Goal: Information Seeking & Learning: Check status

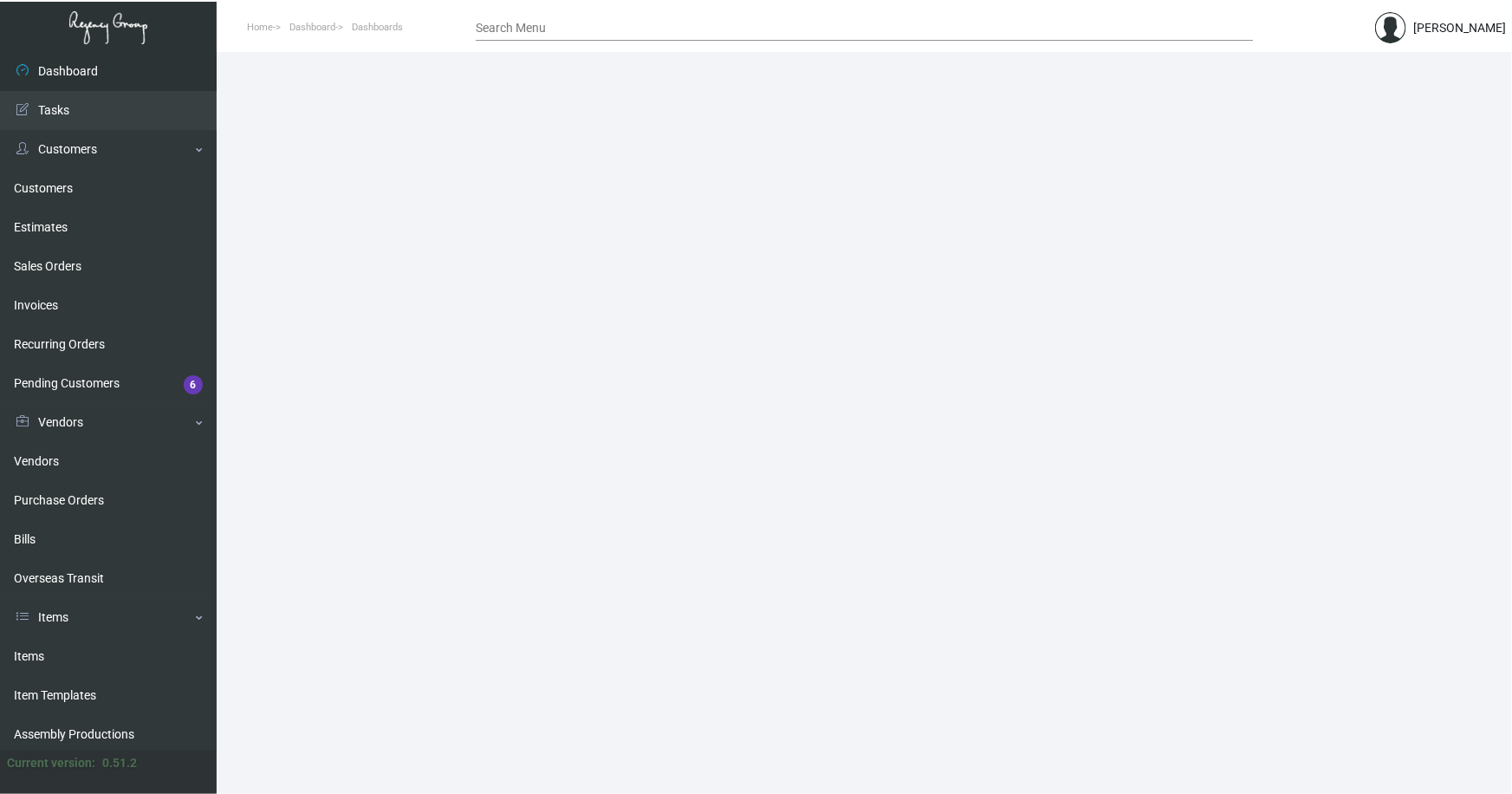
drag, startPoint x: 22, startPoint y: 654, endPoint x: 216, endPoint y: 355, distance: 356.4
click at [22, 653] on link "Items" at bounding box center [108, 657] width 216 height 39
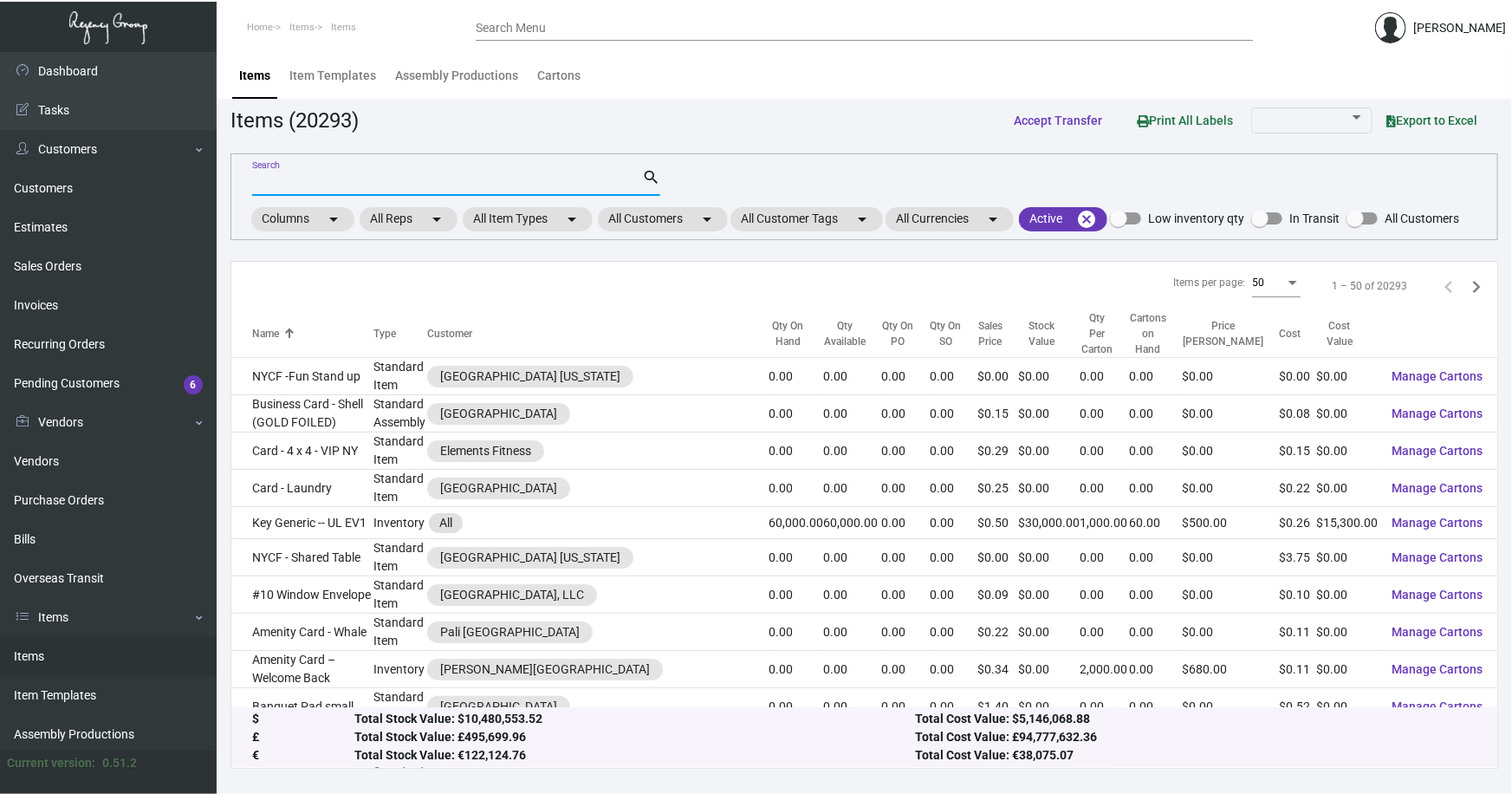
click at [318, 178] on input "Search" at bounding box center [447, 182] width 390 height 14
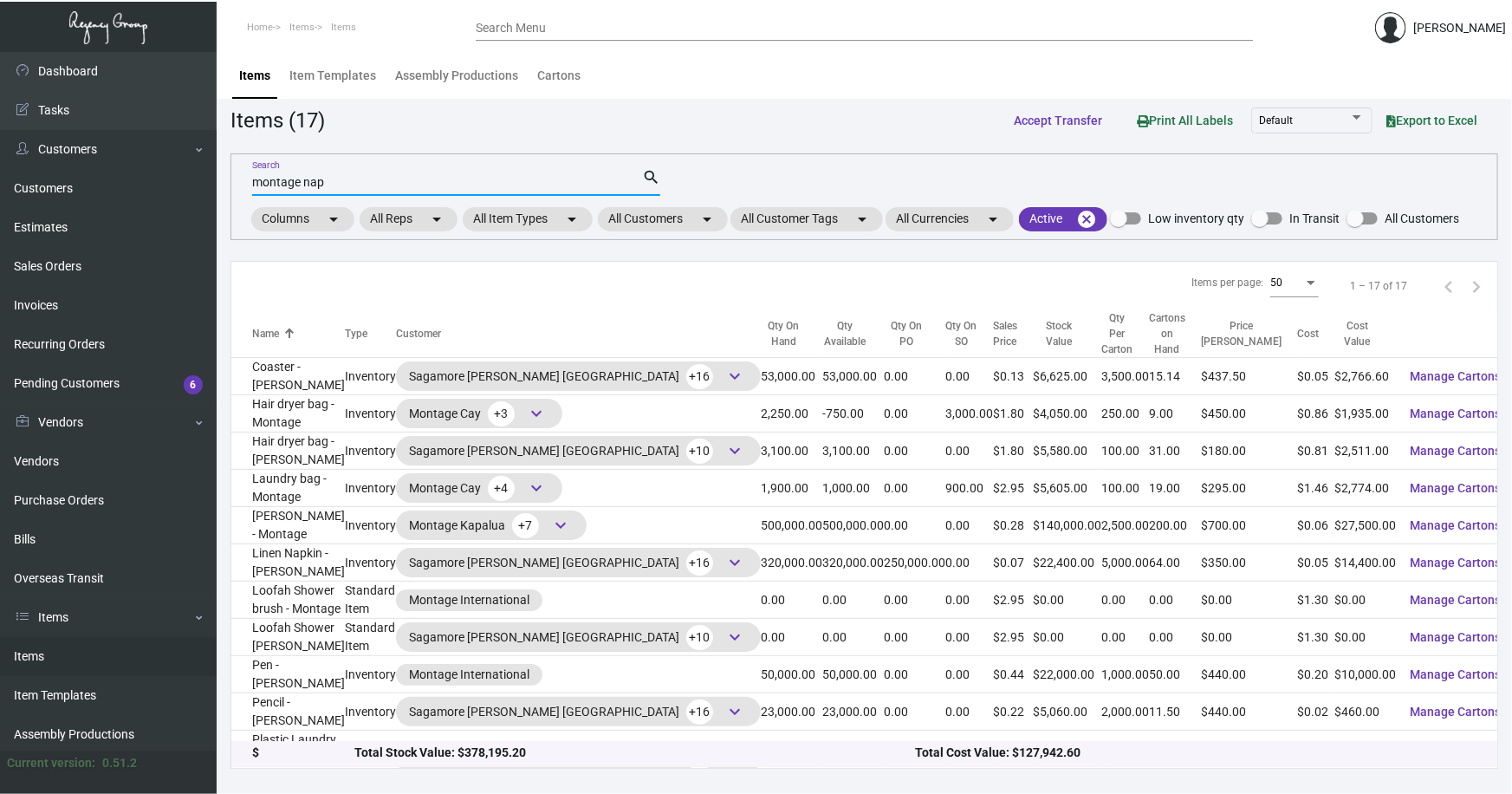
type input "montage nap"
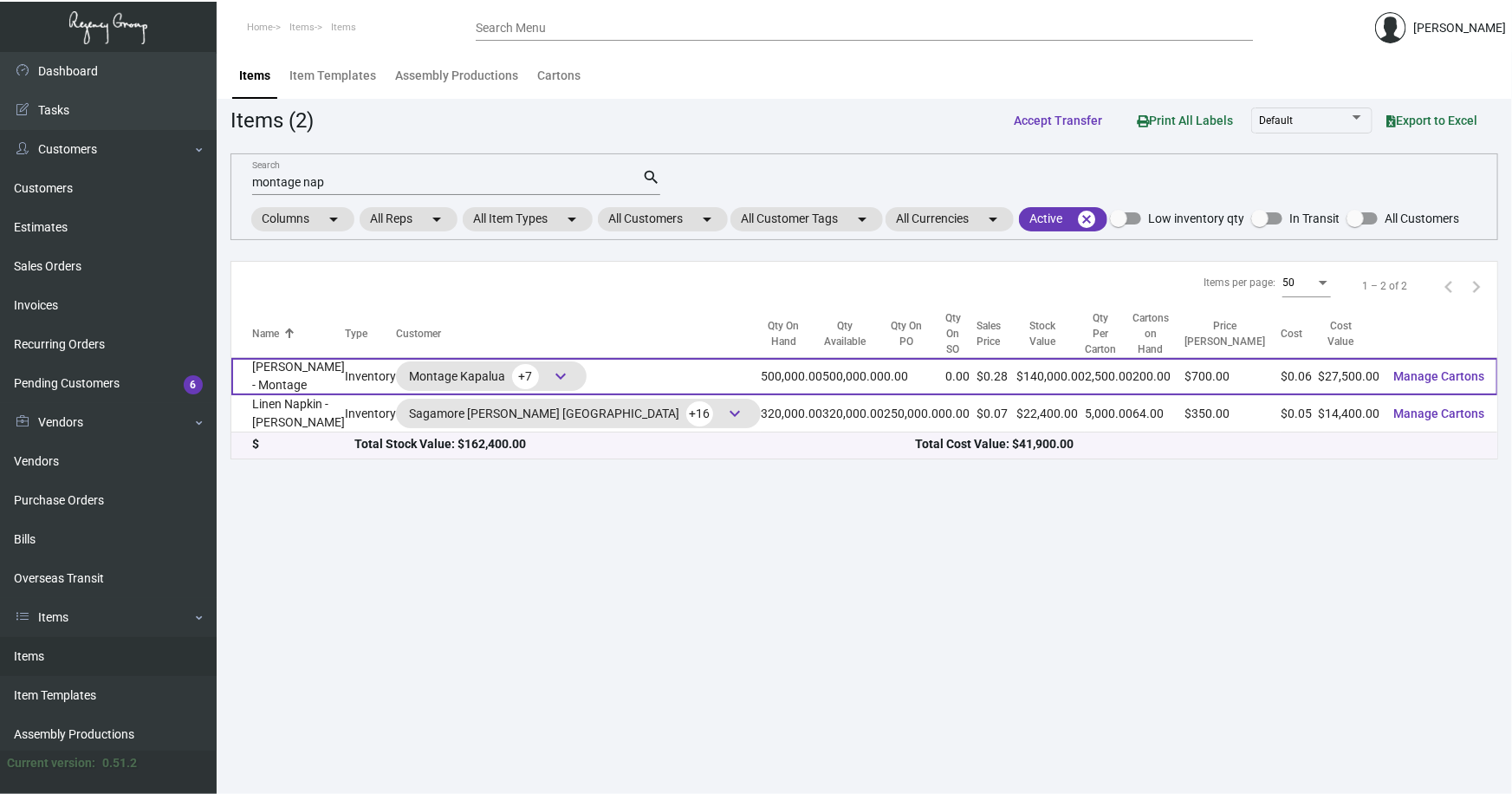
click at [310, 358] on td "[PERSON_NAME] - Montage" at bounding box center [288, 376] width 113 height 37
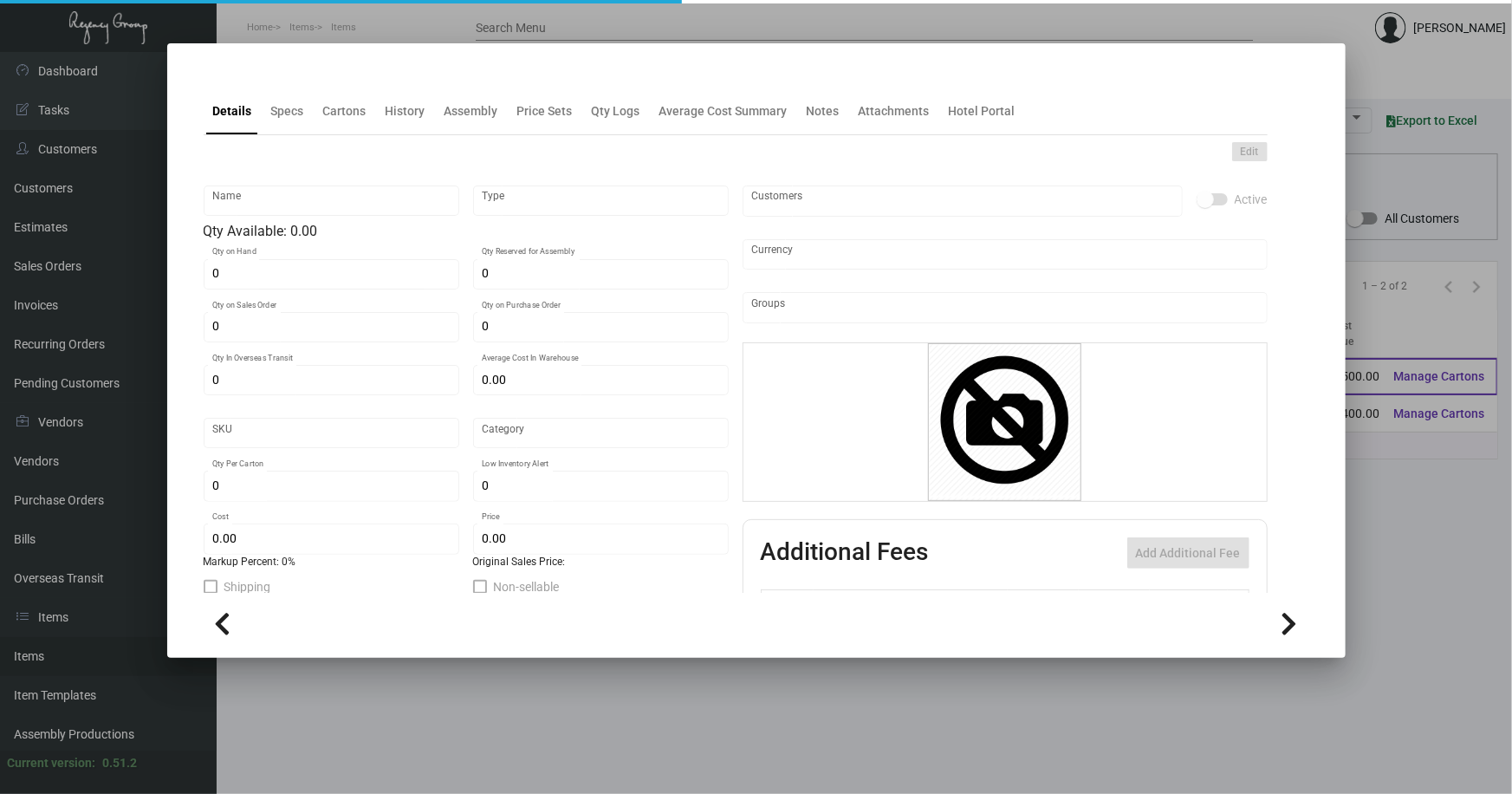
type input "[PERSON_NAME] - Montage"
type input "Inventory"
type input "500,000"
type input "$ 0.055"
type input "Inventory"
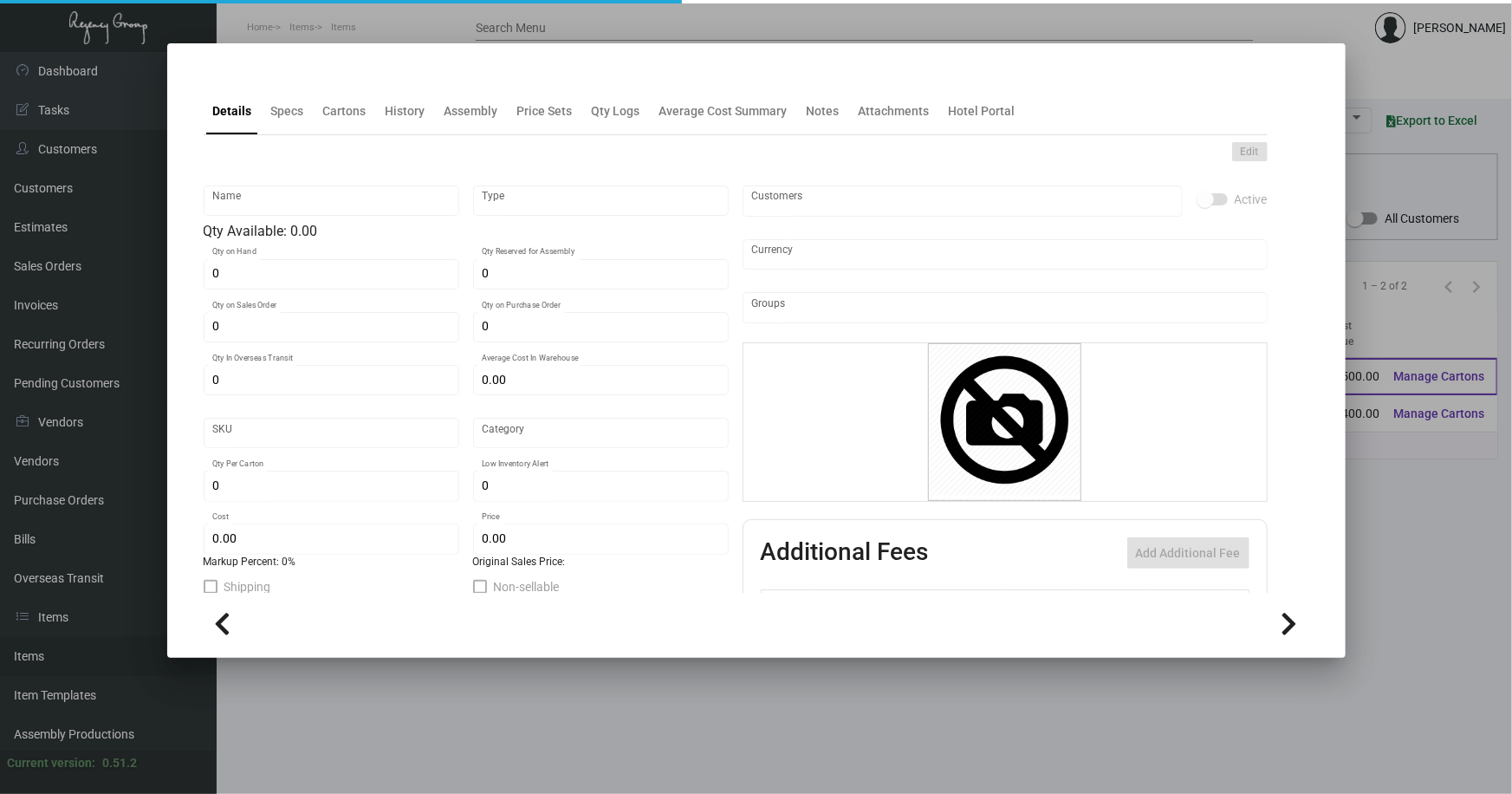
type input "2,500"
type input "$ 0.055"
type input "$ 0.28"
checkbox input "true"
type input "United States Dollar $"
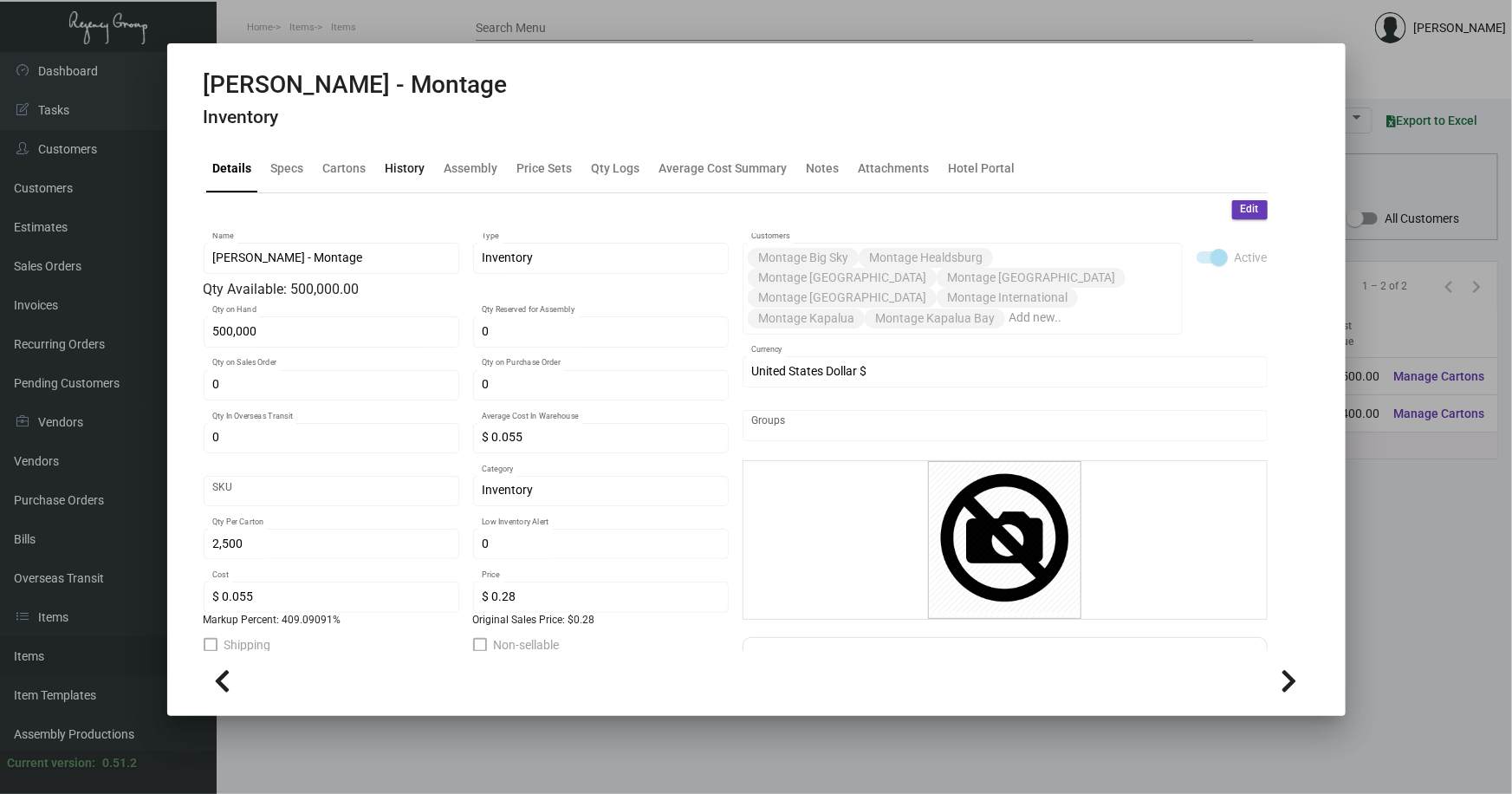
click at [402, 164] on div "History" at bounding box center [405, 169] width 40 height 19
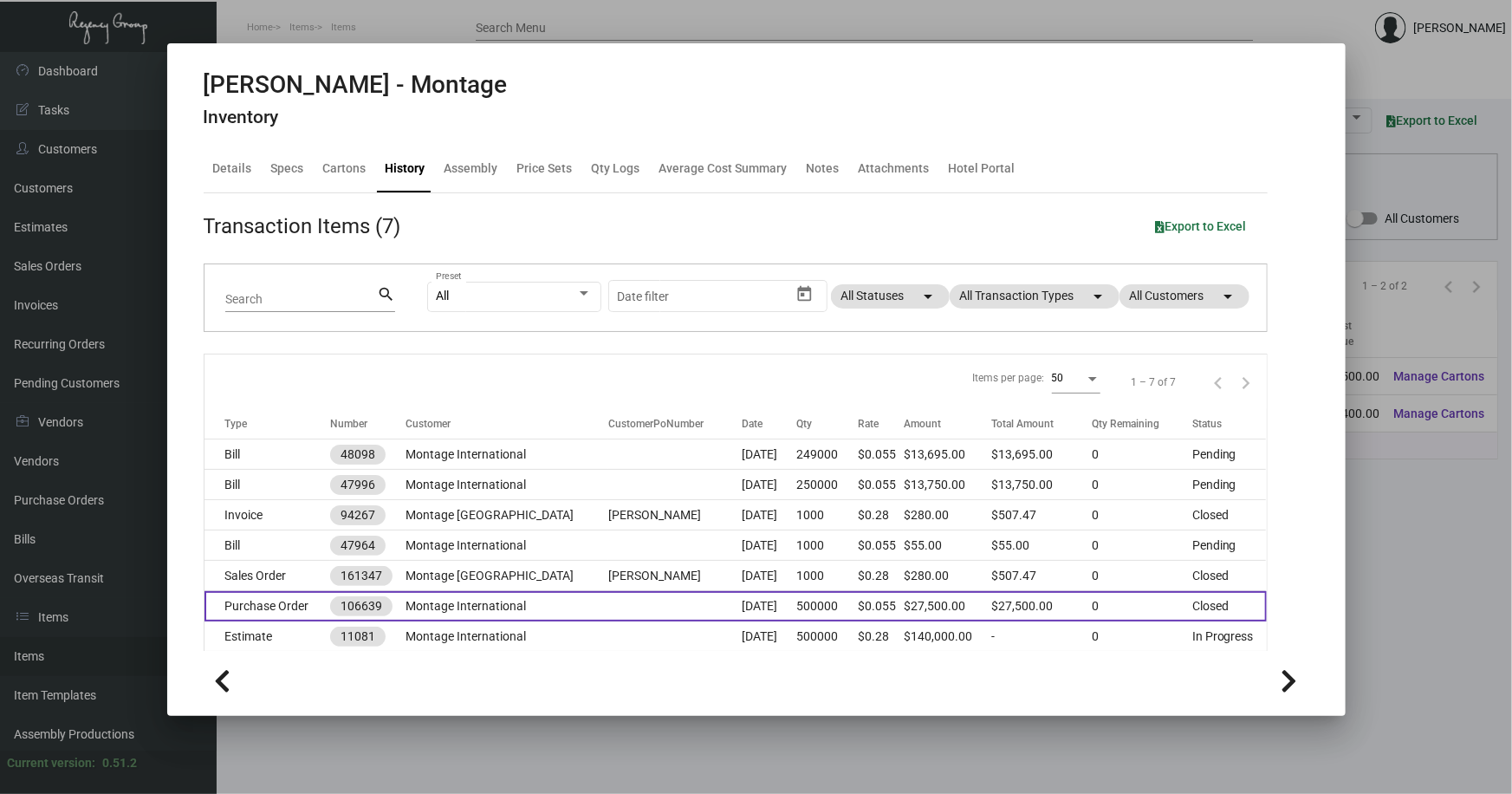
click at [529, 606] on td "Montage International" at bounding box center [507, 606] width 202 height 31
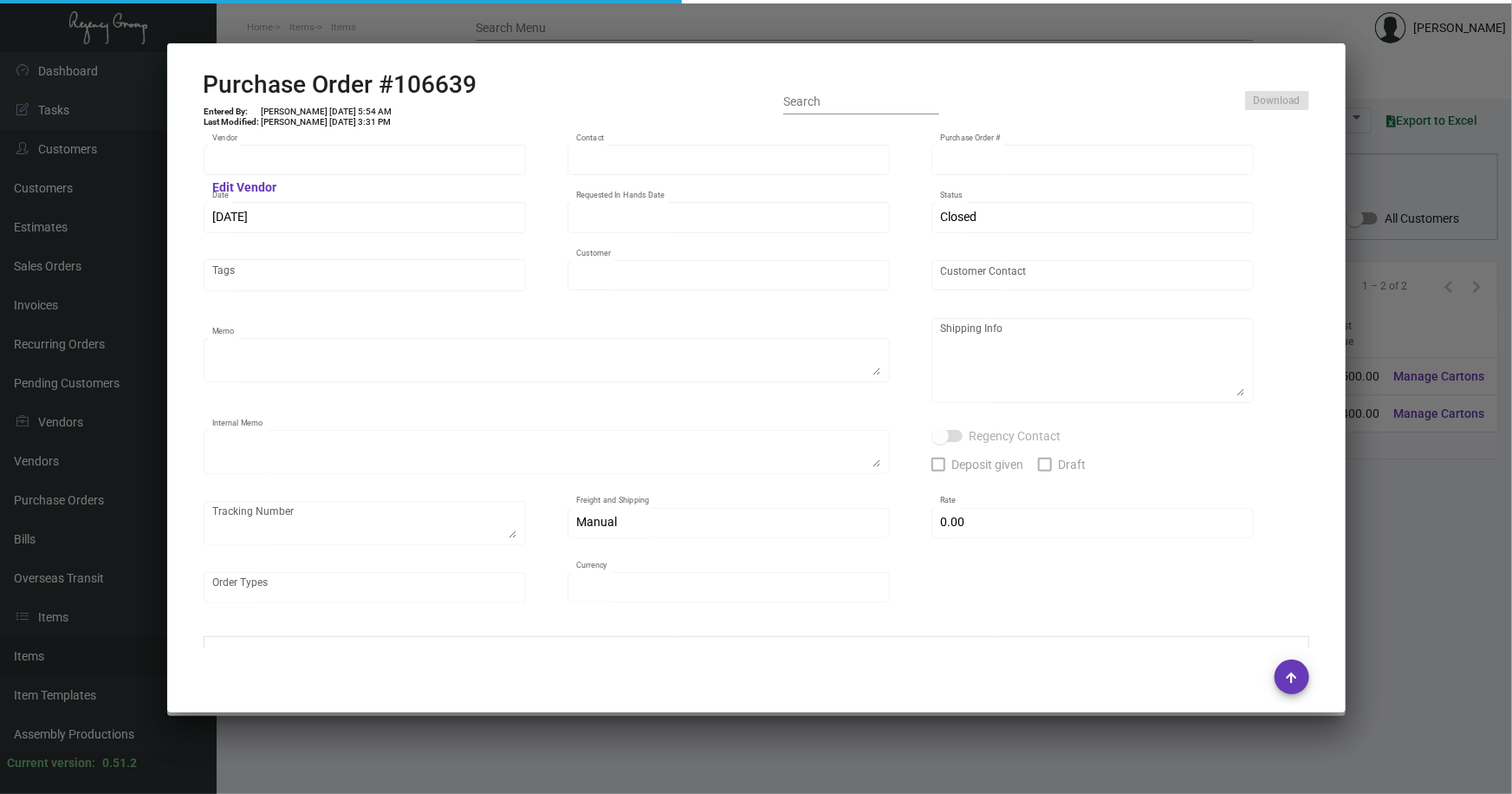
type input "Hangzhou Nuoyi Daily Necessities Co.,Ltd"
type input "[PERSON_NAME]"
type input "106639"
type input "7/31/2024"
type input "8/30/2024"
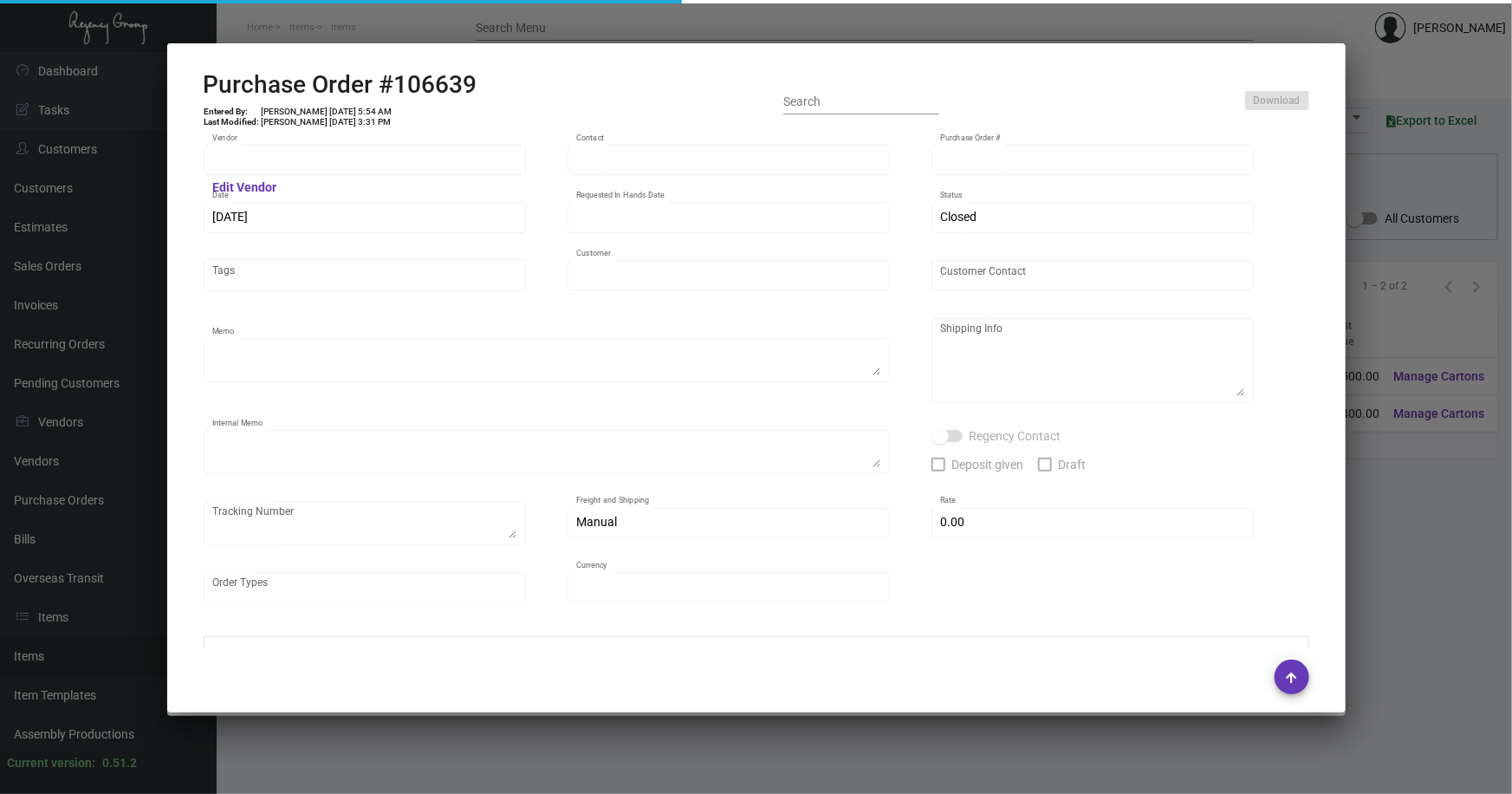
type input "Montage International"
type textarea "Process after sample approval. 1K air ship to NJ, 249K in the first batch, rest…"
type textarea "10/29/24 - The updated sample was dropped off to Stephanie and waiting for appr…"
type input "$ 0.00"
type input "United States Dollar $"
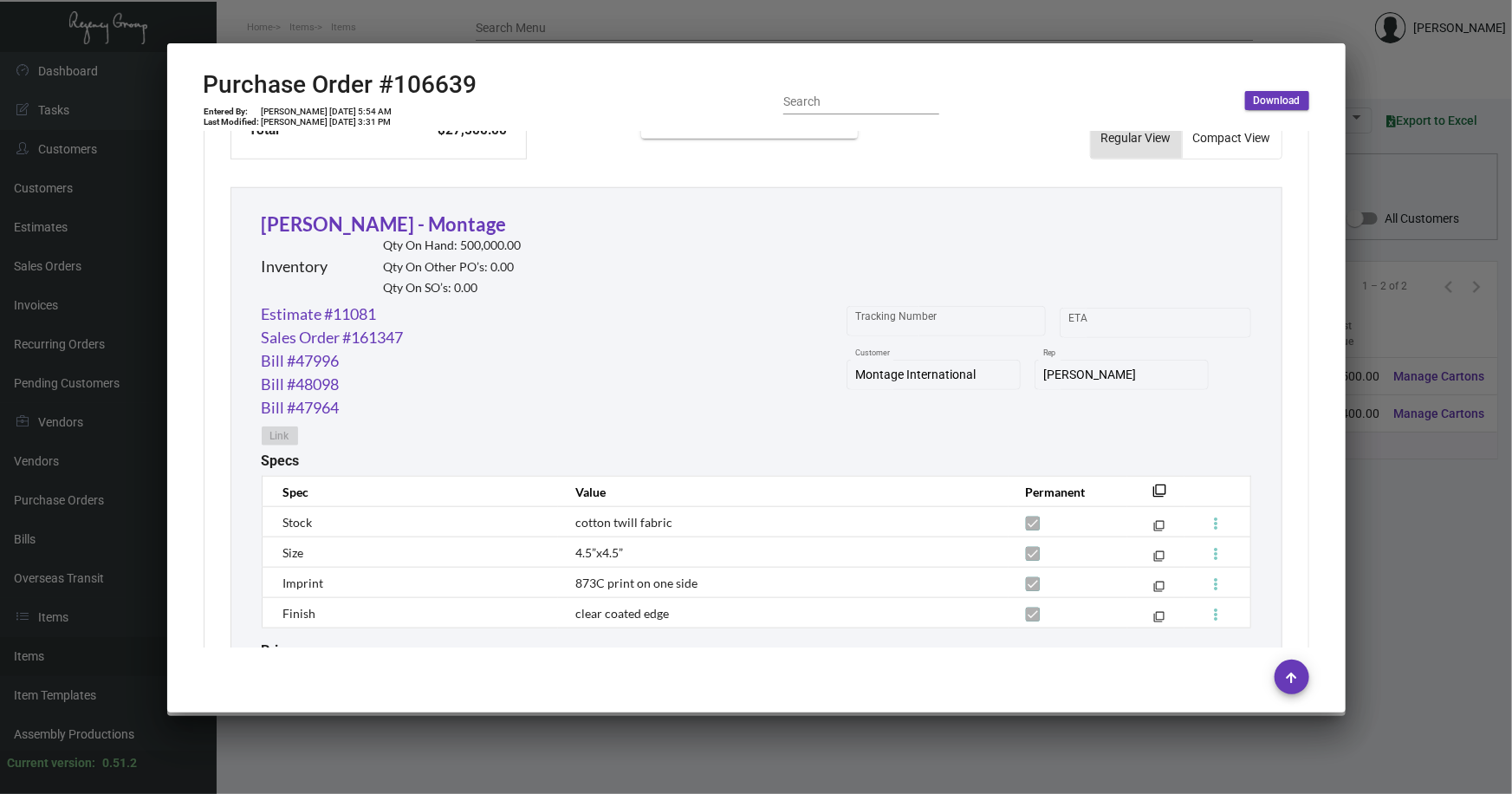
scroll to position [892, 0]
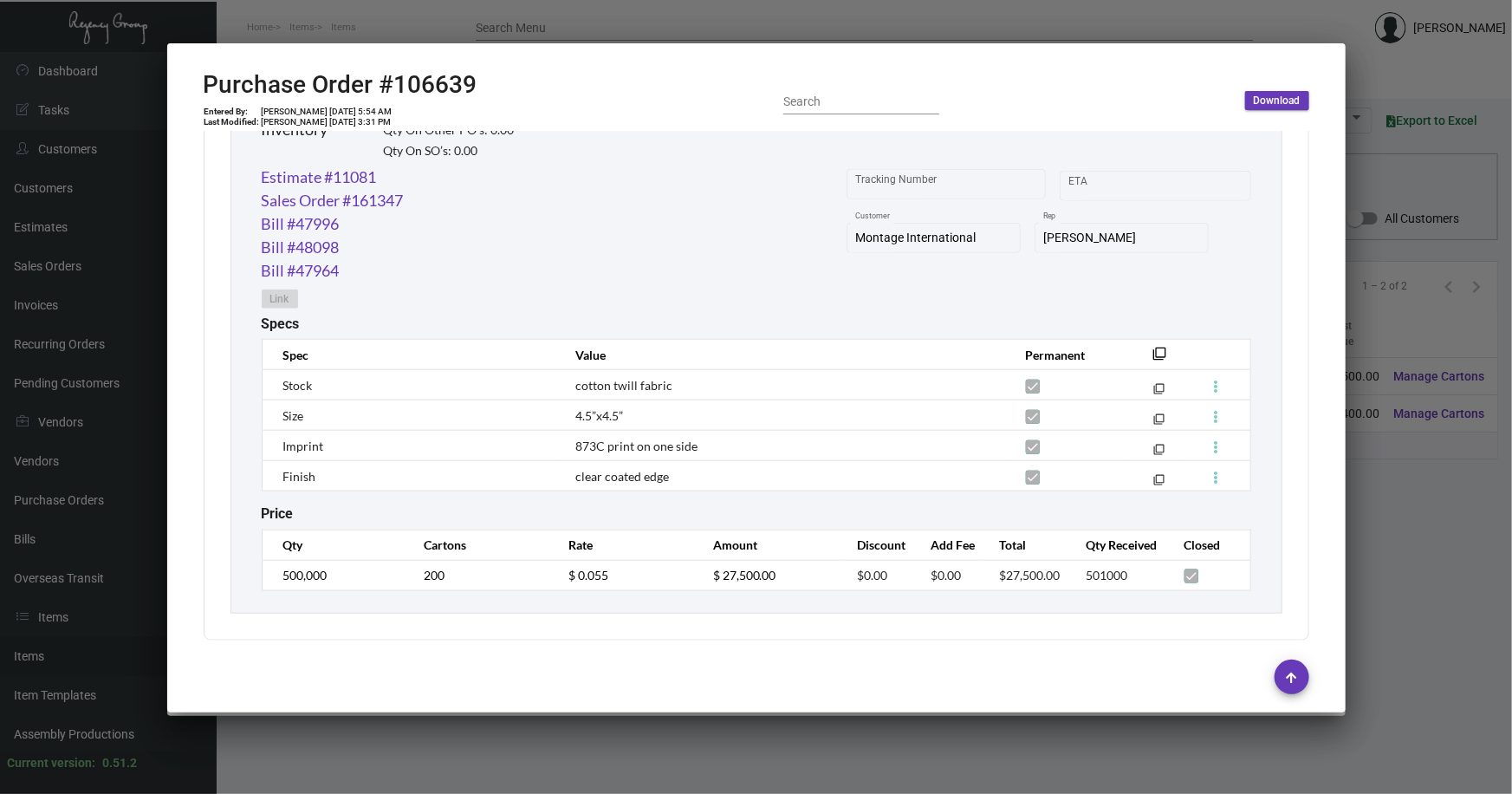
click at [1365, 474] on div at bounding box center [756, 397] width 1512 height 794
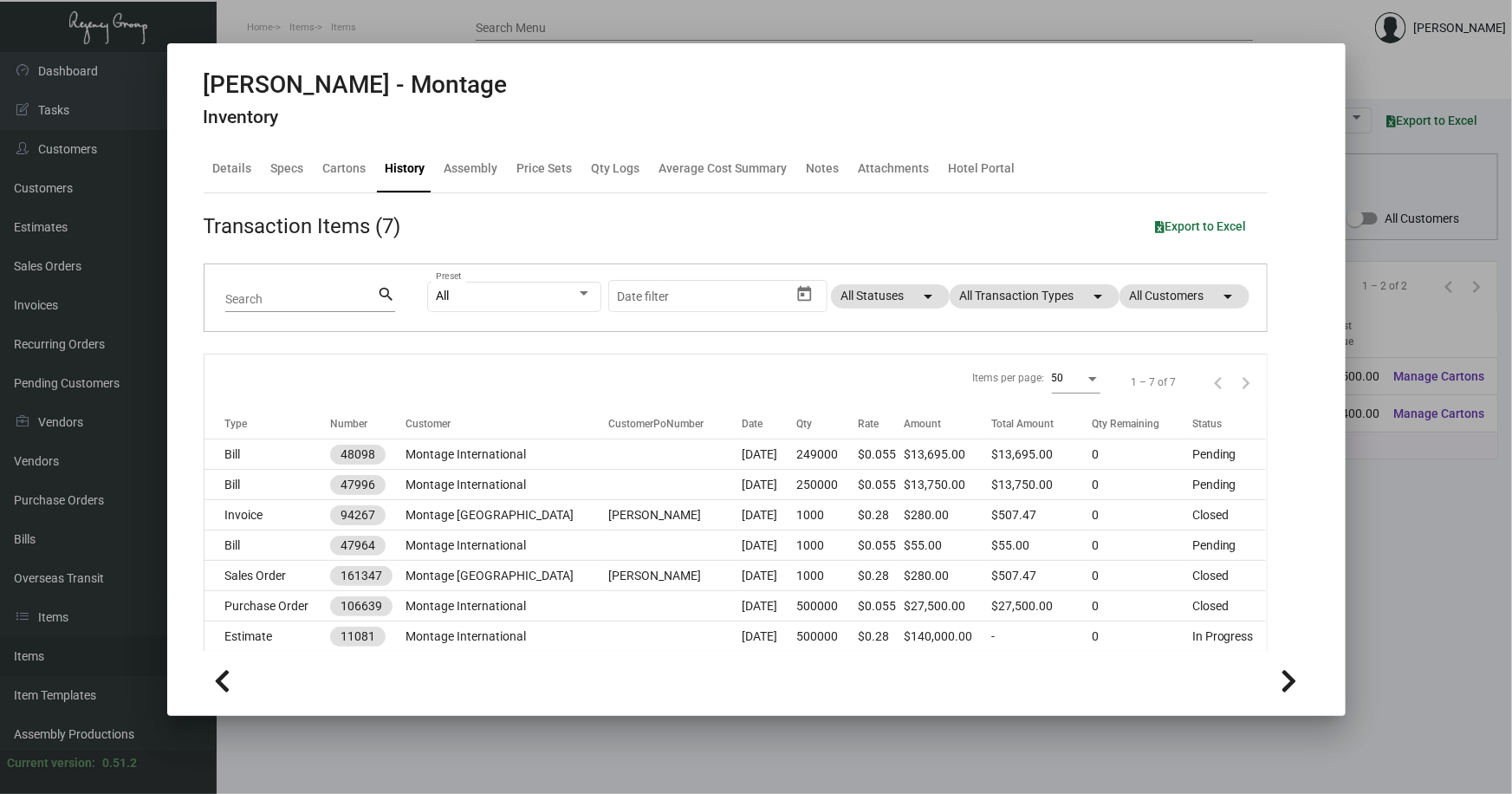
click at [1363, 474] on div at bounding box center [756, 397] width 1512 height 794
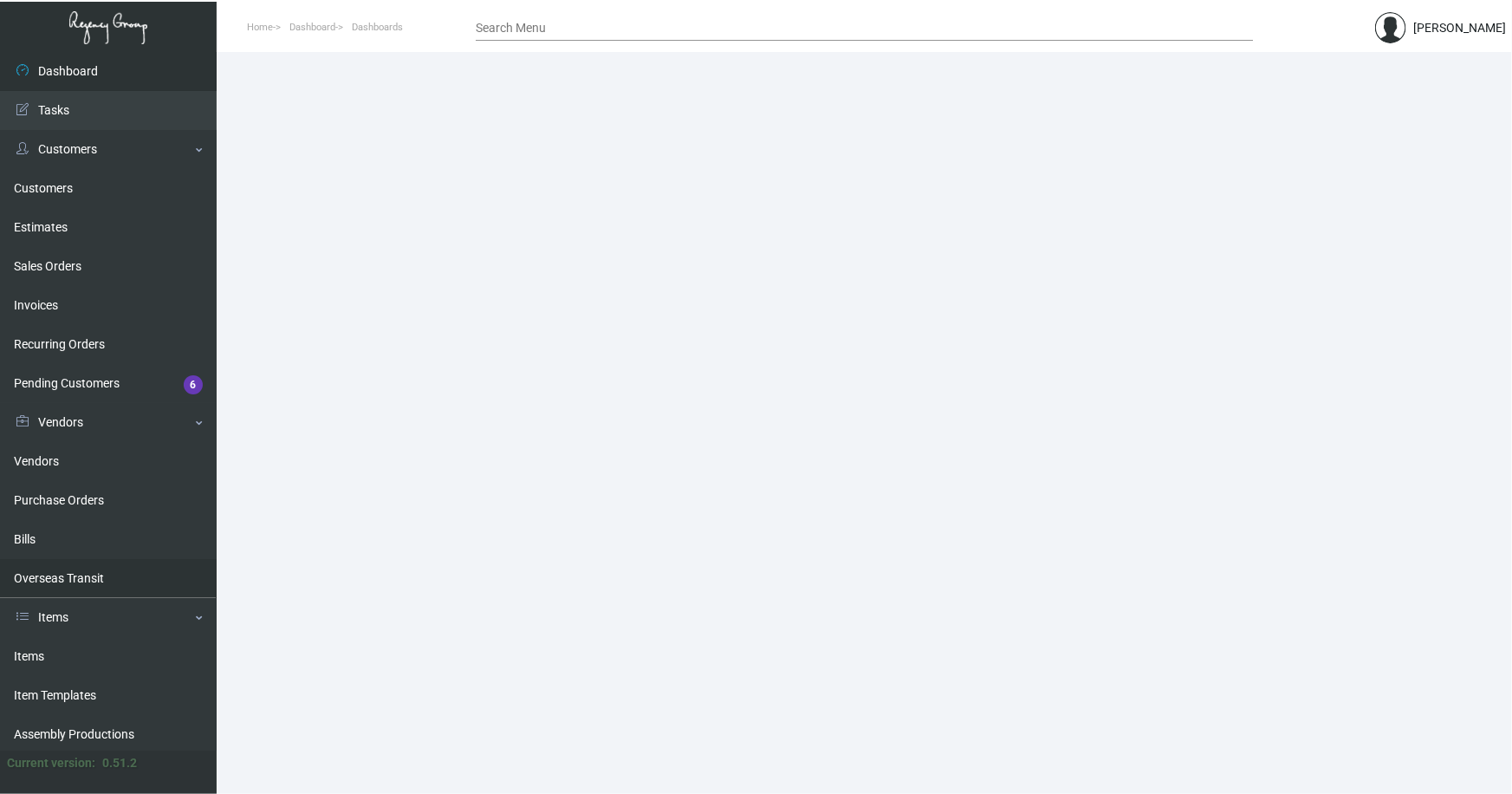
drag, startPoint x: 30, startPoint y: 655, endPoint x: 149, endPoint y: 584, distance: 138.6
click at [30, 654] on link "Items" at bounding box center [108, 657] width 216 height 39
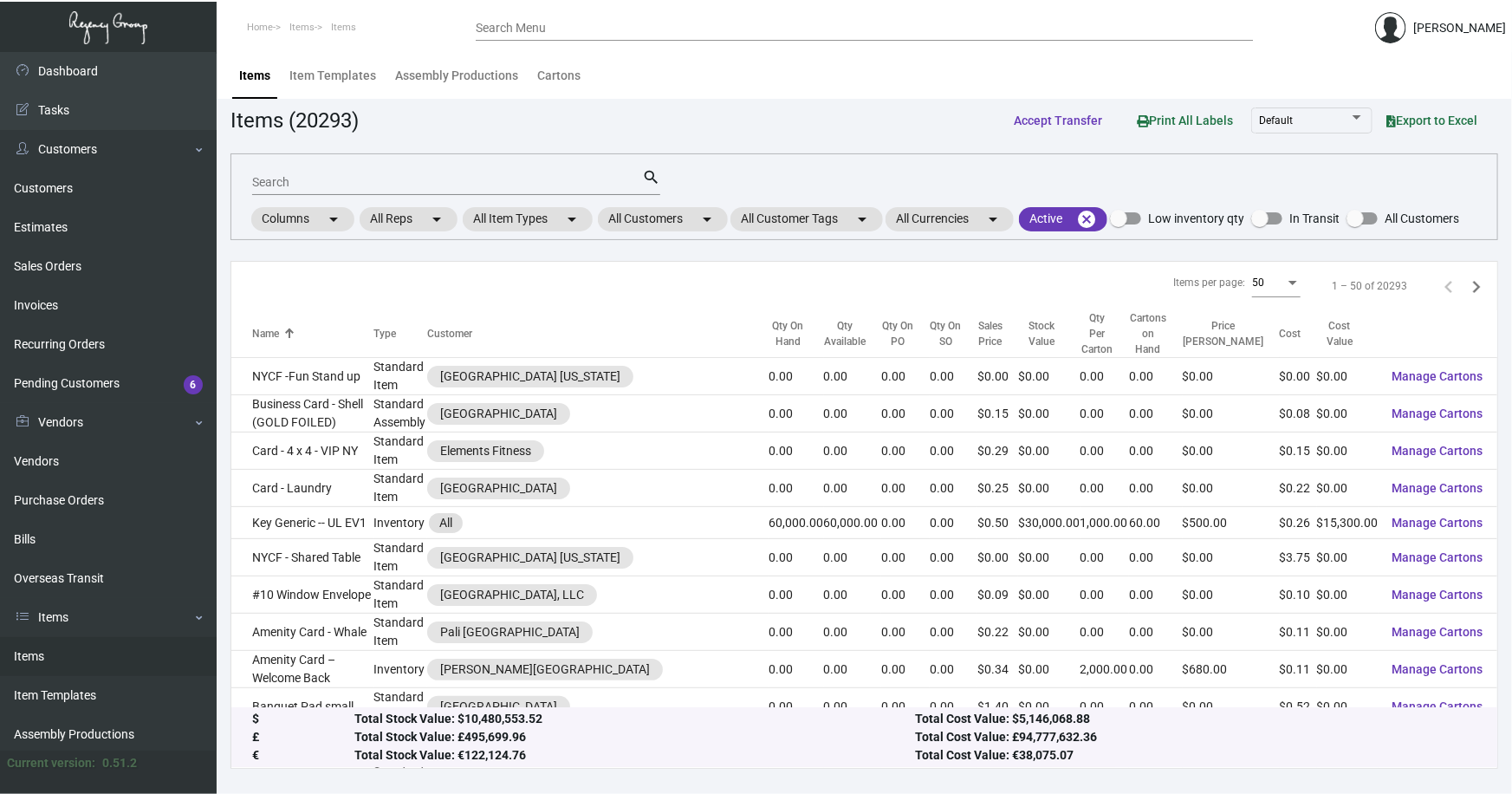
click at [307, 182] on input "Search" at bounding box center [447, 182] width 390 height 14
click at [270, 188] on input "Search" at bounding box center [447, 182] width 390 height 14
click at [285, 181] on input "Search" at bounding box center [447, 182] width 390 height 14
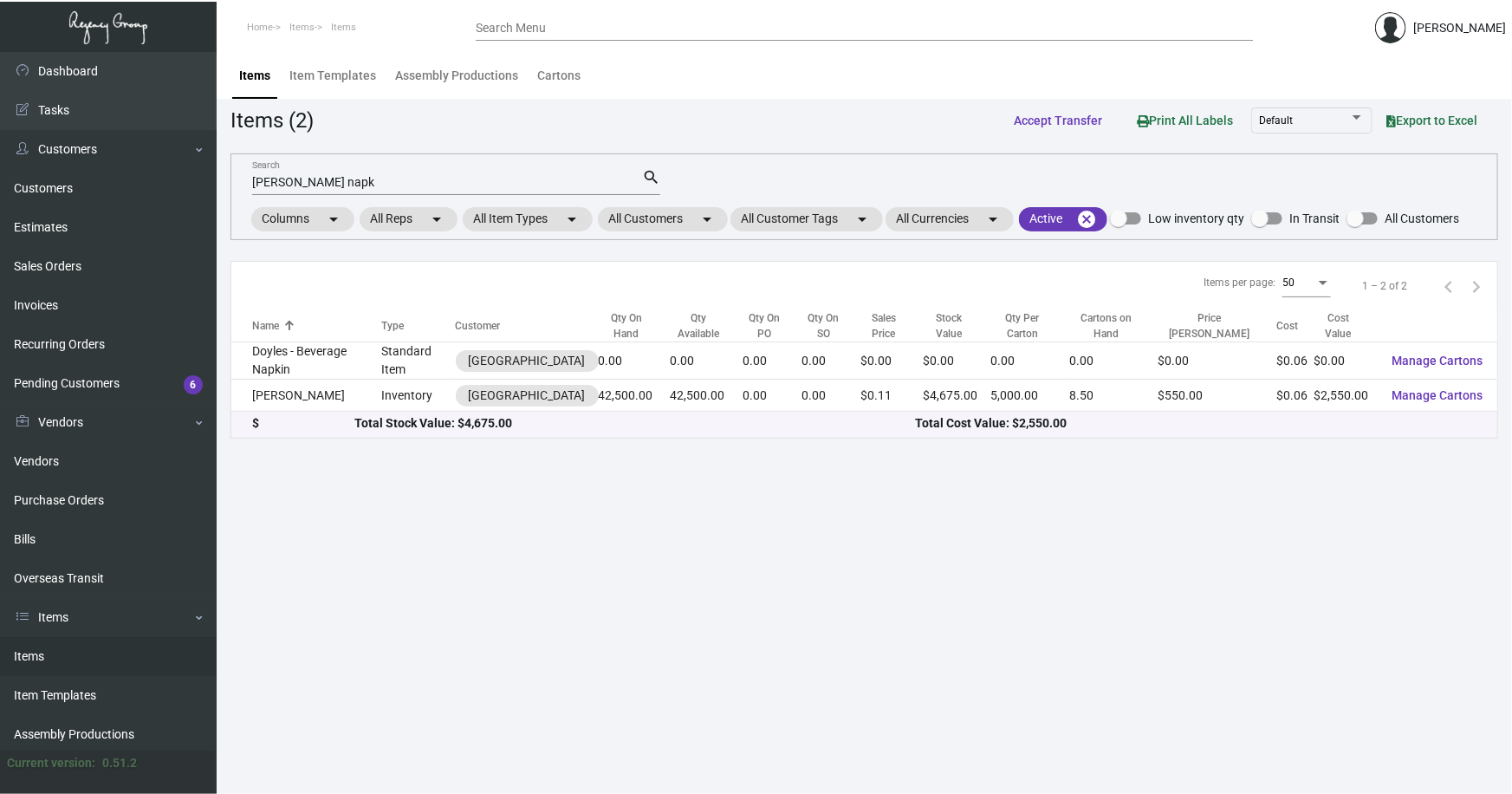
drag, startPoint x: 319, startPoint y: 179, endPoint x: -23, endPoint y: 207, distance: 343.1
click at [0, 207] on html "Home Items Items Search Menu [PERSON_NAME] Dashboard Dashboard Tasks Customers …" at bounding box center [756, 397] width 1512 height 794
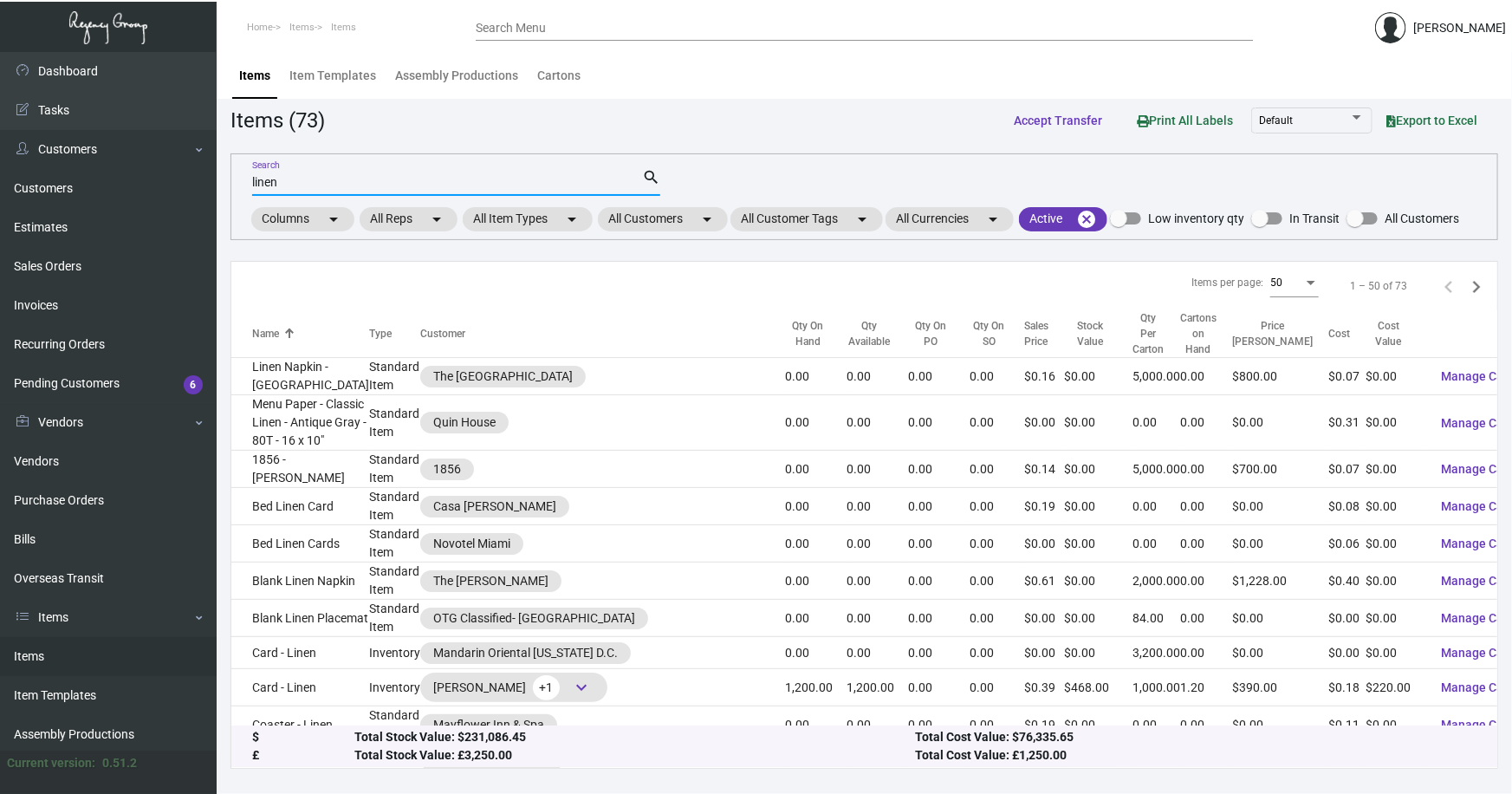
type input "linen"
click at [785, 324] on div "Qty On Hand" at bounding box center [816, 334] width 61 height 32
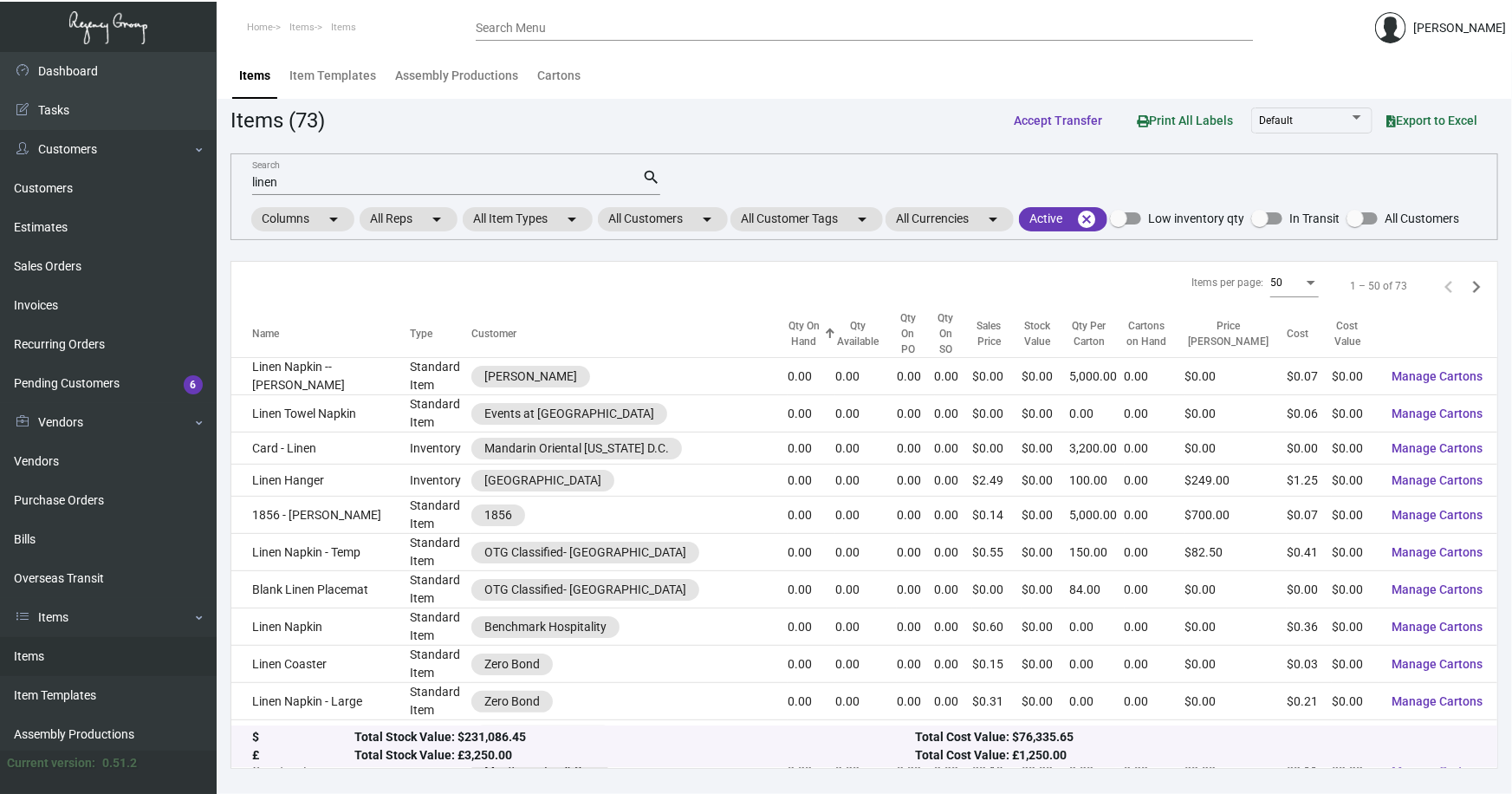
click at [825, 329] on div at bounding box center [830, 330] width 10 height 2
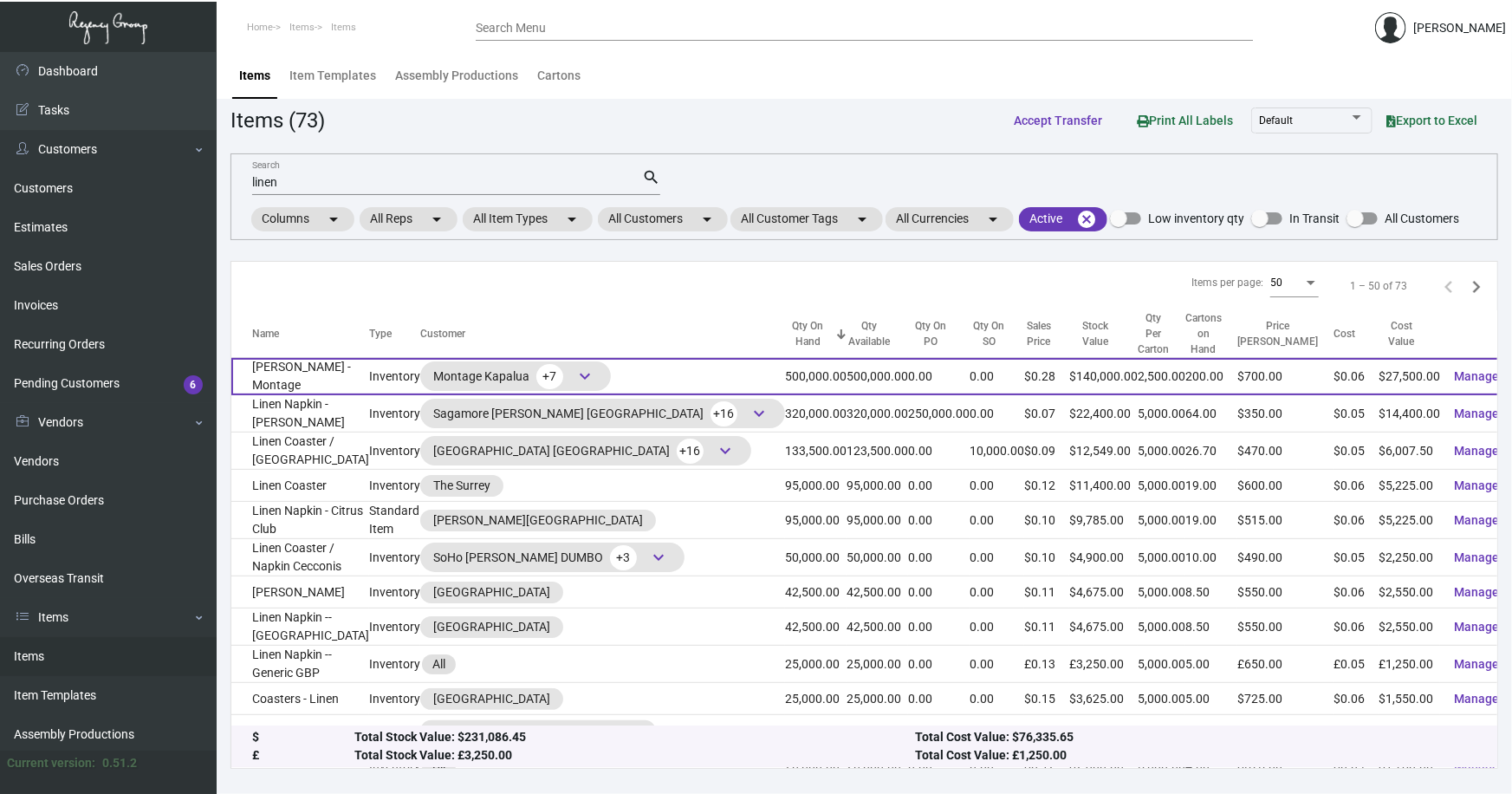
click at [337, 359] on td "[PERSON_NAME] - Montage" at bounding box center [300, 376] width 137 height 37
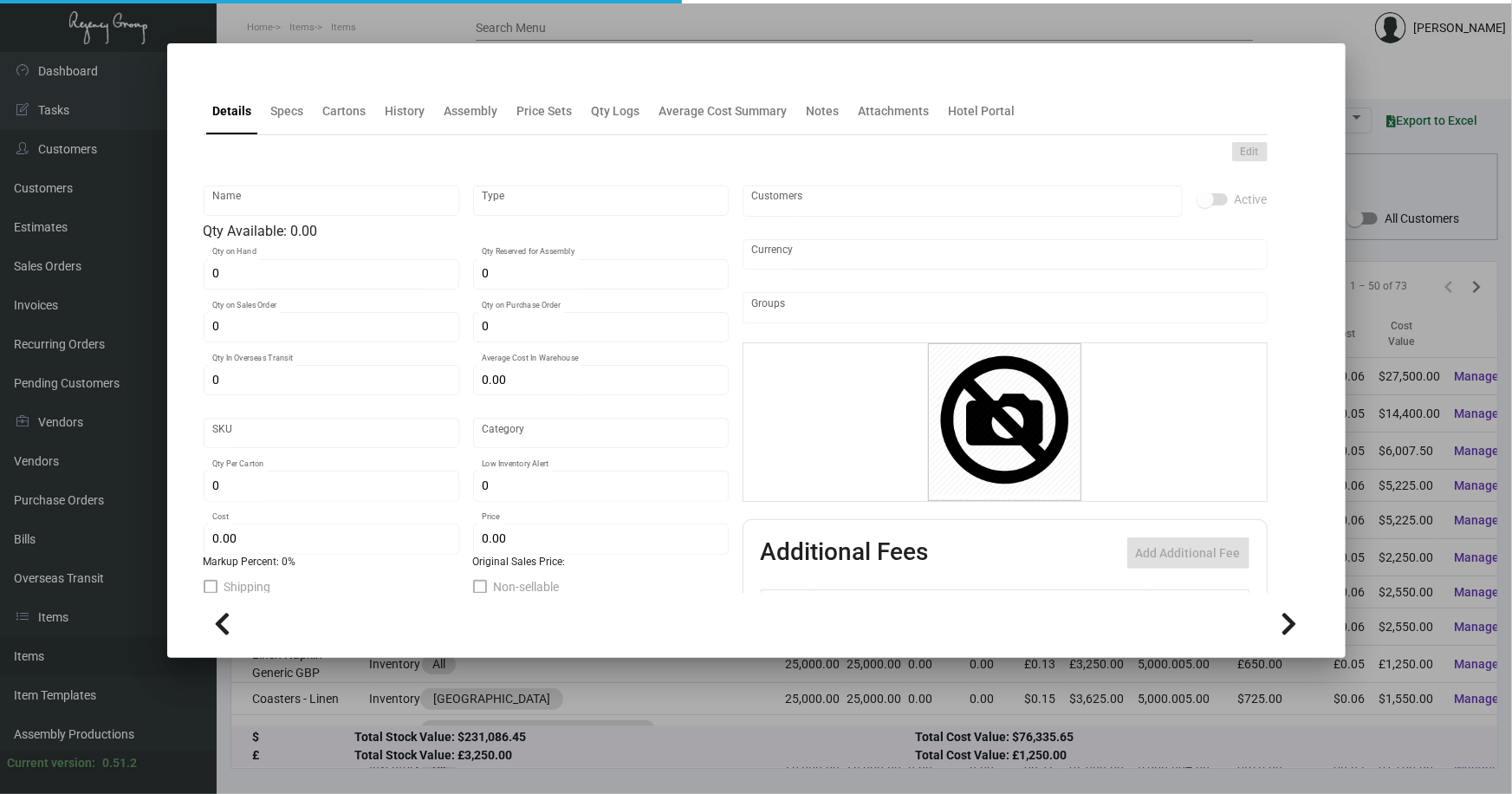
type input "[PERSON_NAME] - Montage"
type input "Inventory"
type input "500,000"
type input "$ 0.055"
type input "Inventory"
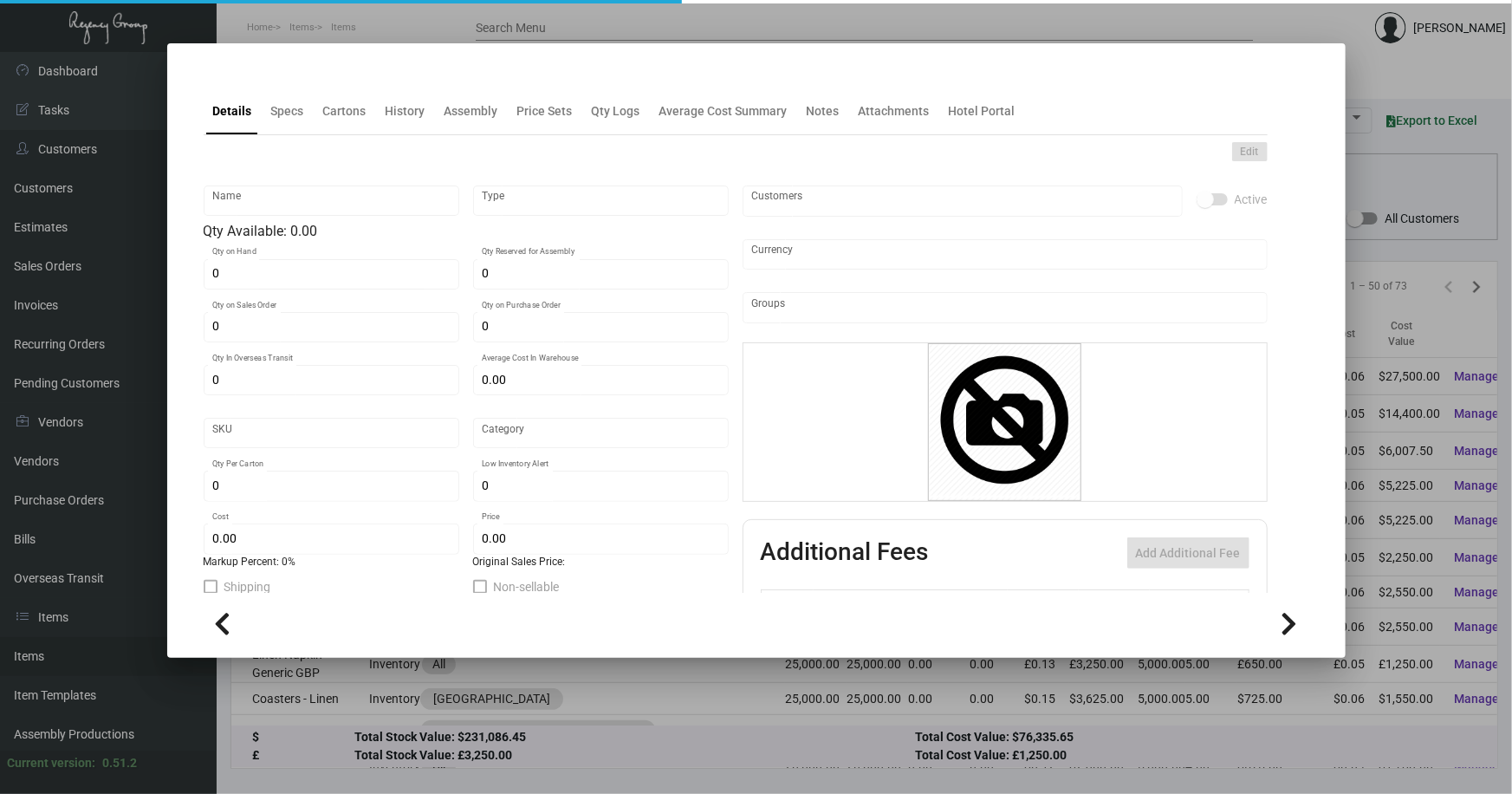
type input "2,500"
type input "$ 0.055"
type input "$ 0.28"
checkbox input "true"
type input "United States Dollar $"
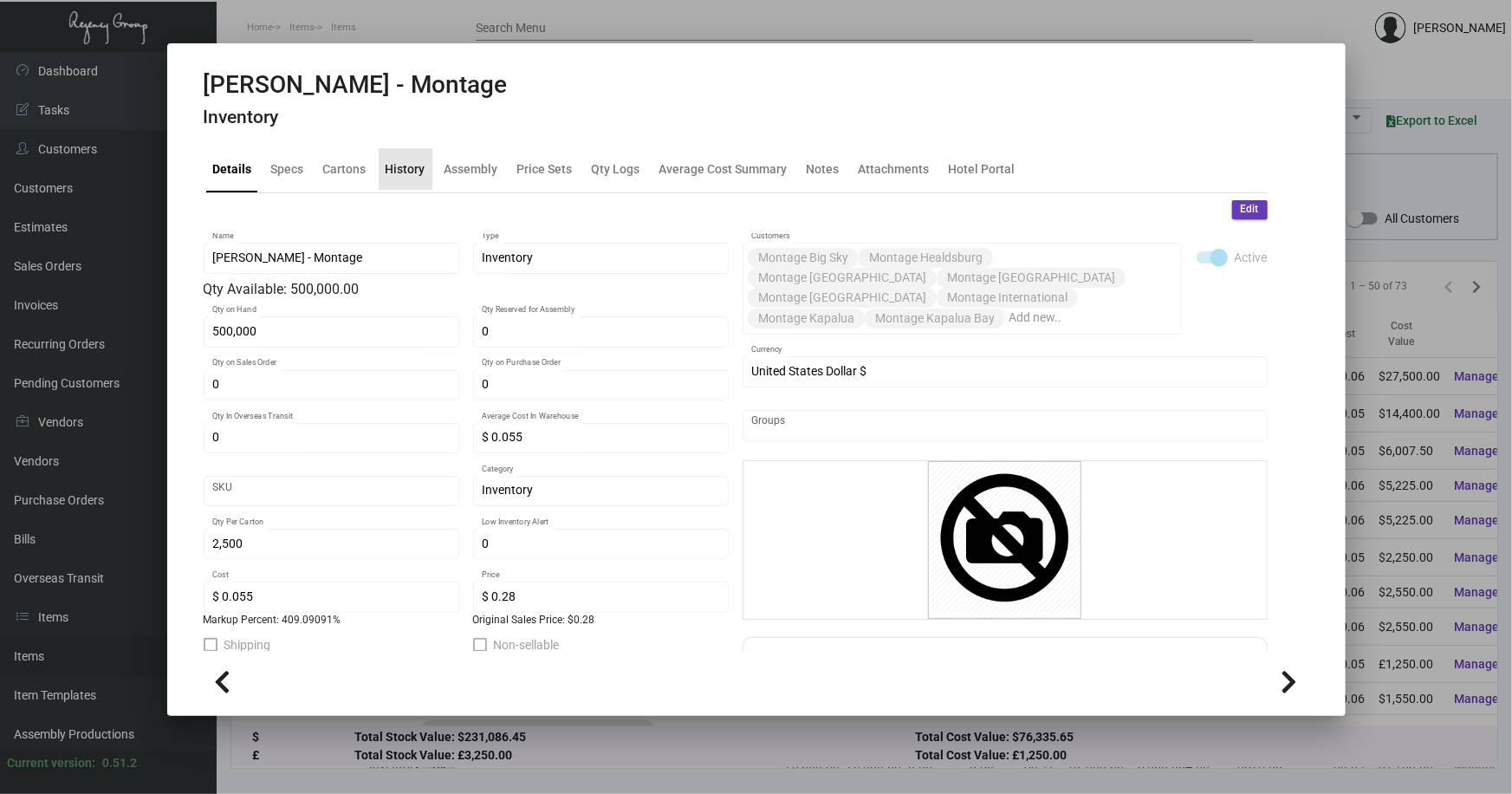
click at [401, 163] on div "History" at bounding box center [405, 169] width 40 height 19
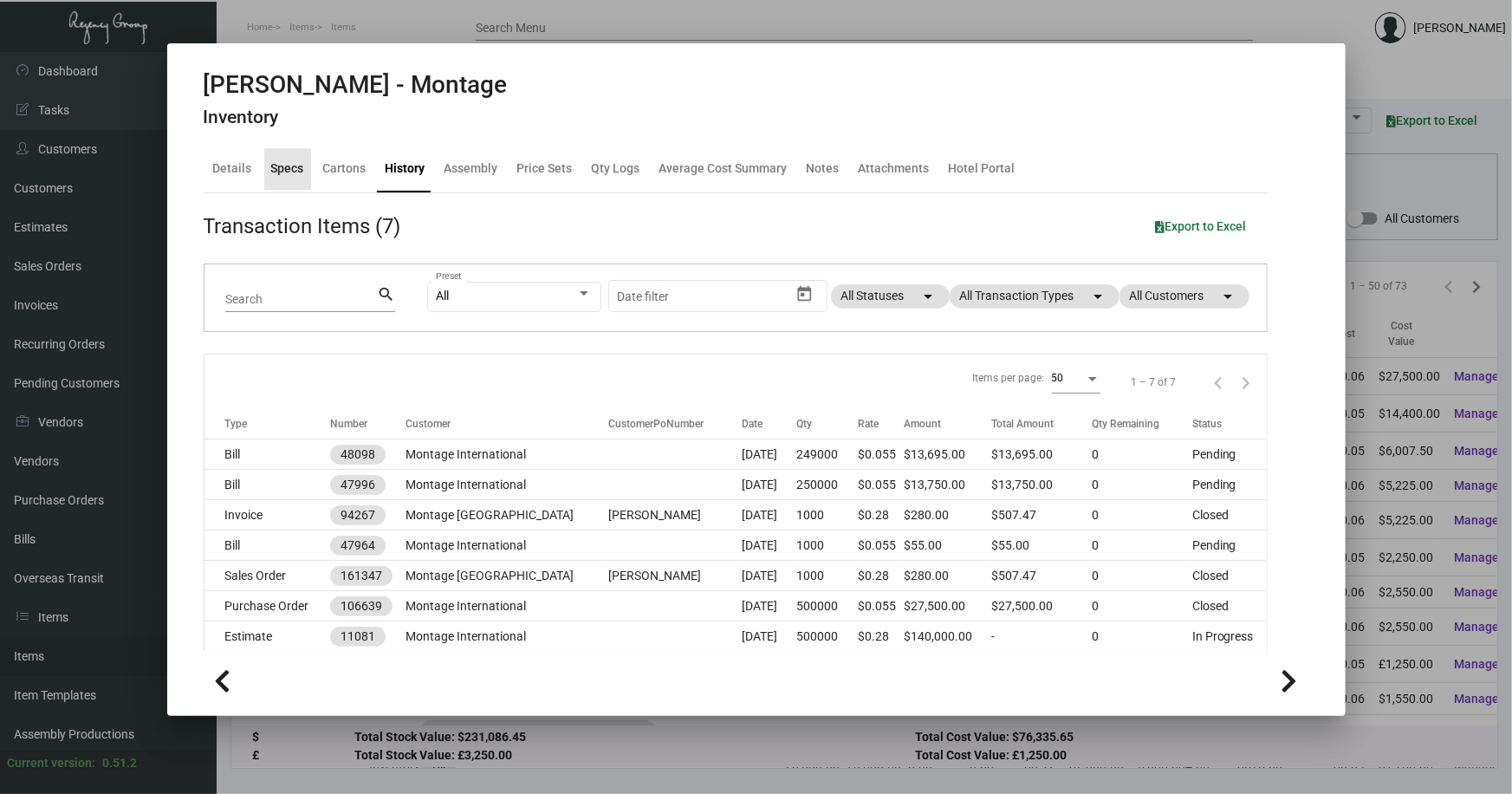
click at [294, 163] on div "Specs" at bounding box center [287, 169] width 32 height 19
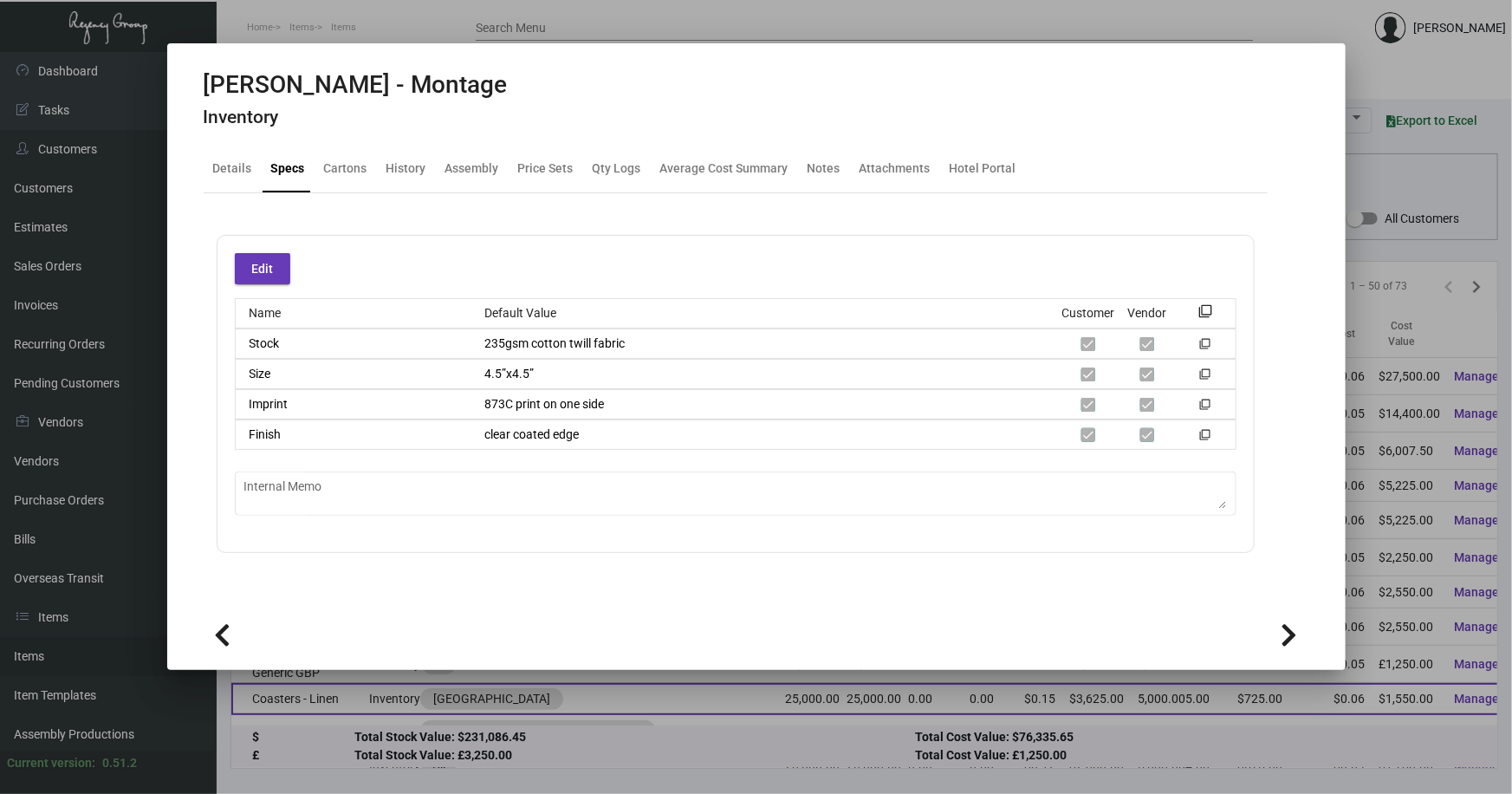
click at [570, 696] on div at bounding box center [756, 397] width 1512 height 794
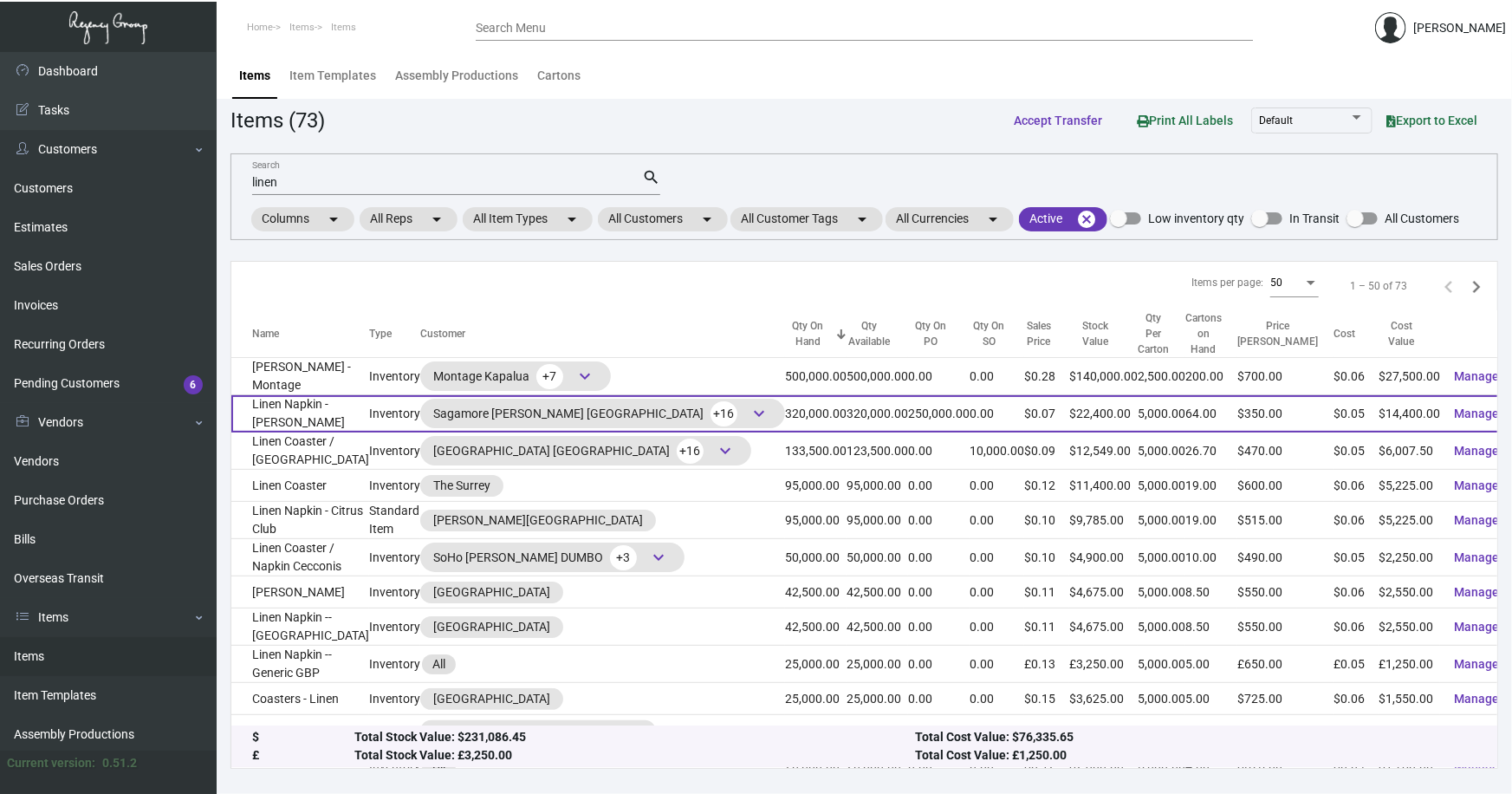
click at [291, 396] on td "Linen Napkin - [PERSON_NAME]" at bounding box center [300, 414] width 137 height 37
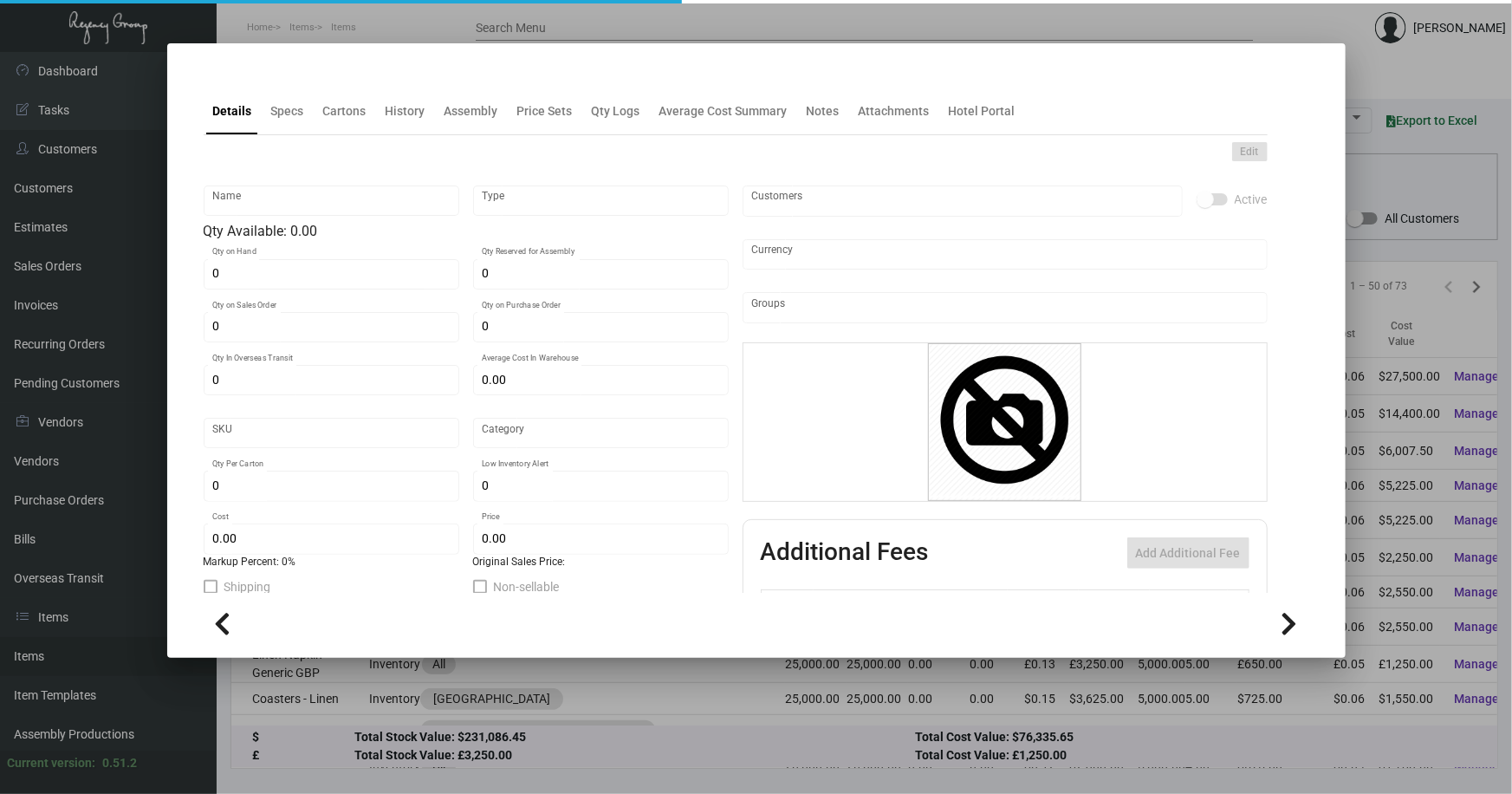
type input "Linen Napkin - [PERSON_NAME]"
type input "Inventory"
type input "320,000"
type input "250,000"
type input "$ 0.053"
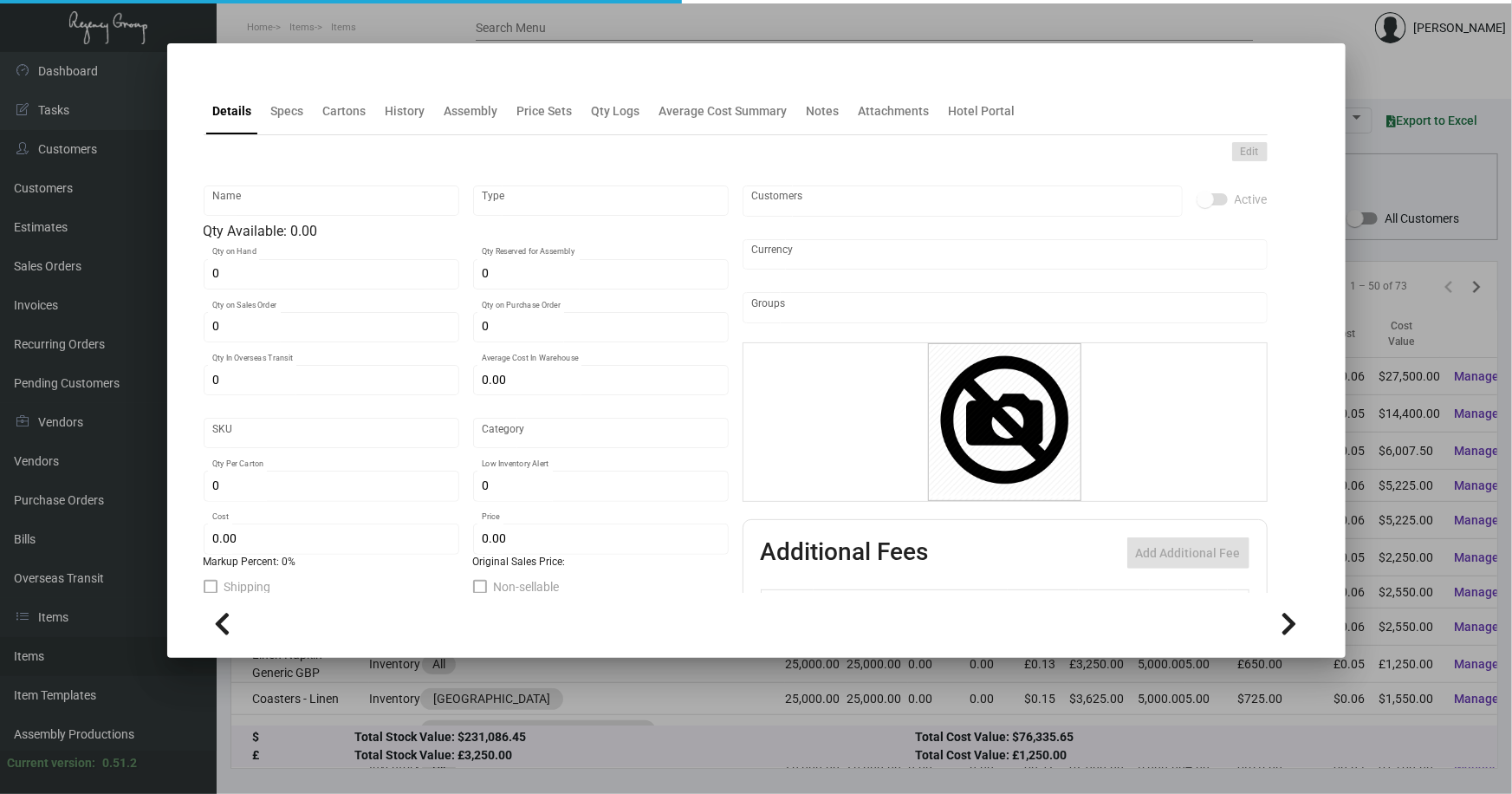
type input "Overseas"
type input "5,000"
type input "$ 0.045"
type input "$ 0.07"
checkbox input "true"
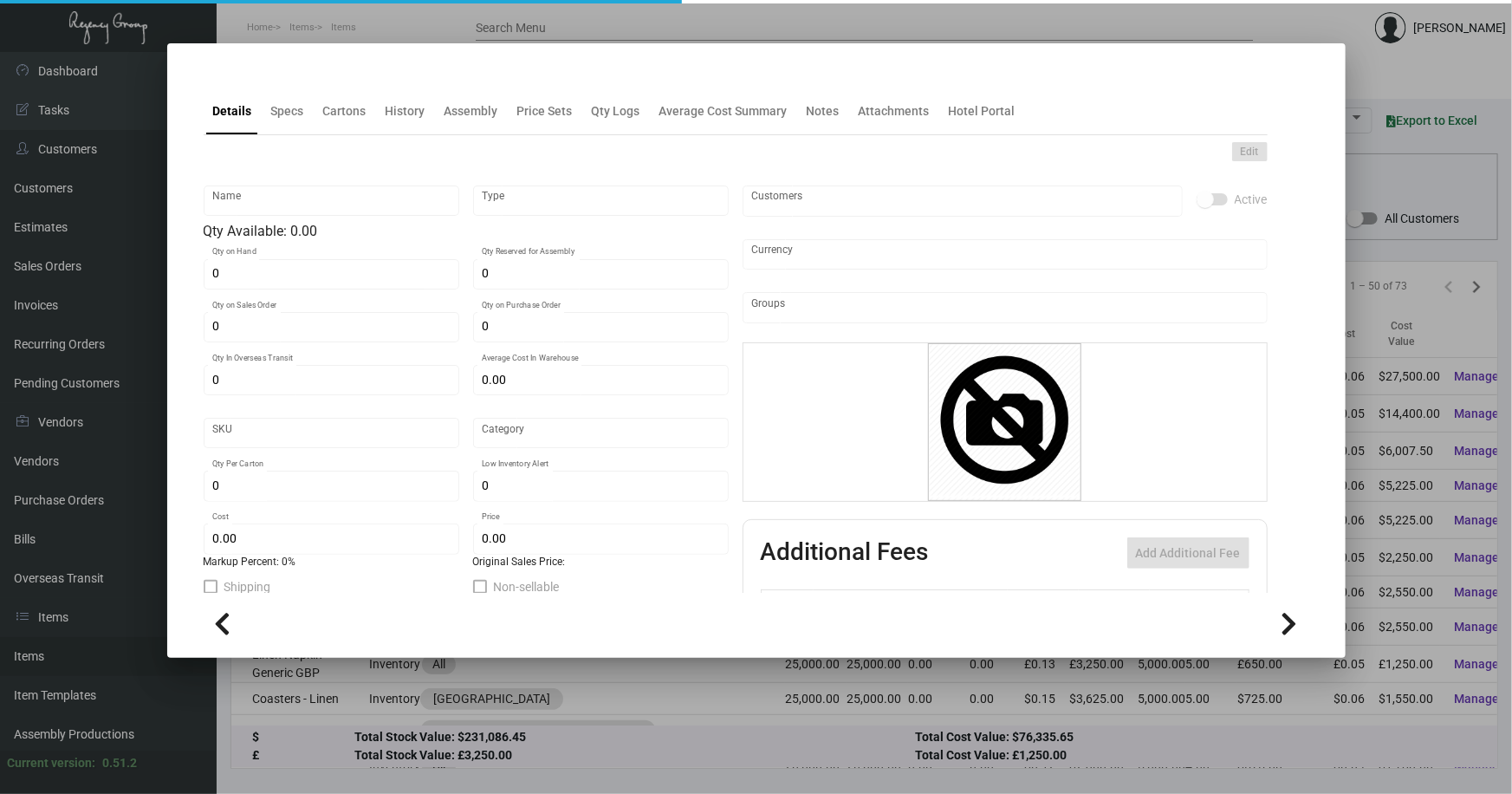
type input "United States Dollar $"
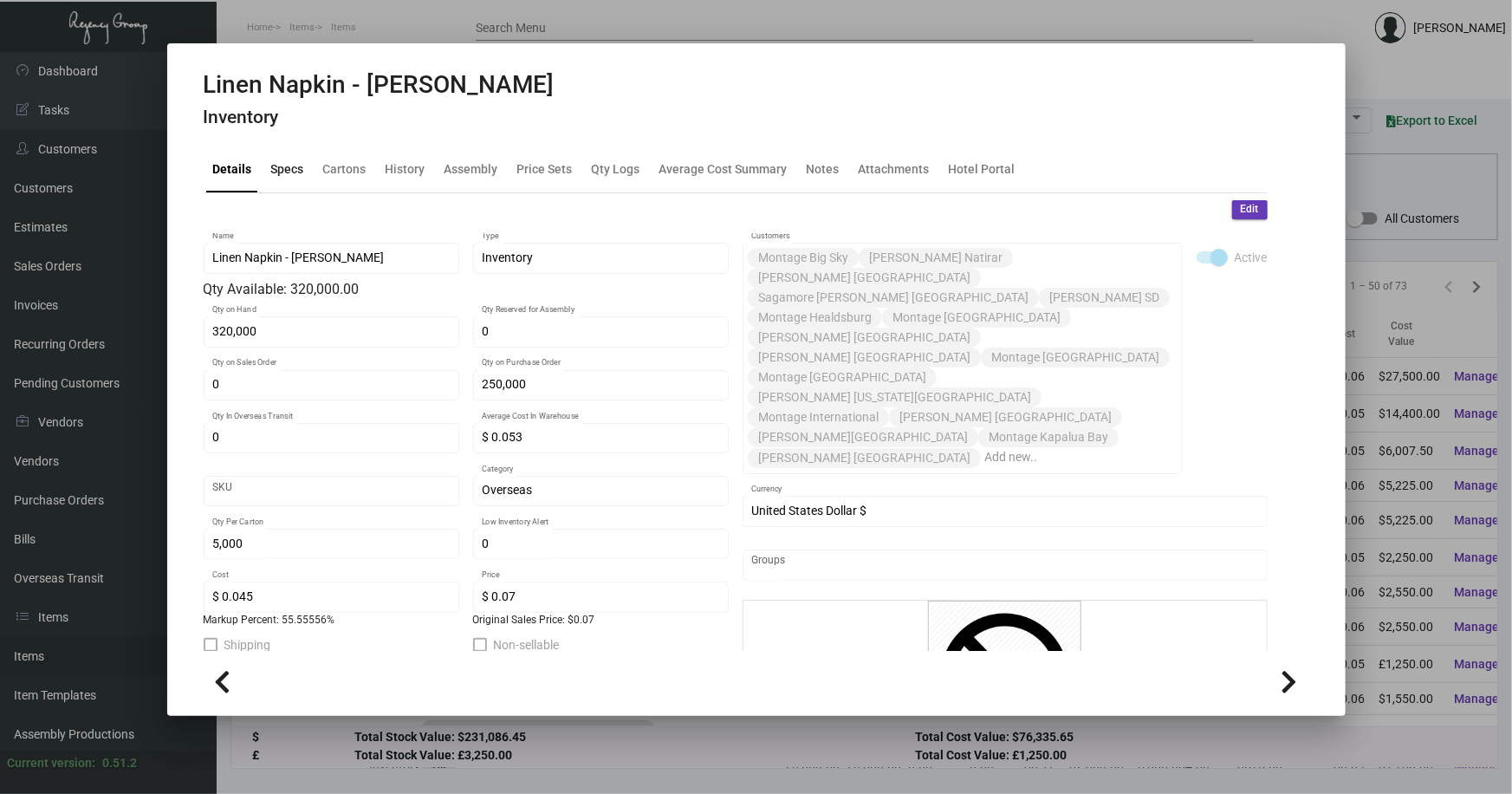
click at [275, 168] on div "Specs" at bounding box center [287, 169] width 32 height 19
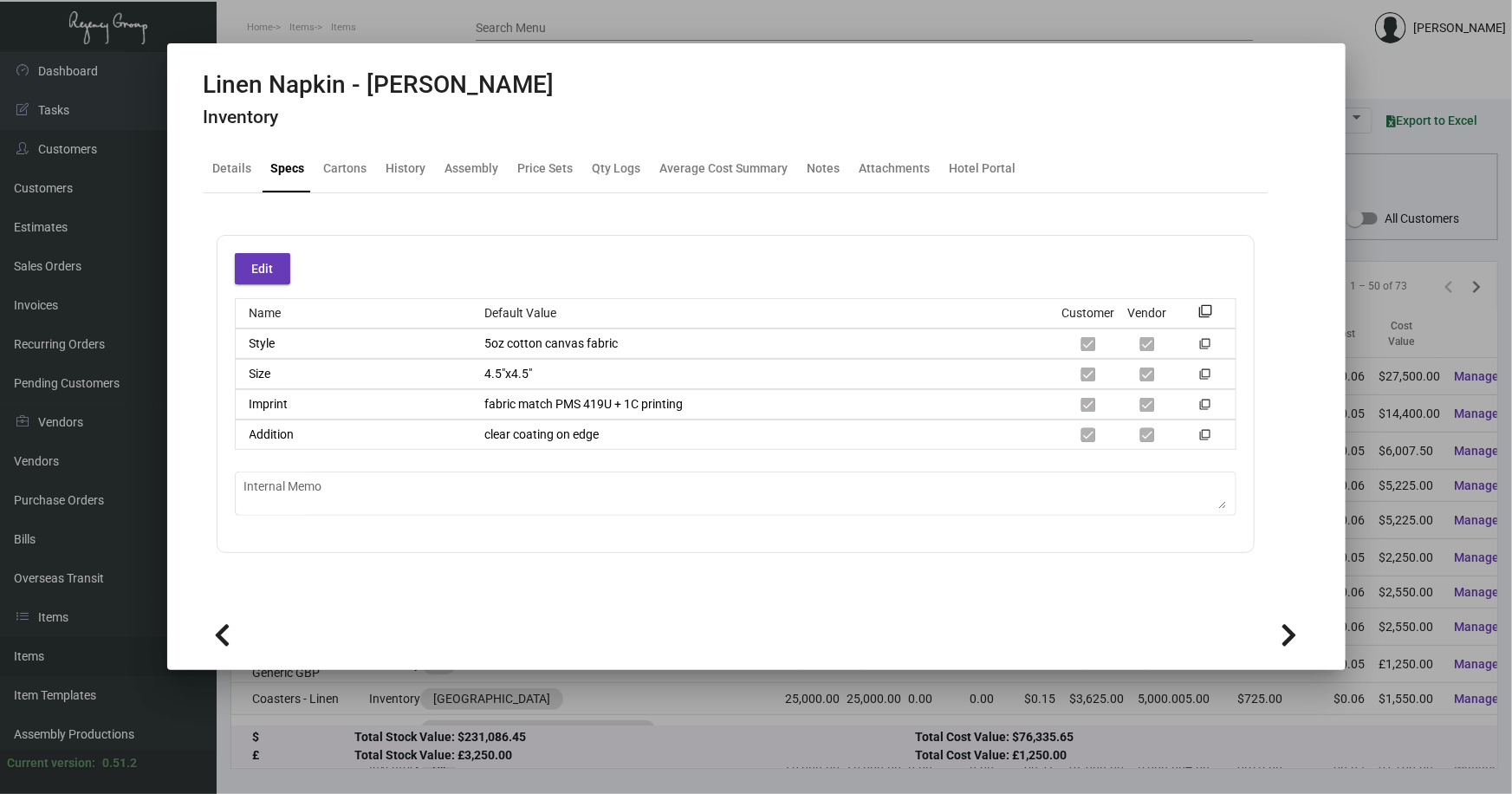
click at [471, 718] on div at bounding box center [756, 397] width 1512 height 794
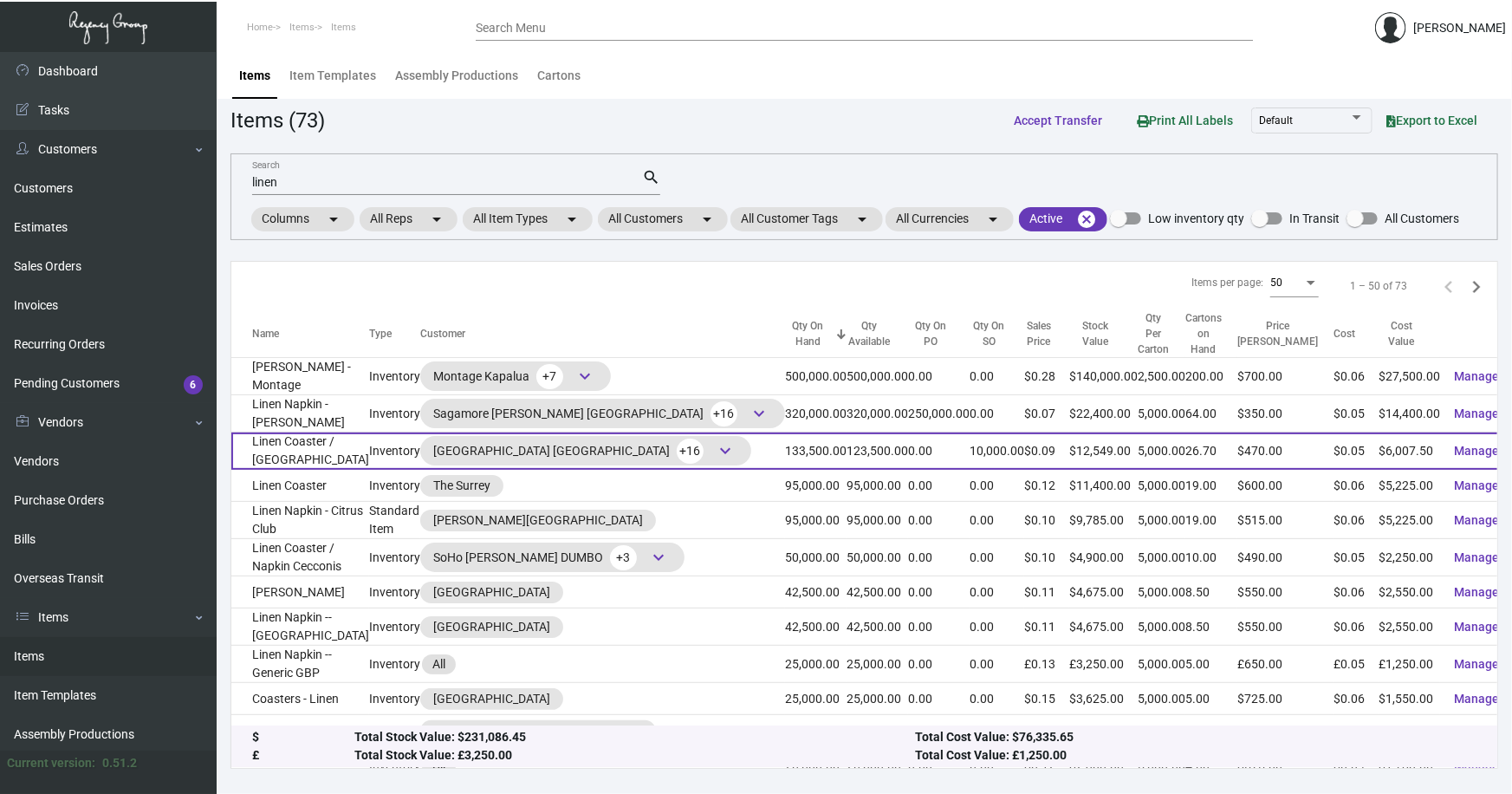
click at [312, 438] on td "Linen Coaster / [GEOGRAPHIC_DATA]" at bounding box center [300, 451] width 137 height 37
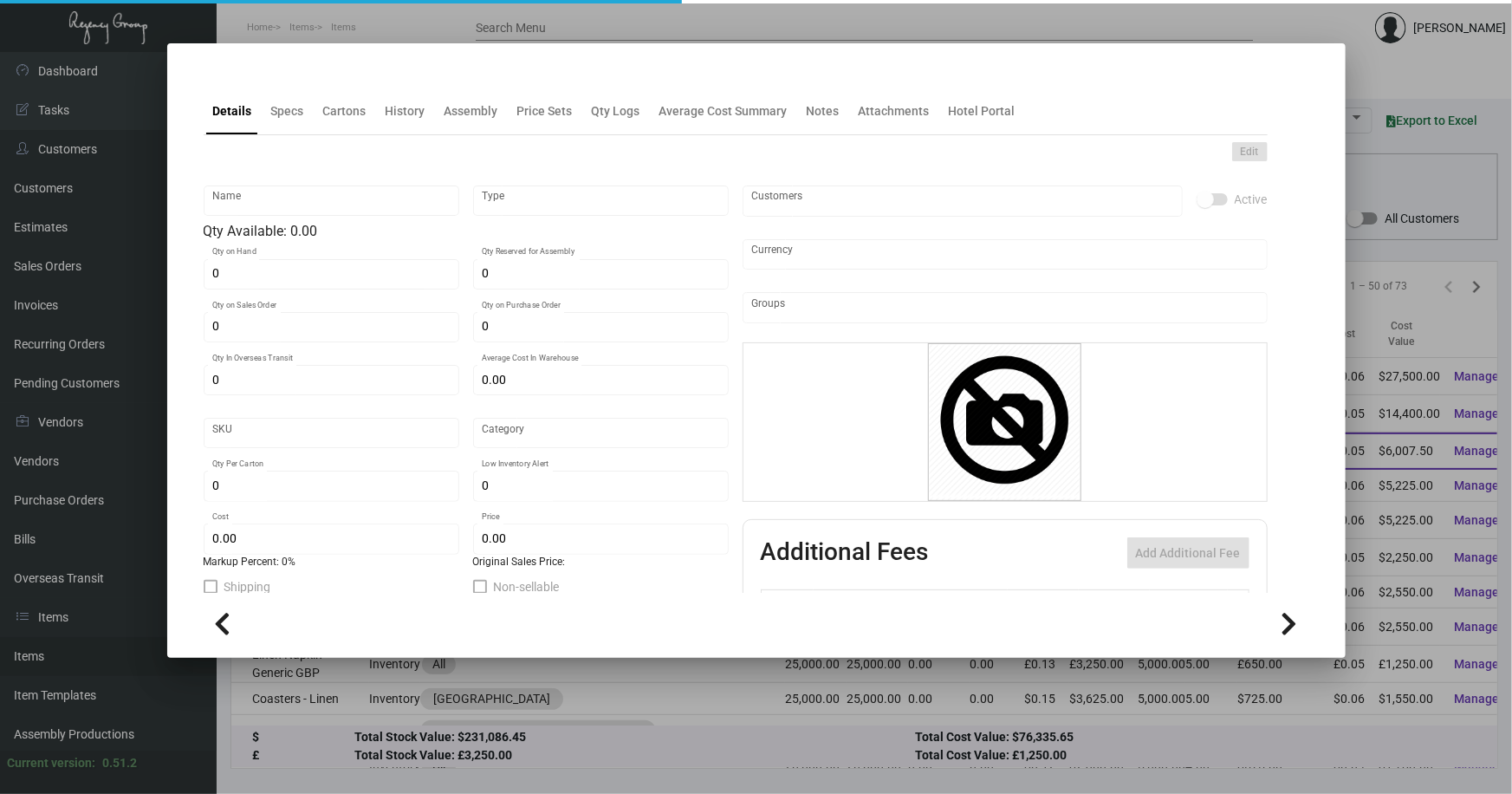
type input "Linen Coaster / [GEOGRAPHIC_DATA]"
type input "Inventory"
type input "133,500"
type input "10,000"
type input "250,000"
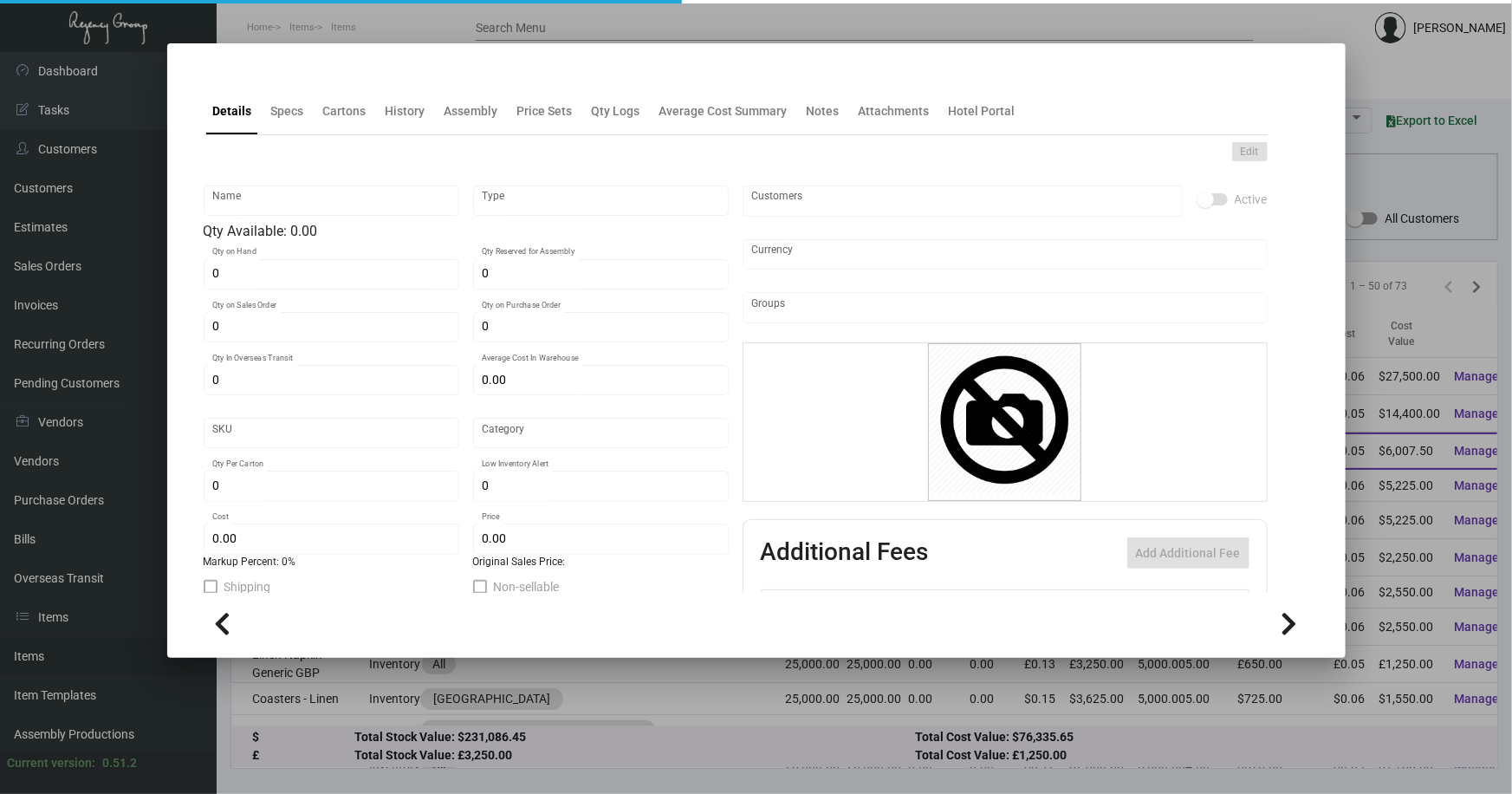
type input "$ 0.325"
type input "SH-558-973"
type input "Standard"
type input "5,000"
type input "10,000"
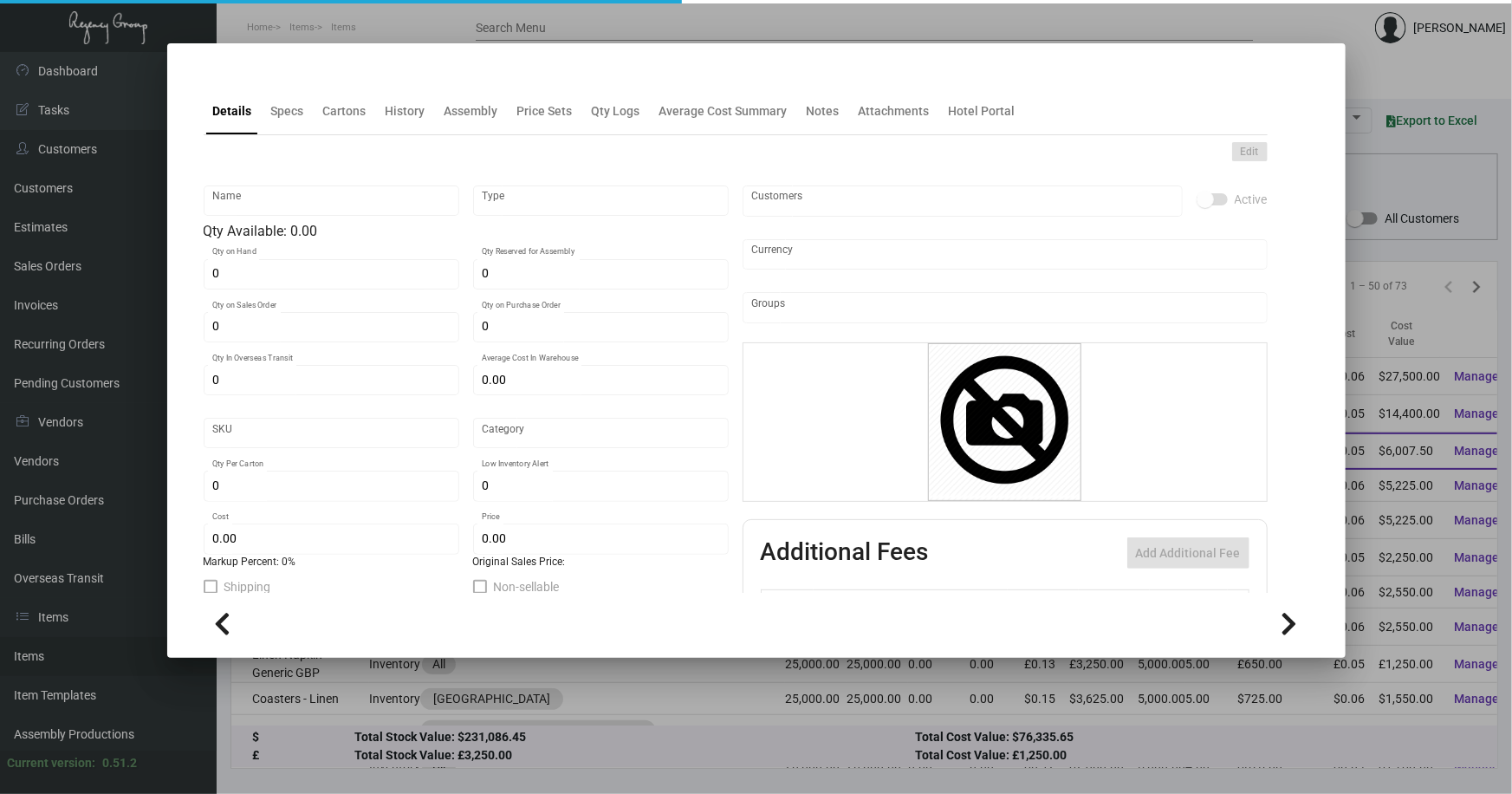
type input "$ 0.045"
type input "$ 0.094"
checkbox input "true"
type input "United States Dollar $"
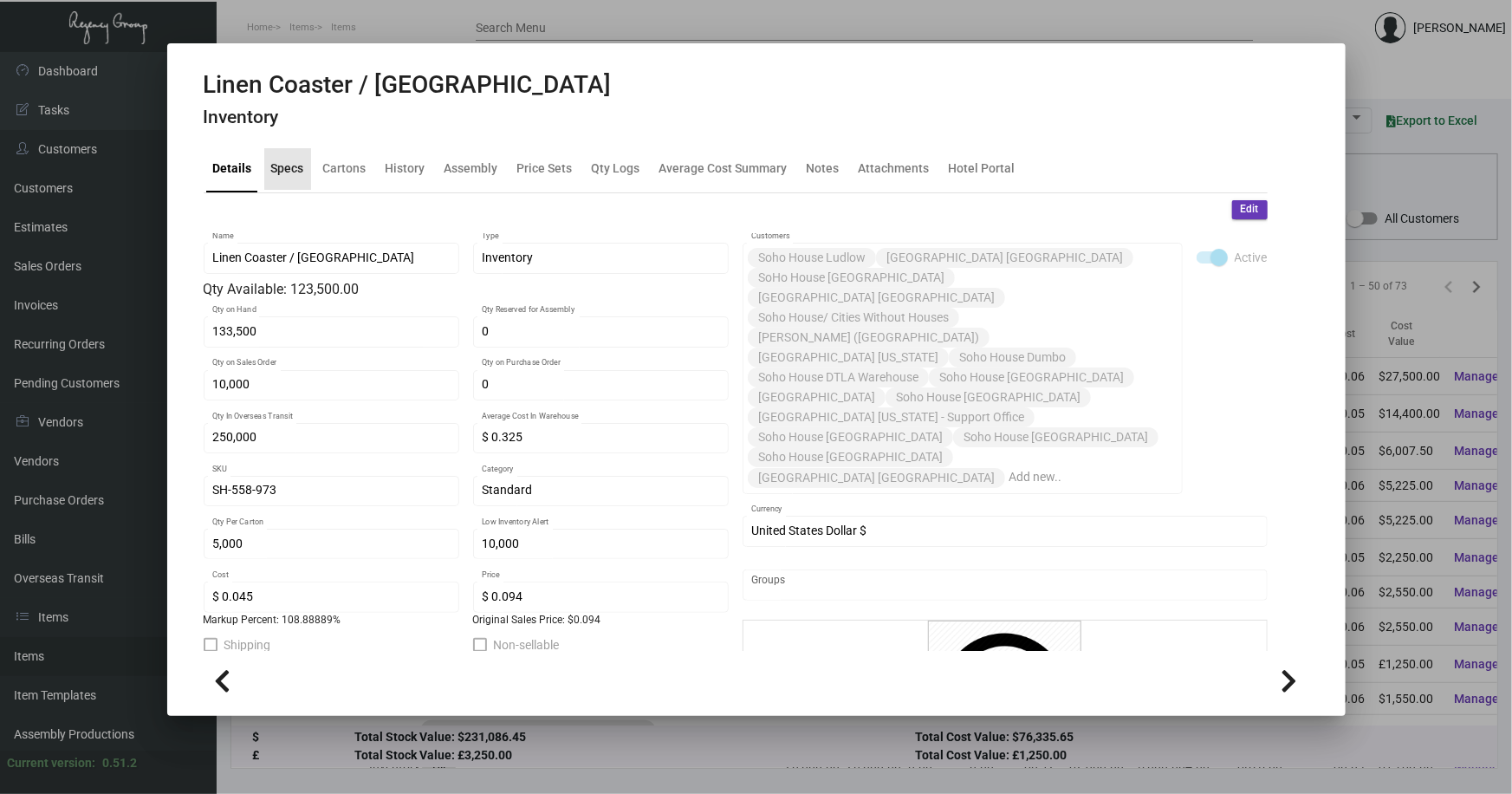
click at [290, 174] on div "Specs" at bounding box center [287, 169] width 32 height 19
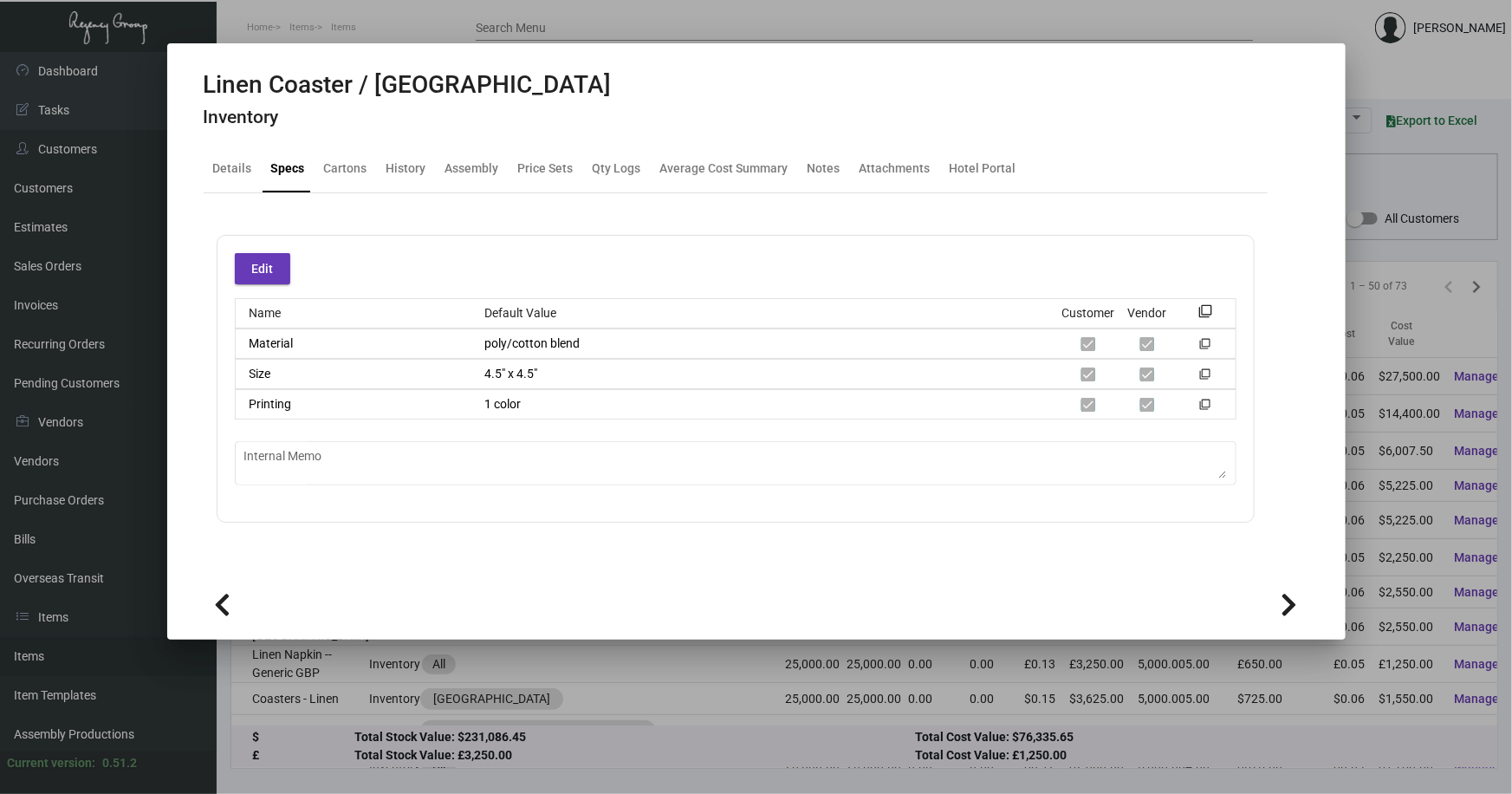
click at [428, 687] on div at bounding box center [756, 397] width 1512 height 794
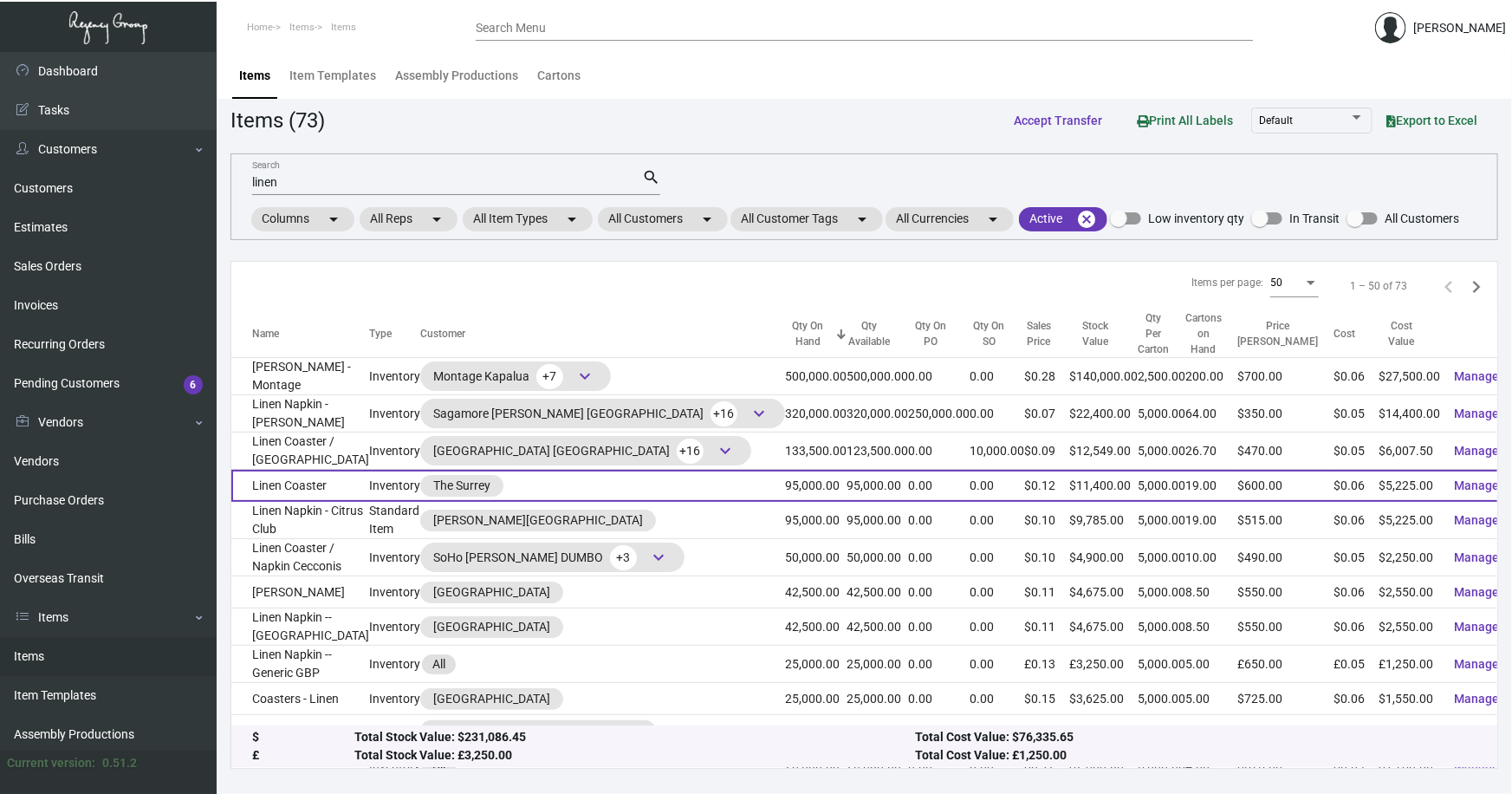
click at [292, 473] on td "Linen Coaster" at bounding box center [300, 486] width 137 height 33
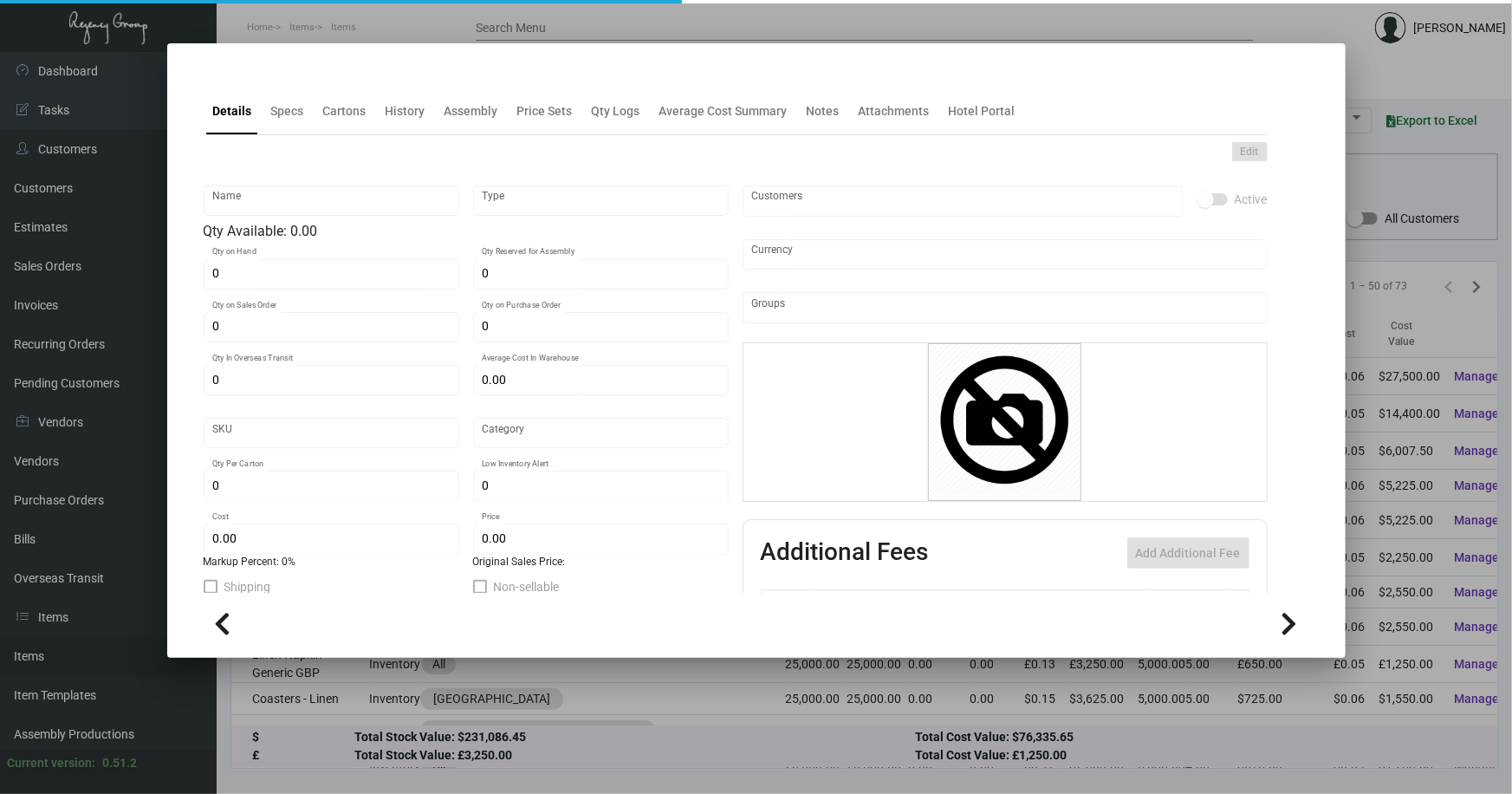
type input "Linen Coaster"
type input "Inventory"
type input "95,000"
type input "$ 0.055"
type input "Overseas"
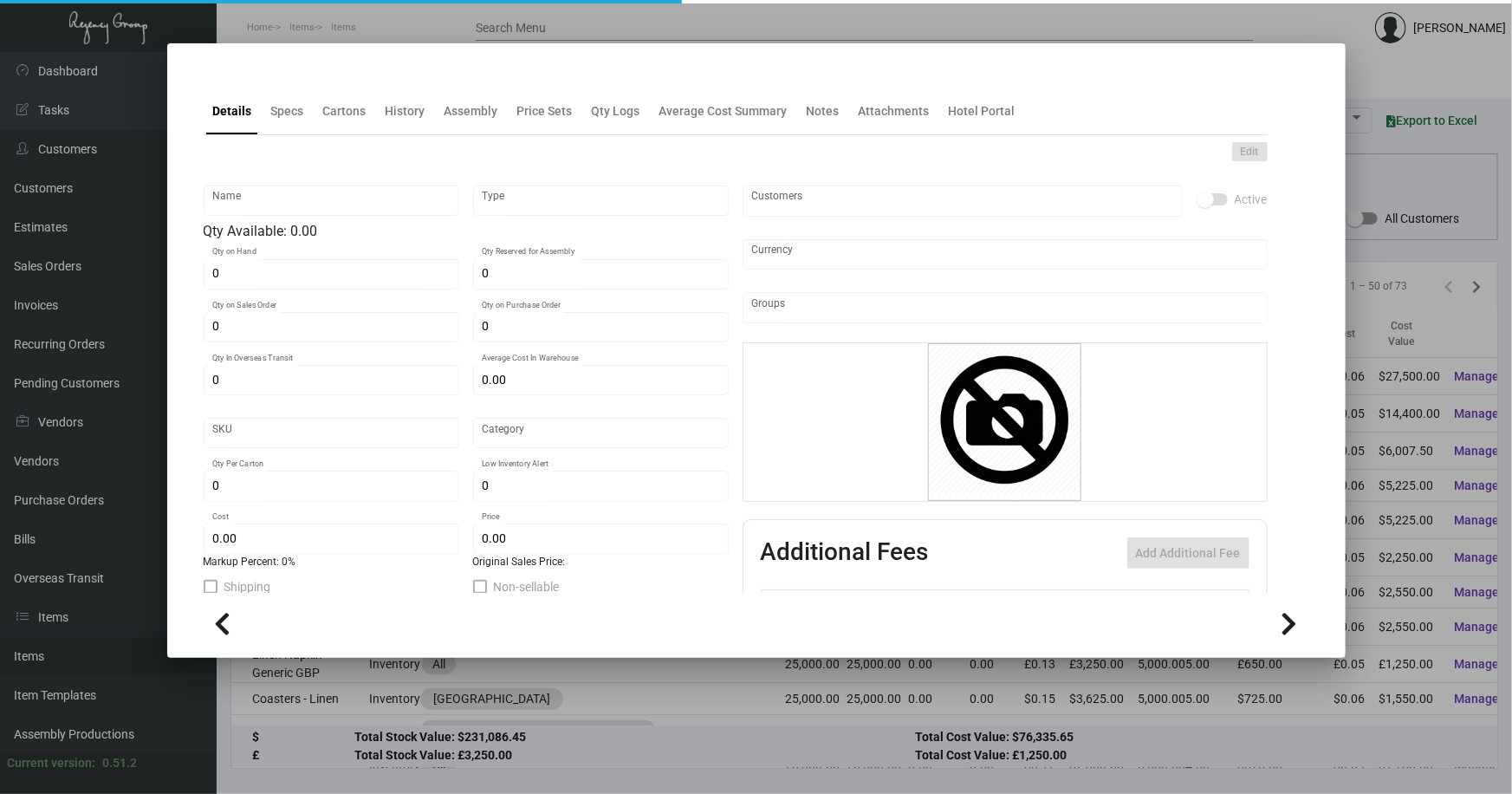
type input "5,000"
type input "$ 0.055"
type input "$ 0.12"
checkbox input "true"
type input "United States Dollar $"
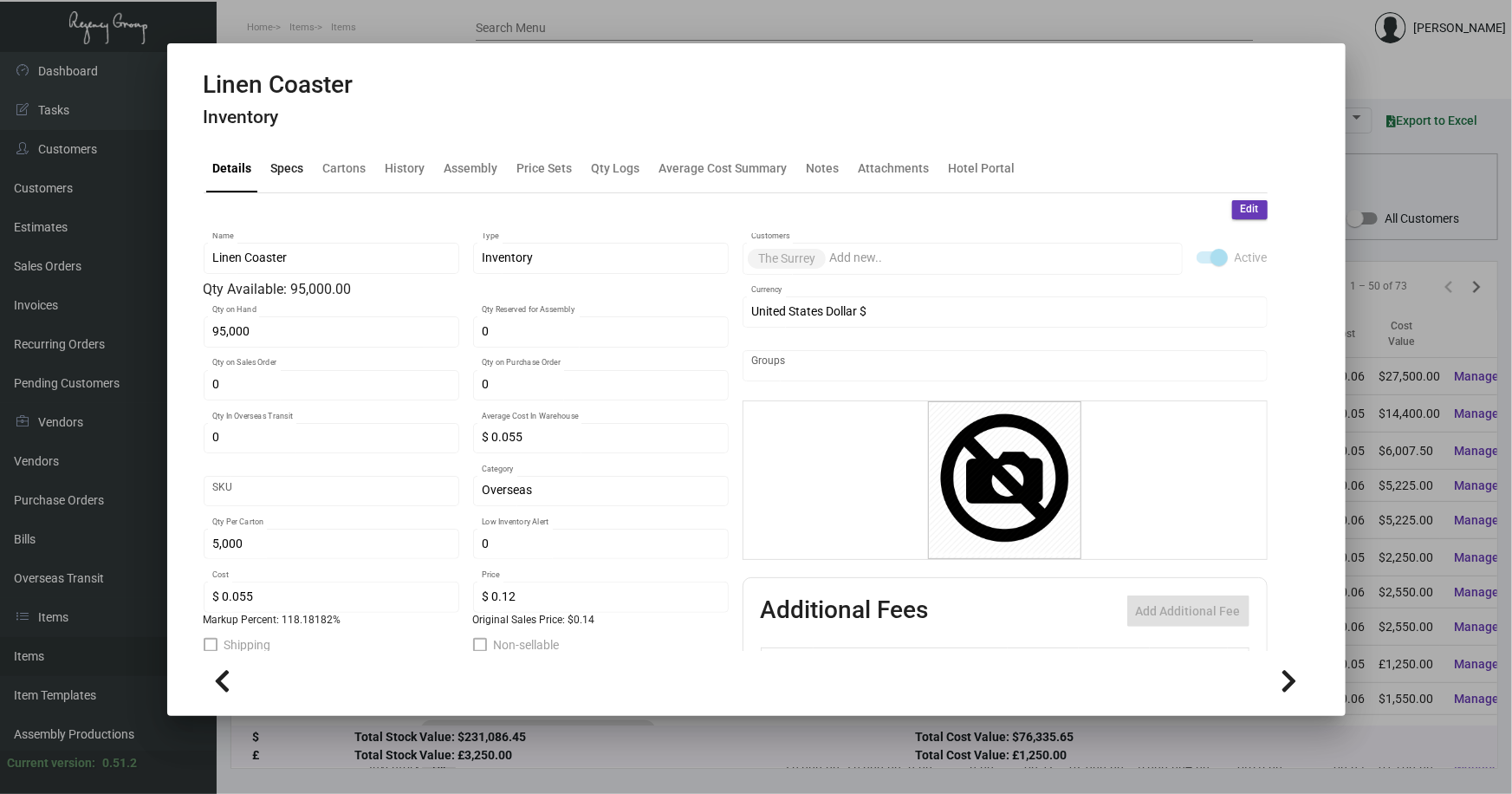
click at [283, 170] on div "Specs" at bounding box center [287, 169] width 32 height 19
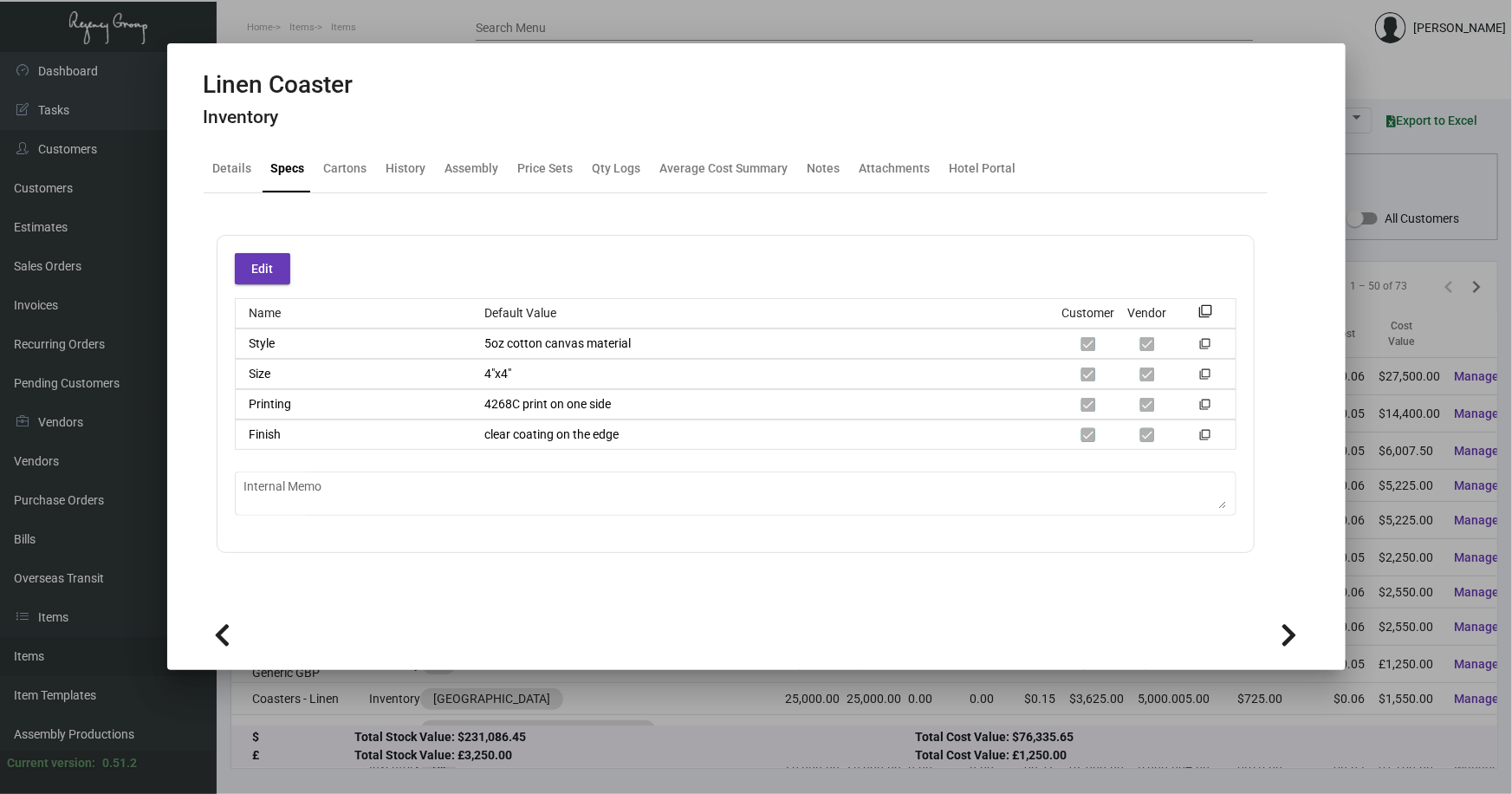
click at [433, 713] on div at bounding box center [756, 397] width 1512 height 794
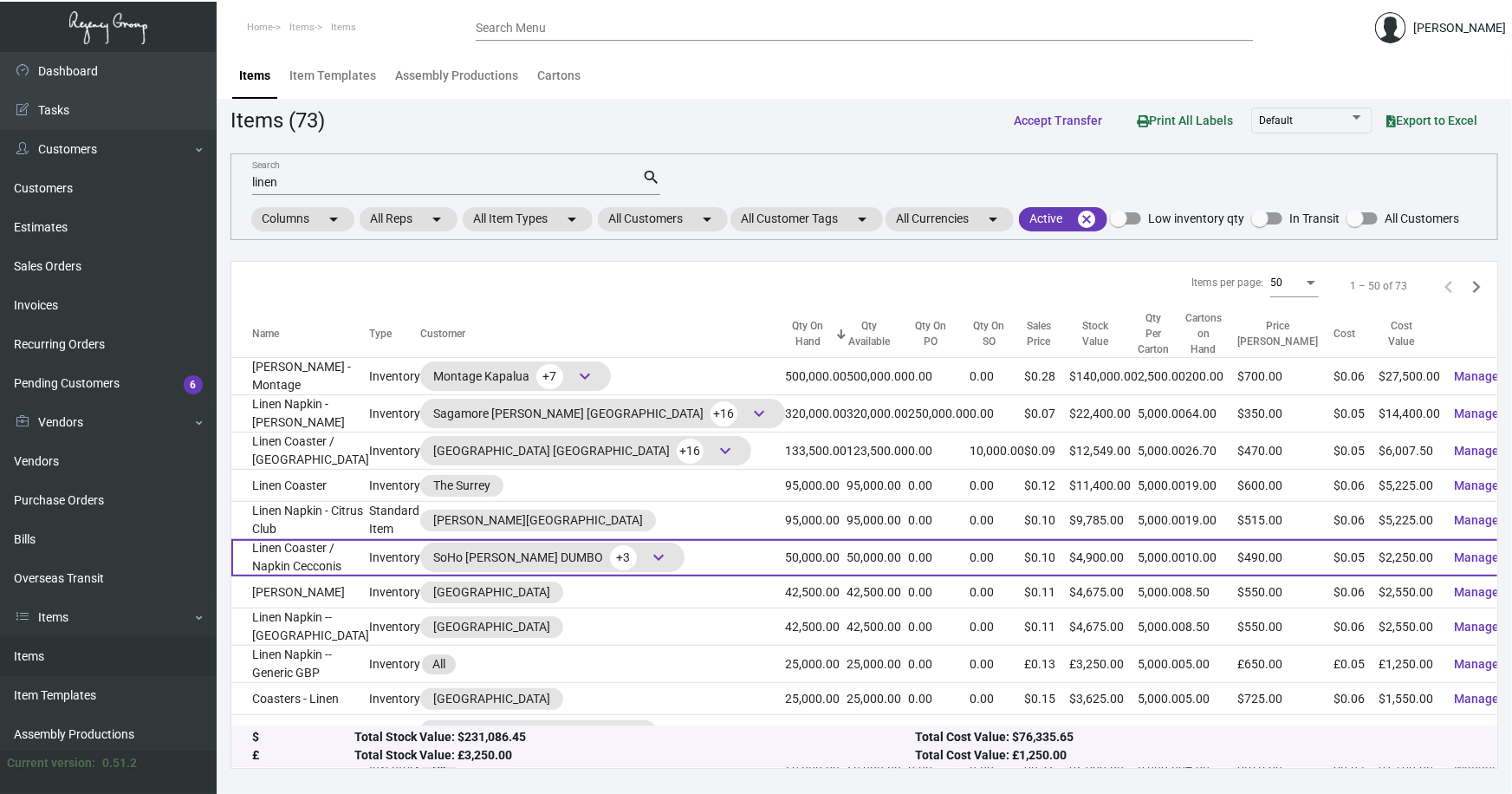
click at [296, 540] on td "Linen Coaster / Napkin Cecconis" at bounding box center [300, 558] width 137 height 37
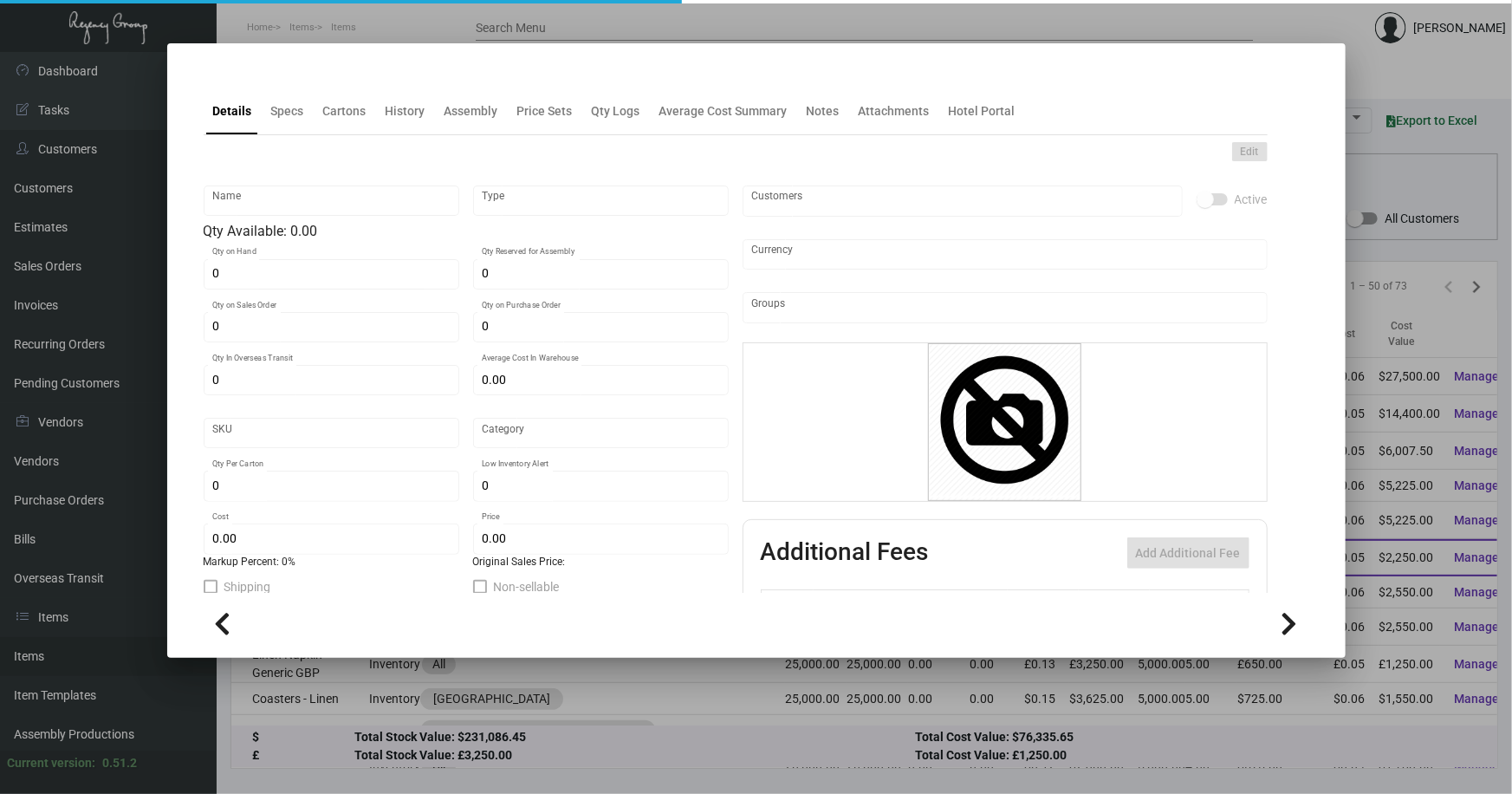
type input "Linen Coaster / Napkin Cecconis"
type input "Inventory"
type input "50,000"
type input "185,000"
type input "$ 0.05366"
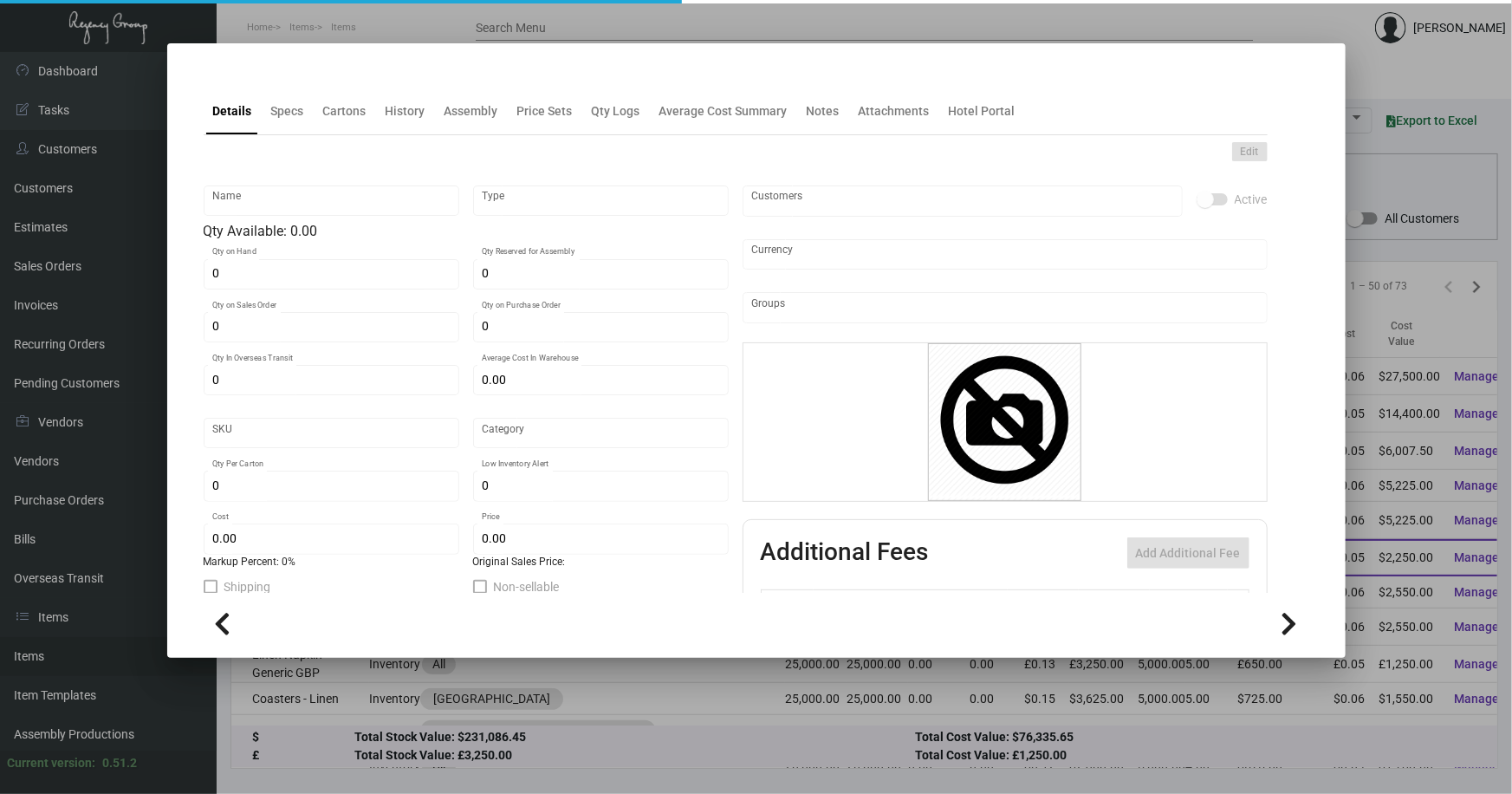
type input "SHCDMB-558-329"
type input "Overseas"
type input "5,000"
type input "25,000"
type input "$ 0.045"
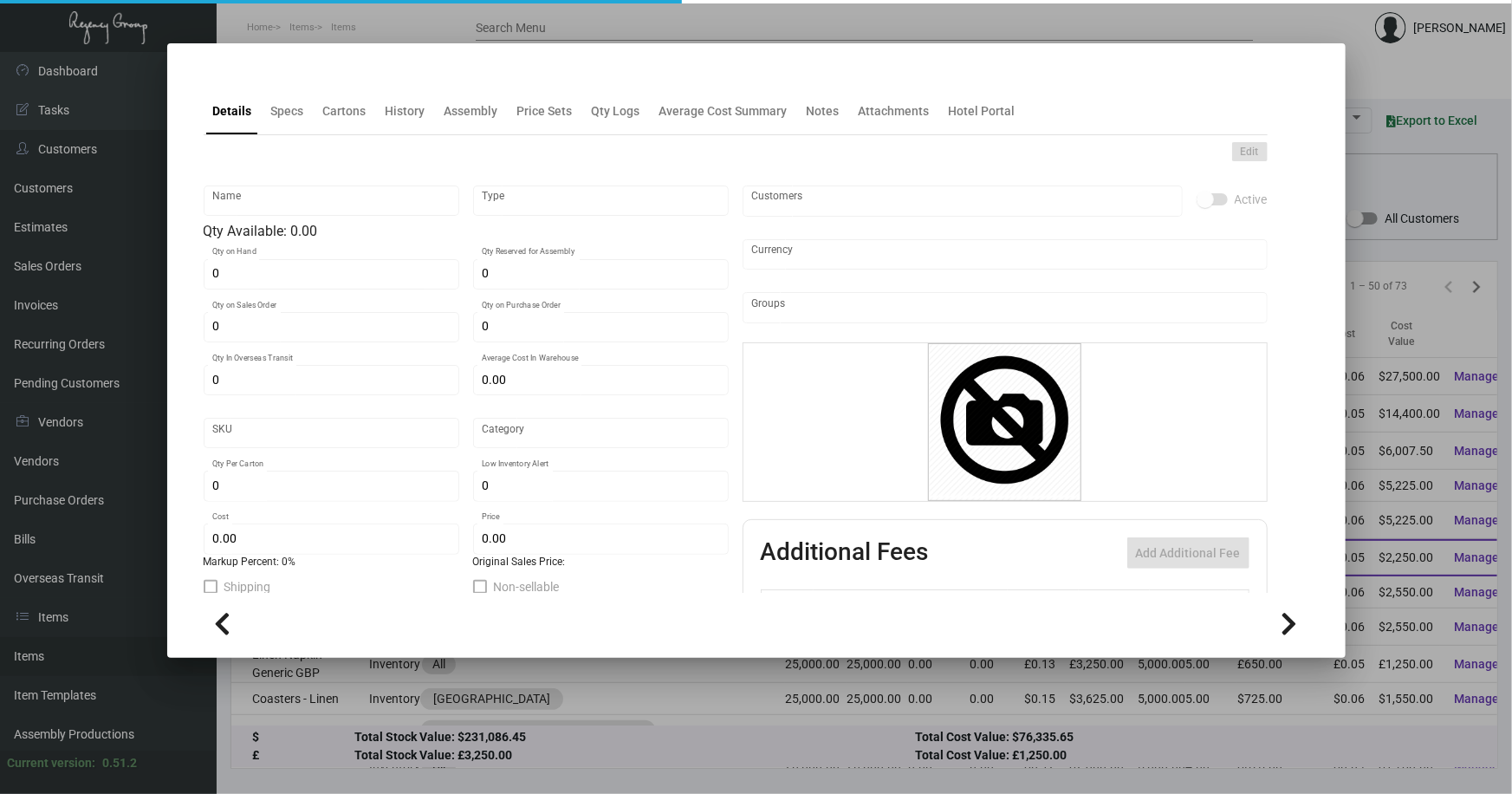
type input "$ 0.098"
checkbox input "true"
type input "United States Dollar $"
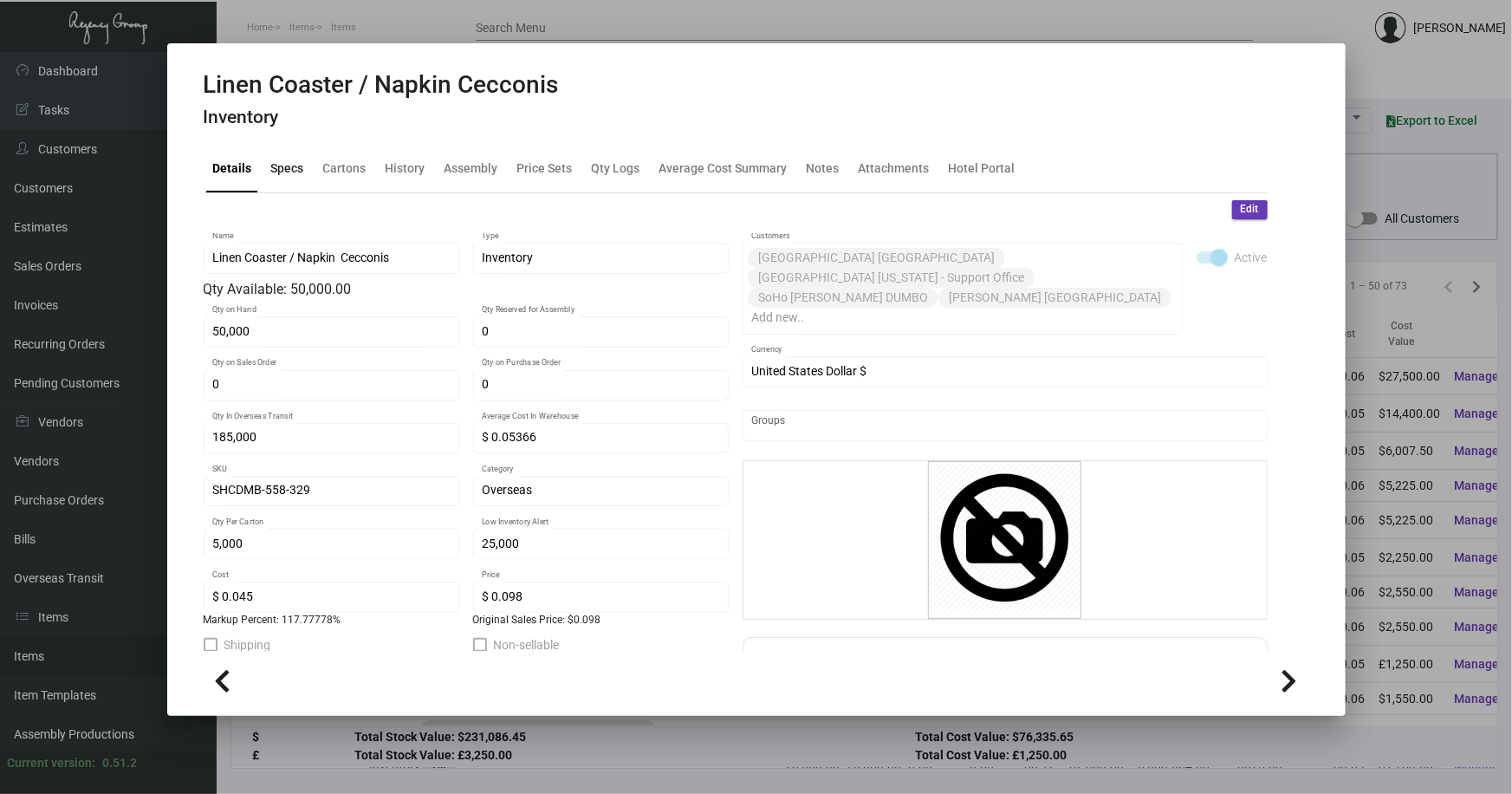
click at [295, 168] on div "Specs" at bounding box center [287, 169] width 32 height 19
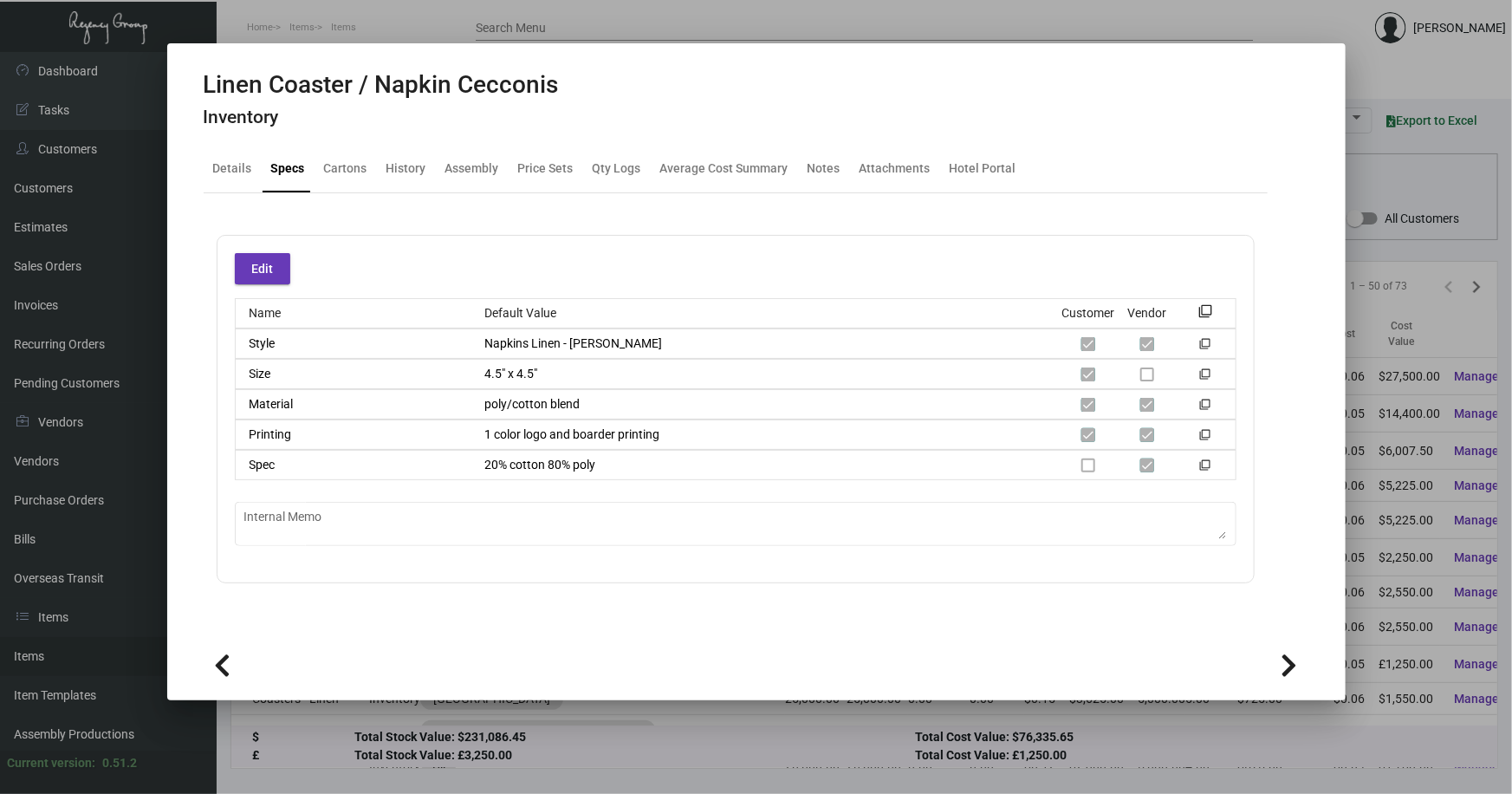
click at [358, 711] on div at bounding box center [756, 397] width 1512 height 794
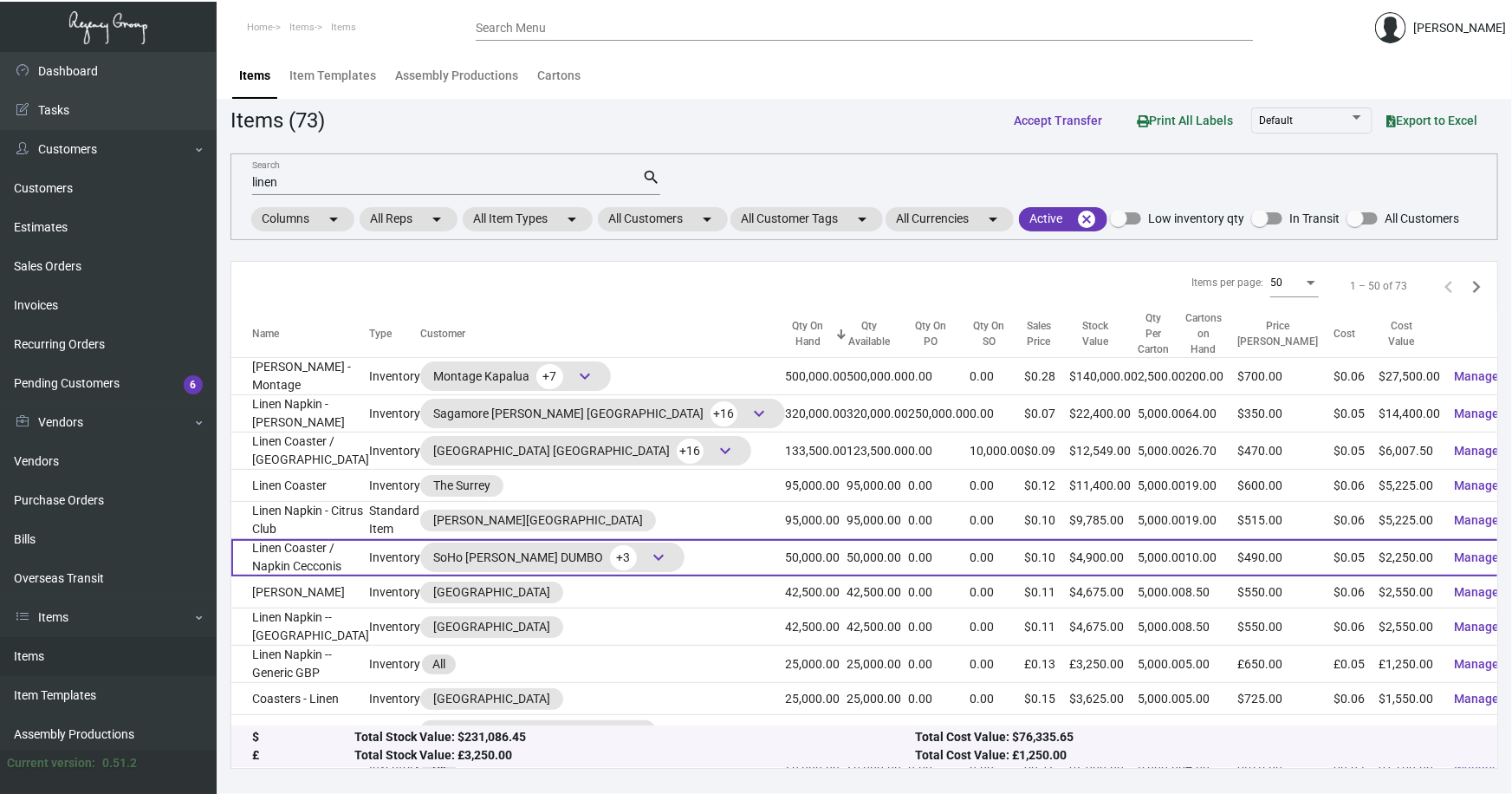
click at [337, 542] on td "Linen Coaster / Napkin Cecconis" at bounding box center [300, 558] width 137 height 37
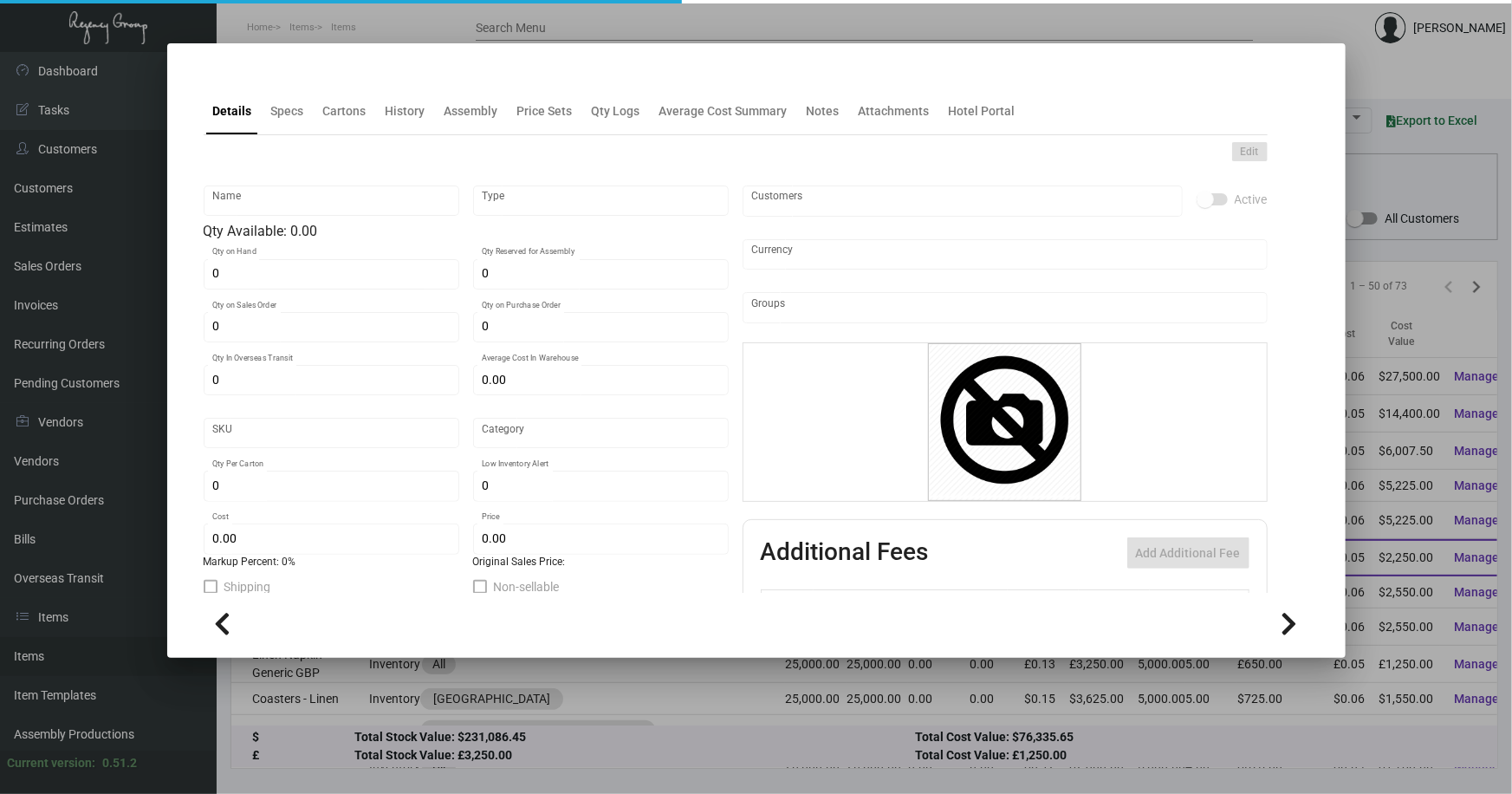
type input "Linen Coaster / Napkin Cecconis"
type input "Inventory"
type input "50,000"
type input "185,000"
type input "$ 0.05366"
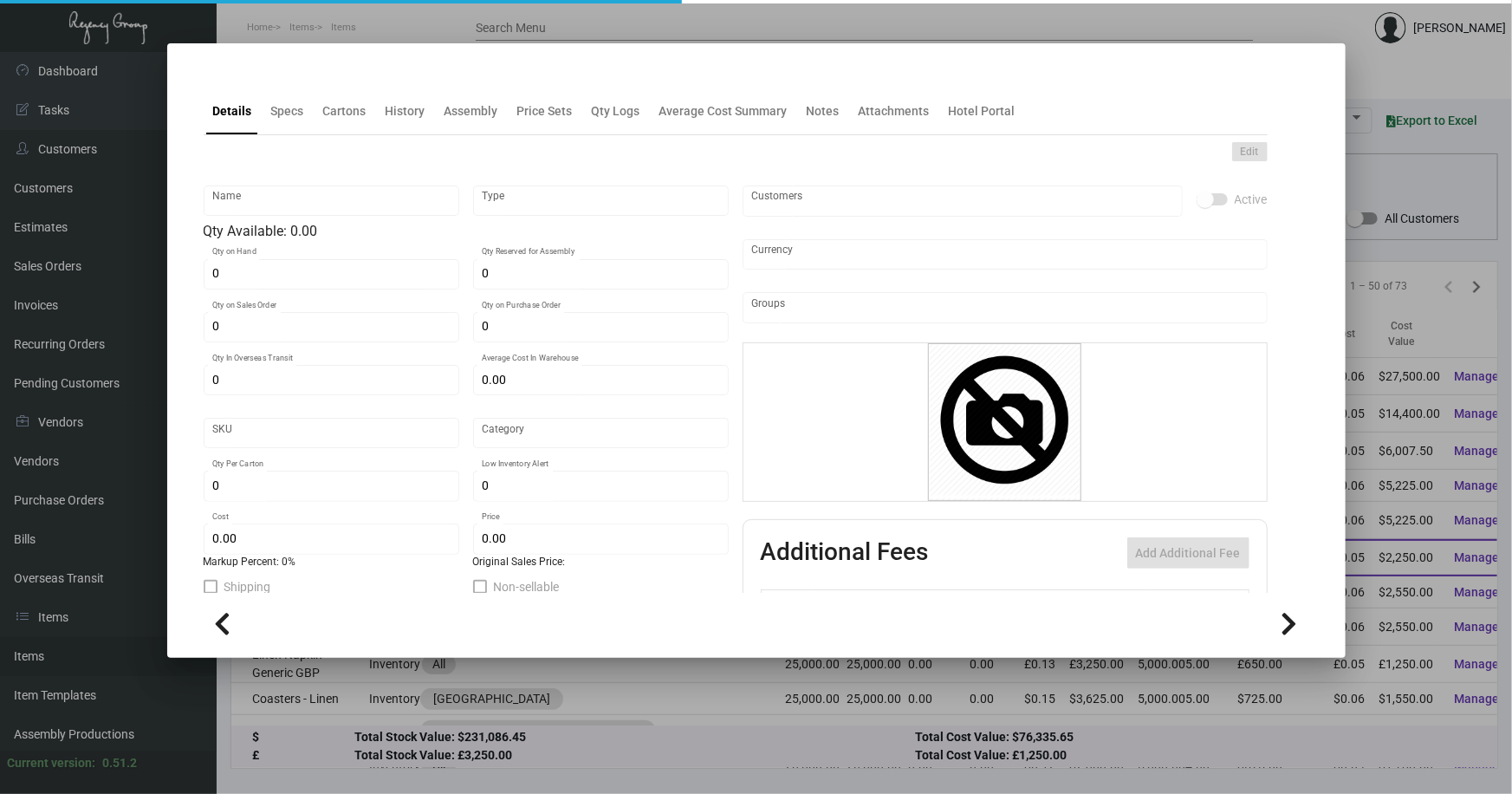
type input "SHCDMB-558-329"
type input "Overseas"
type input "5,000"
type input "25,000"
type input "$ 0.045"
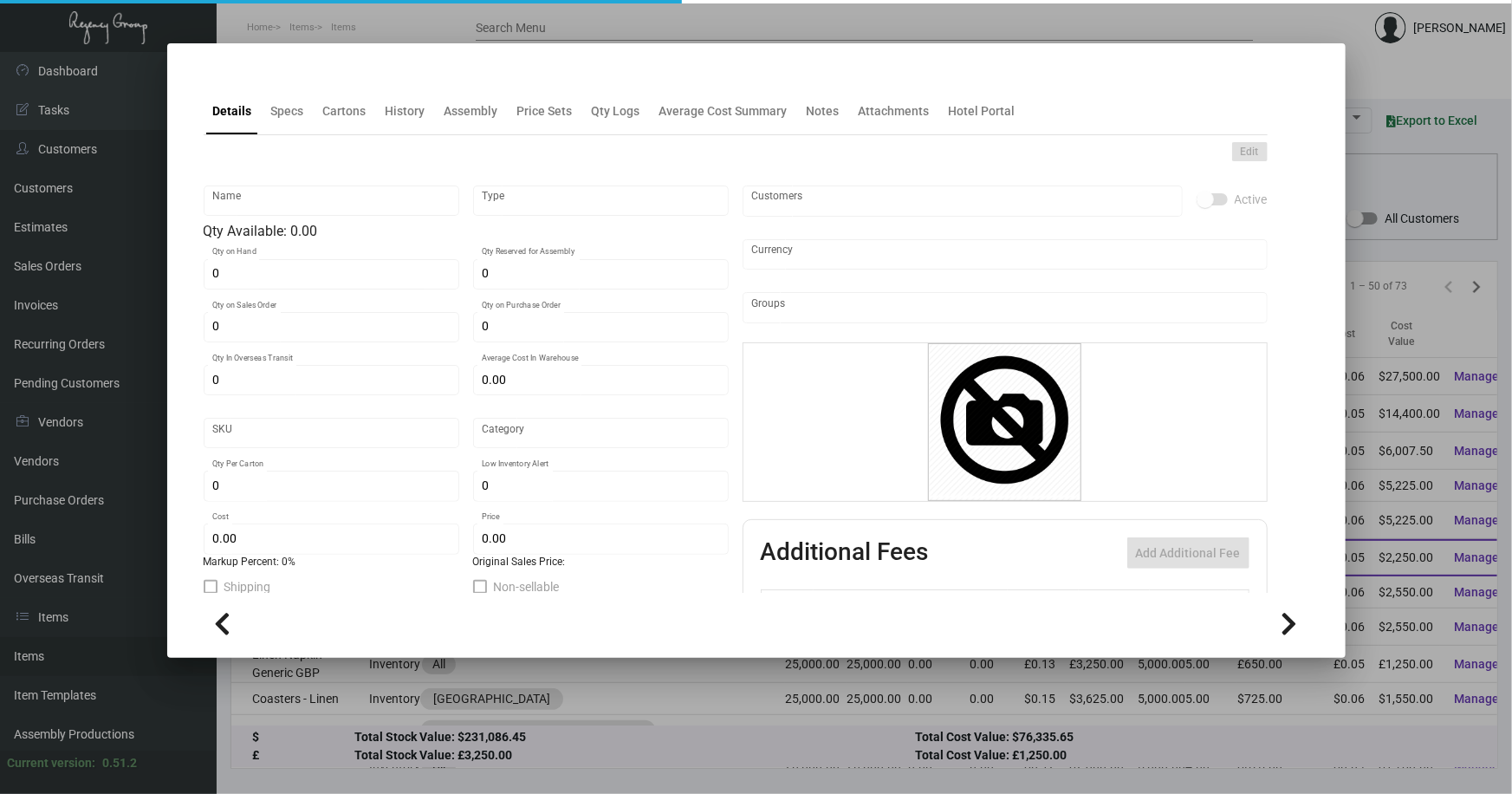
type input "$ 0.098"
checkbox input "true"
type input "United States Dollar $"
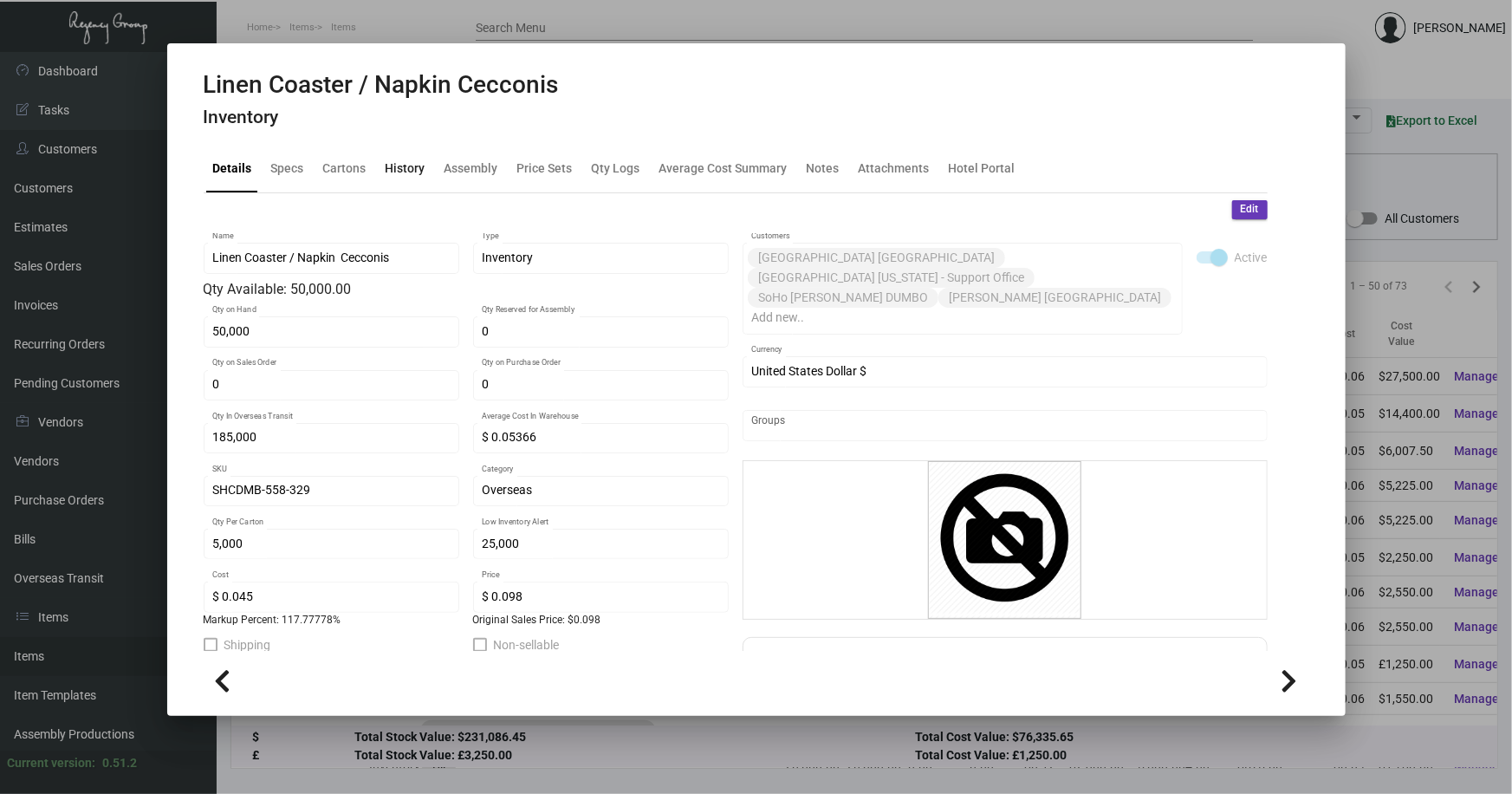
click at [406, 170] on div "History" at bounding box center [405, 169] width 40 height 19
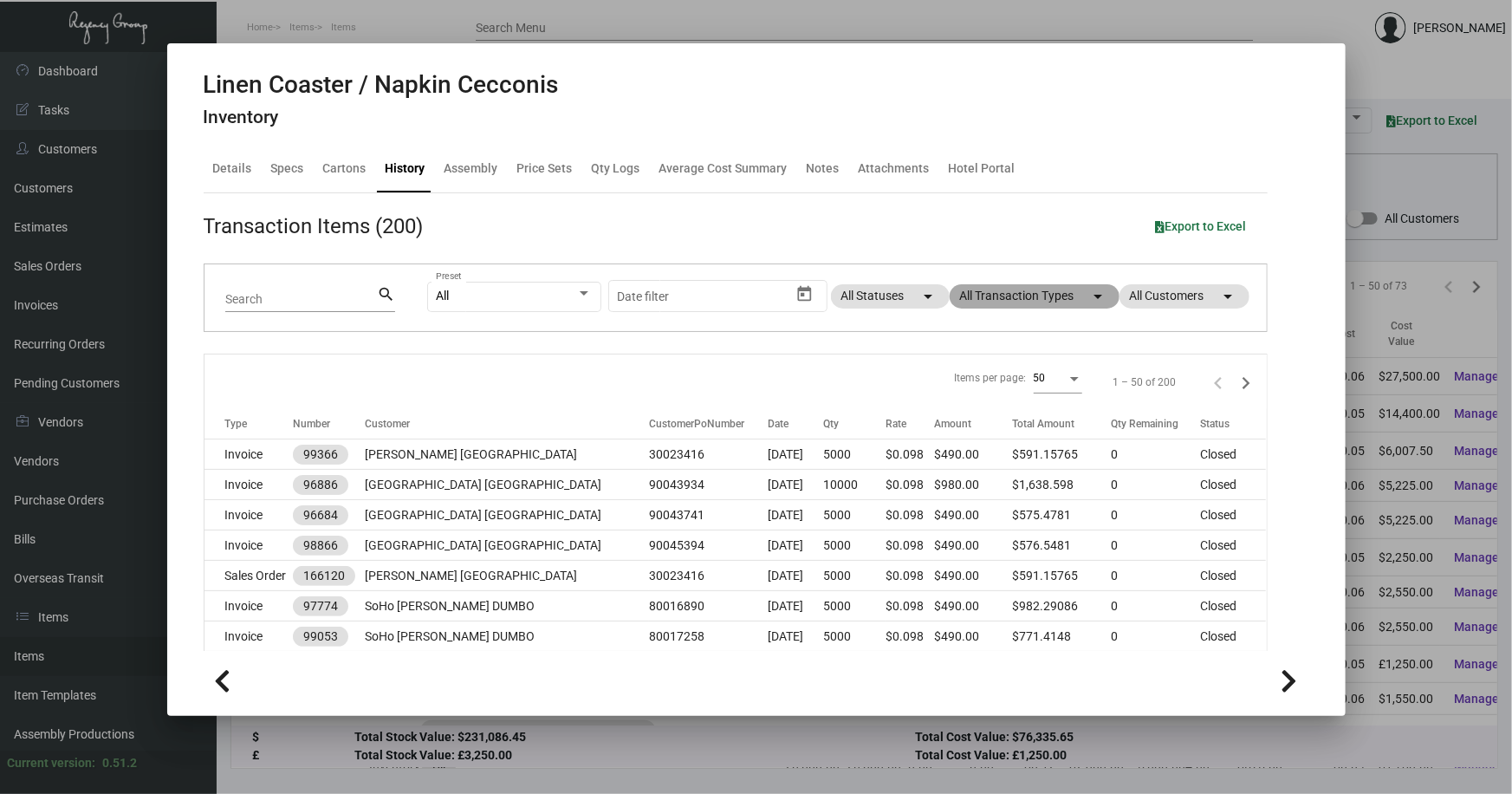
click at [1034, 294] on mat-chip "All Transaction Types arrow_drop_down" at bounding box center [1034, 296] width 170 height 24
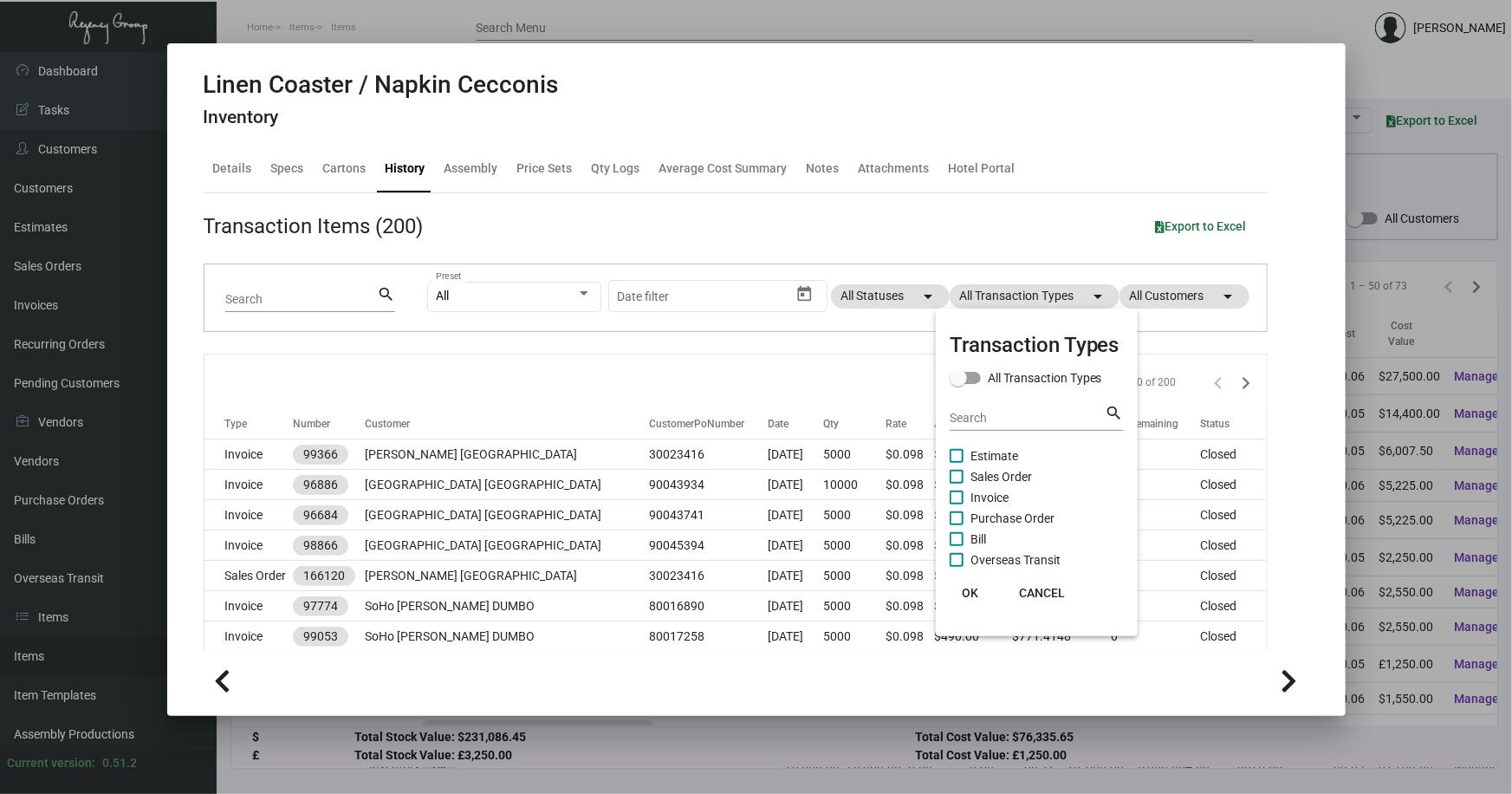
click at [1014, 513] on span "Purchase Order" at bounding box center [1012, 518] width 84 height 20
click at [956, 526] on input "Purchase Order" at bounding box center [956, 526] width 1 height 1
checkbox input "true"
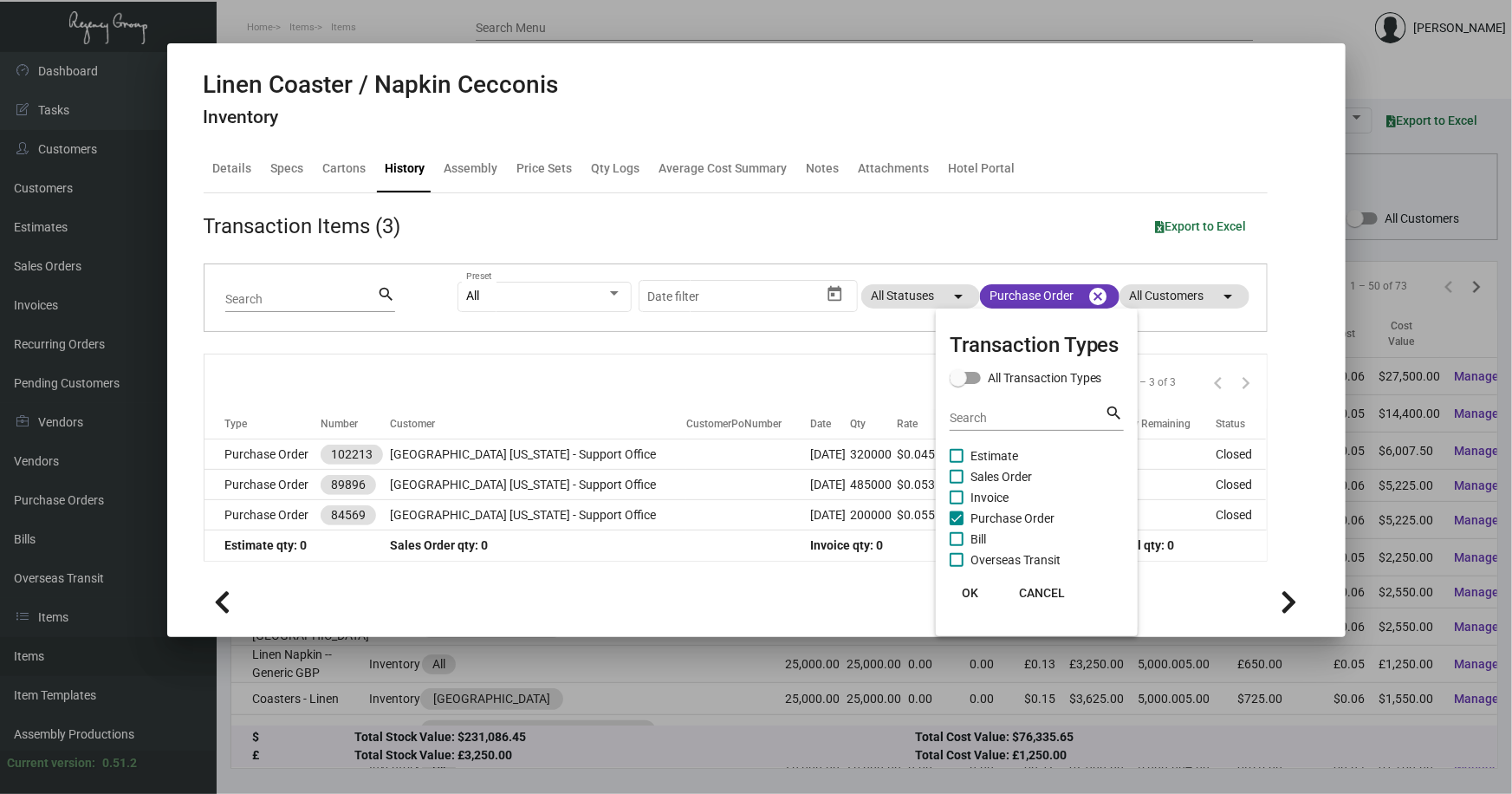
click at [696, 641] on div at bounding box center [756, 397] width 1512 height 794
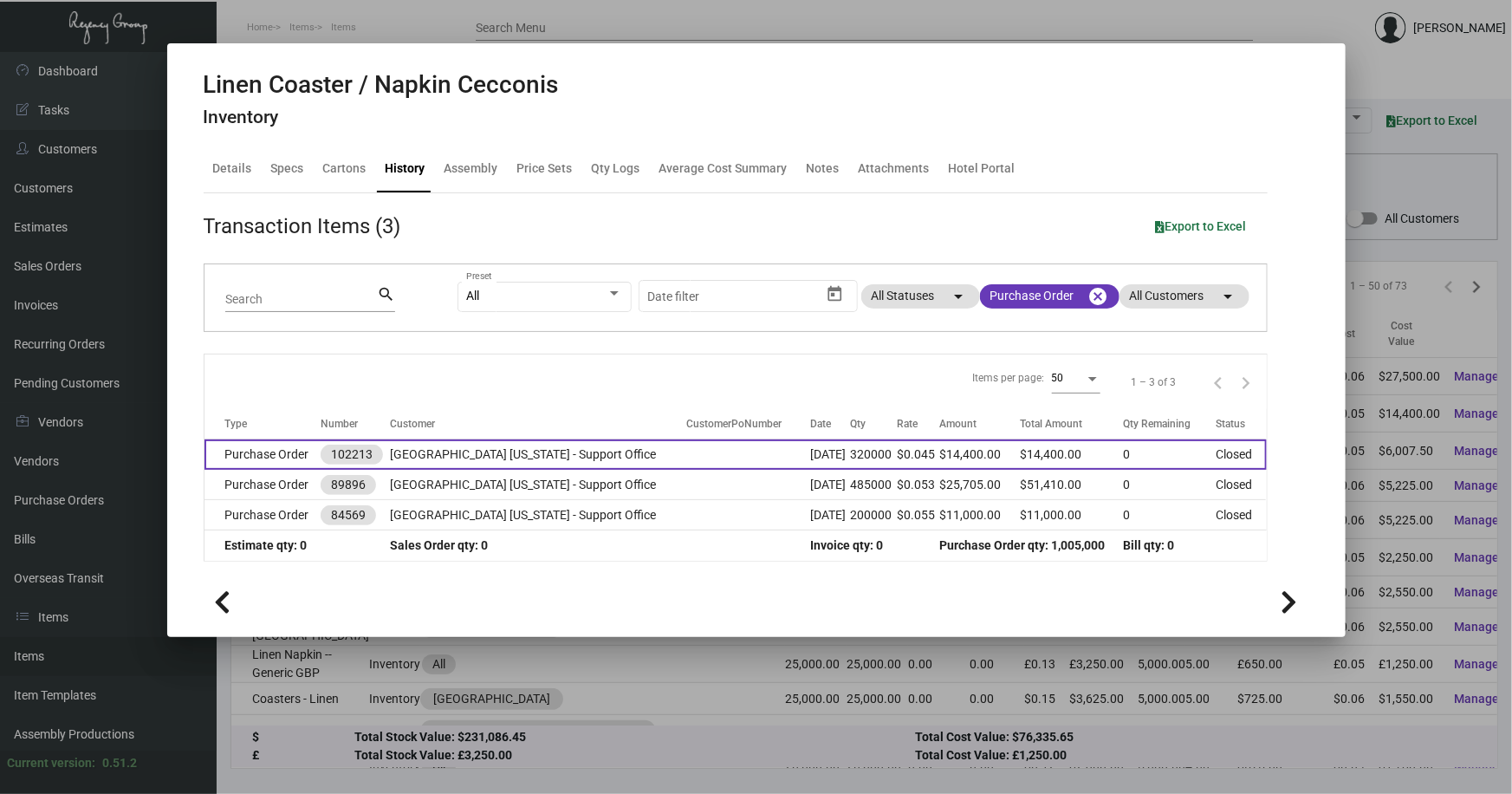
click at [302, 446] on td "Purchase Order" at bounding box center [263, 454] width 117 height 31
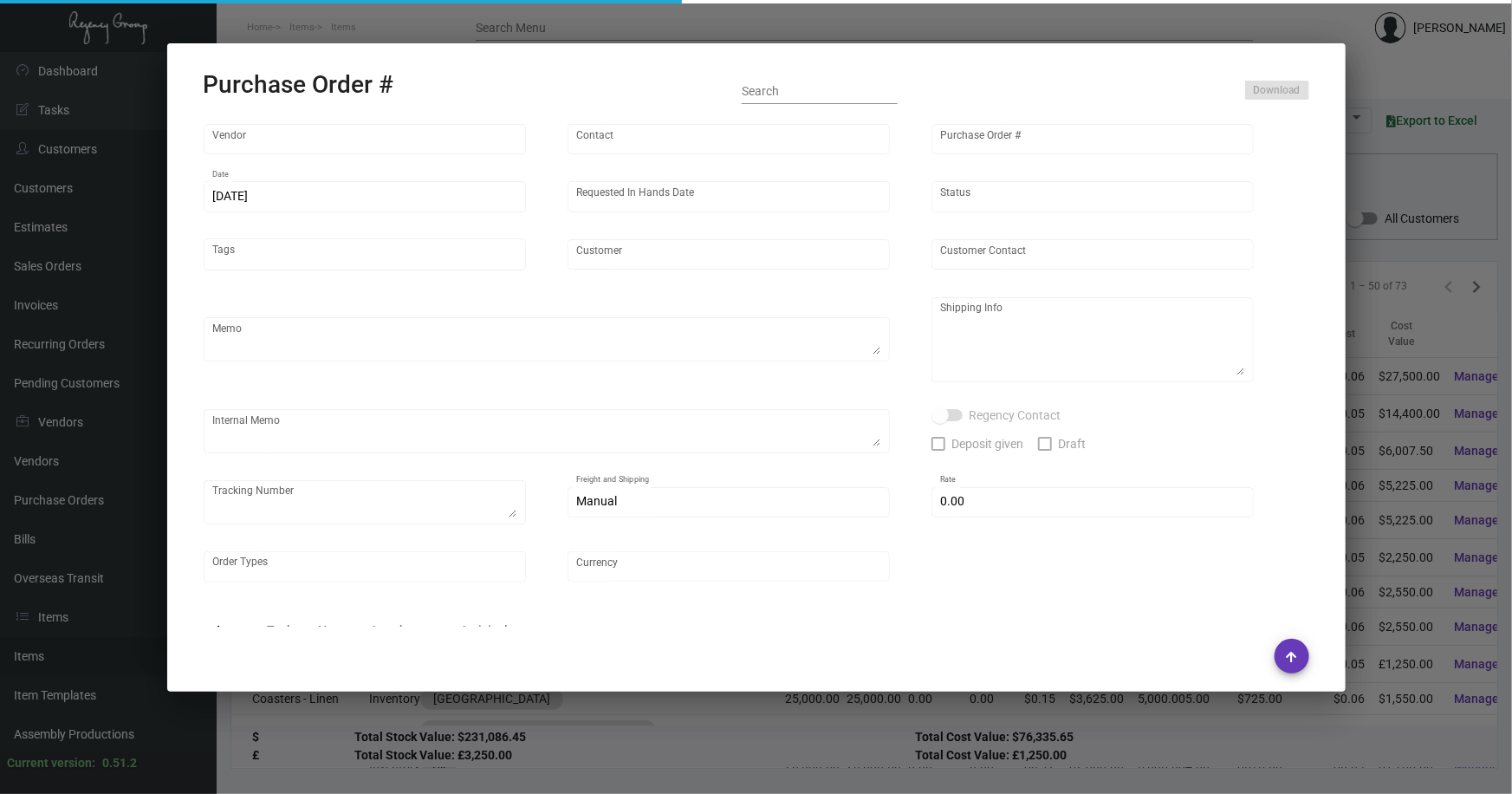
type input "Hangzhou Nuoyi Daily Necessities Co.,Ltd"
type input "[PERSON_NAME]"
type input "102213"
type input "[DATE]"
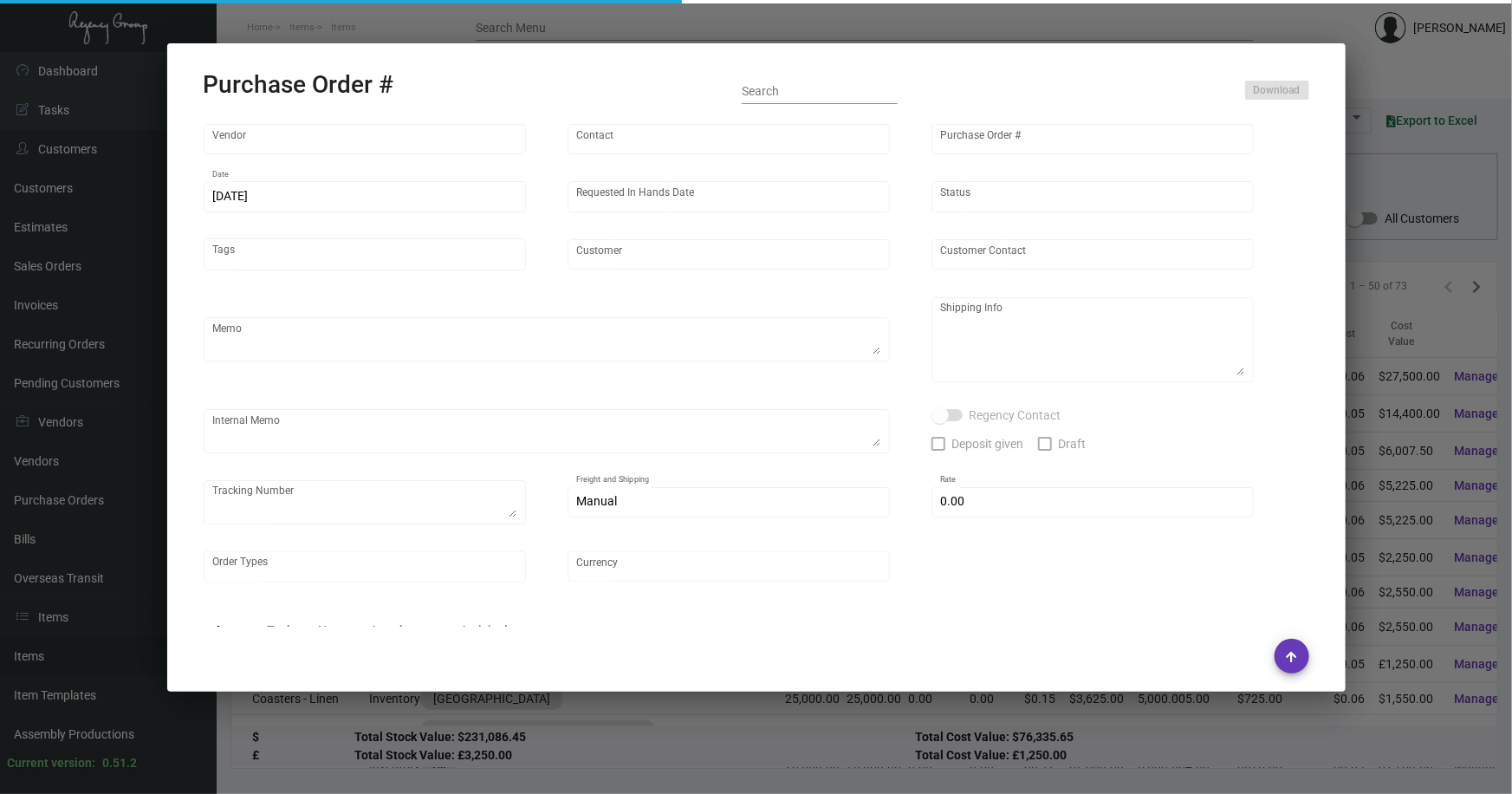
type input "[GEOGRAPHIC_DATA] [US_STATE] - Support Office"
type textarea "Please expedite partial and catch early Dec boat to [GEOGRAPHIC_DATA]. Detailed…"
type textarea "Regency Group NJ - [PERSON_NAME] [STREET_ADDRESS]"
checkbox input "true"
type input "$ 0.00"
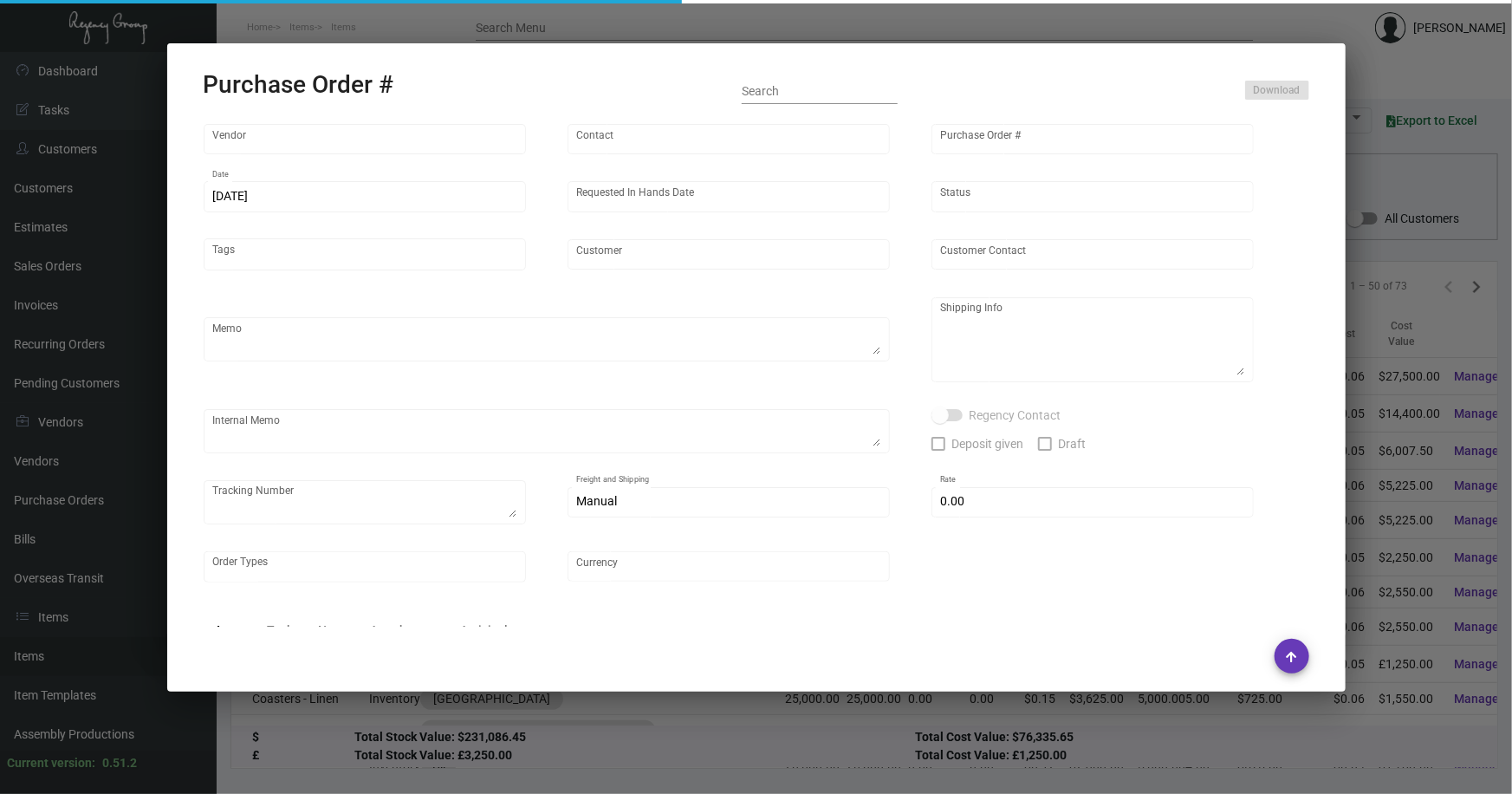
type input "United States Dollar $"
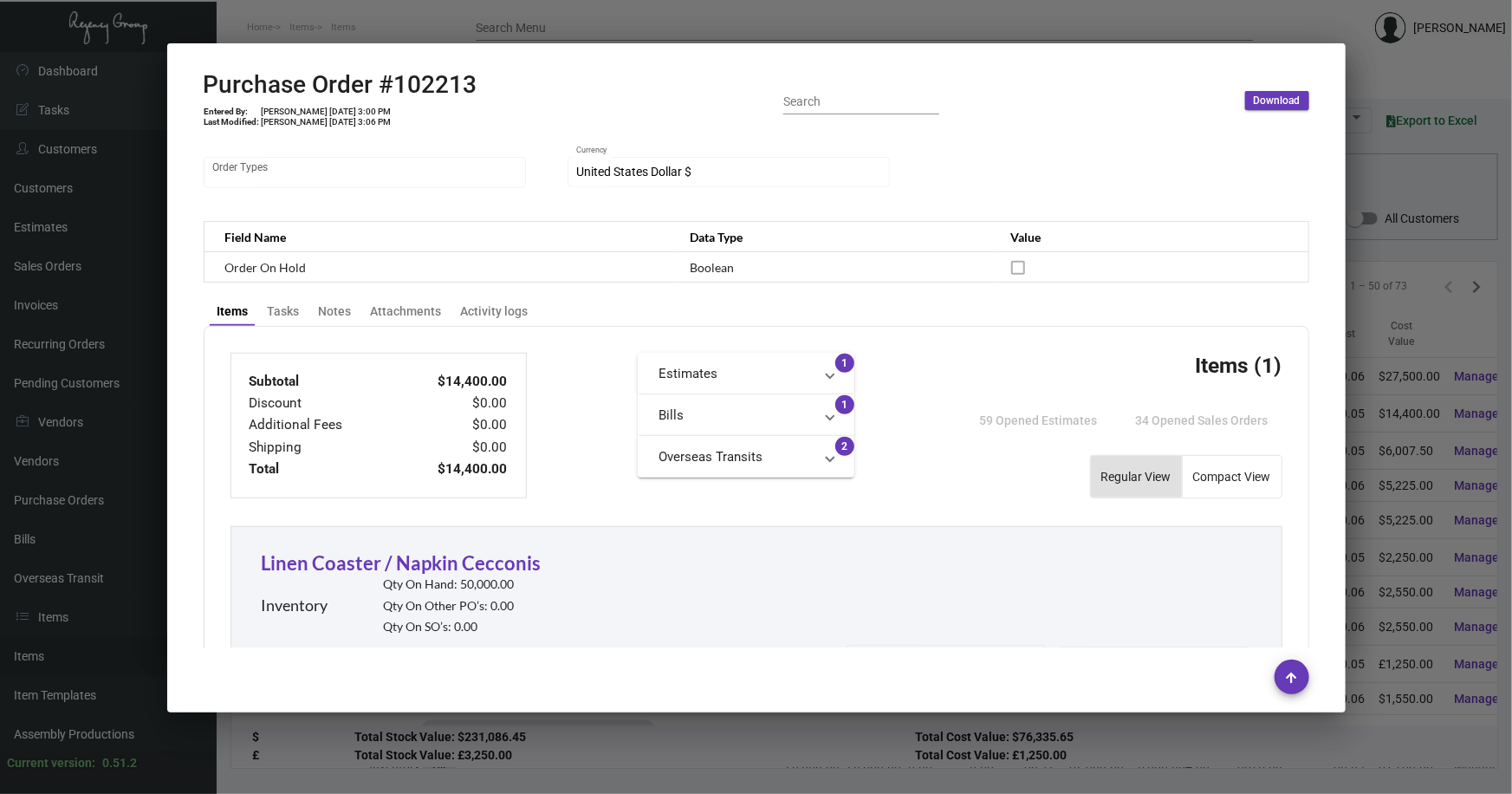
scroll to position [111, 0]
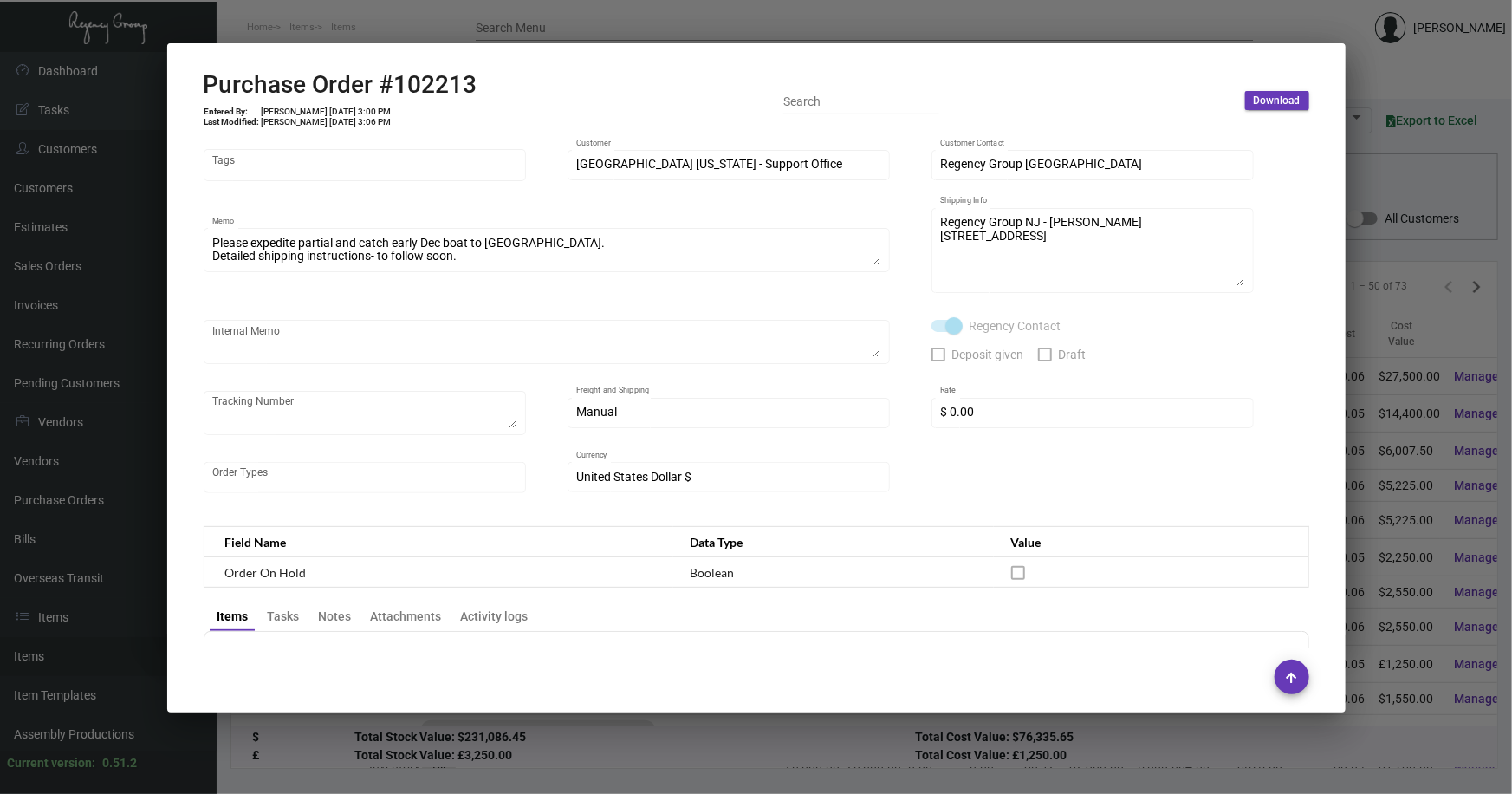
click at [1374, 348] on div at bounding box center [756, 397] width 1512 height 794
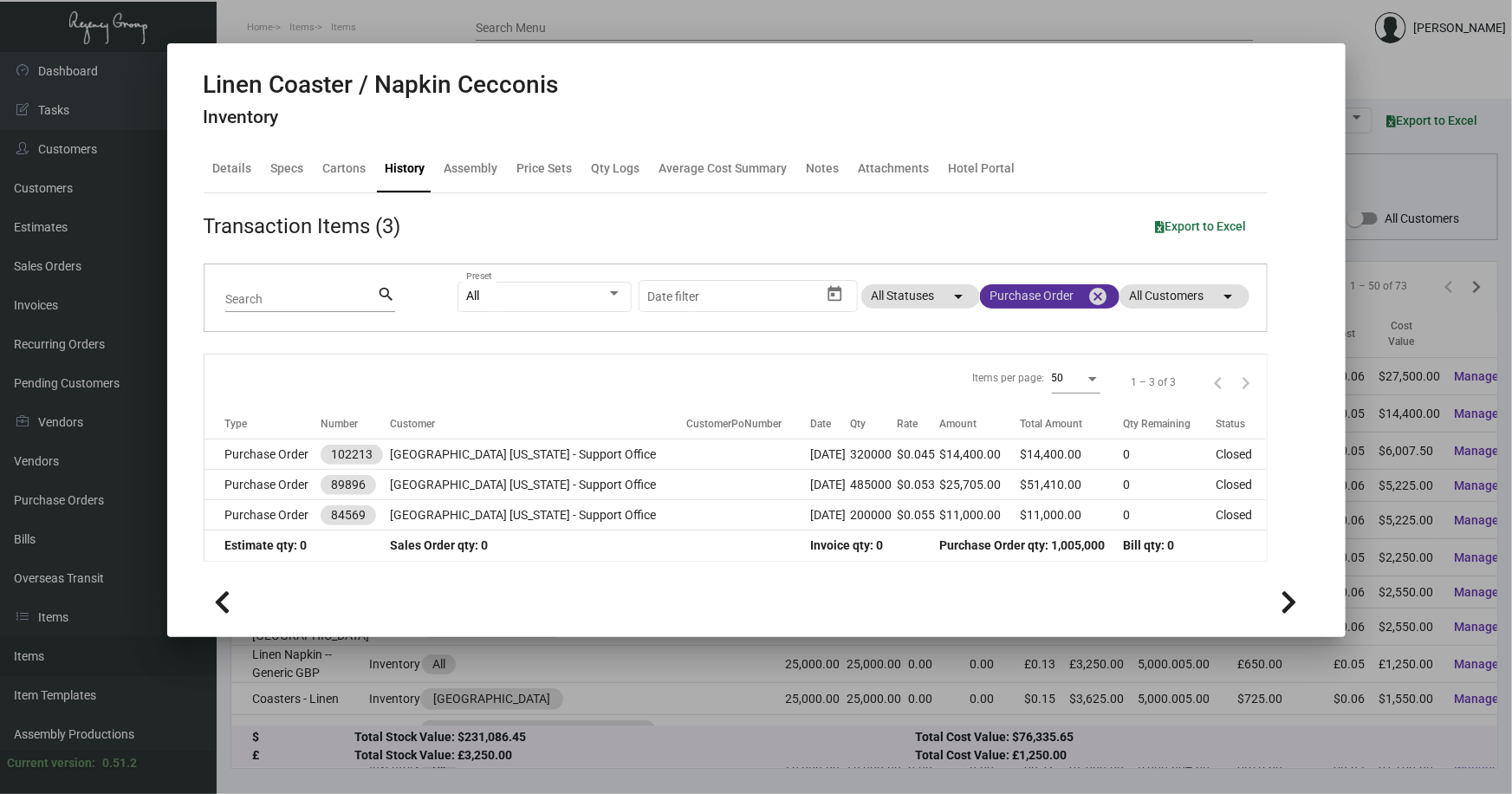
click at [1099, 294] on mat-icon "cancel" at bounding box center [1098, 296] width 20 height 20
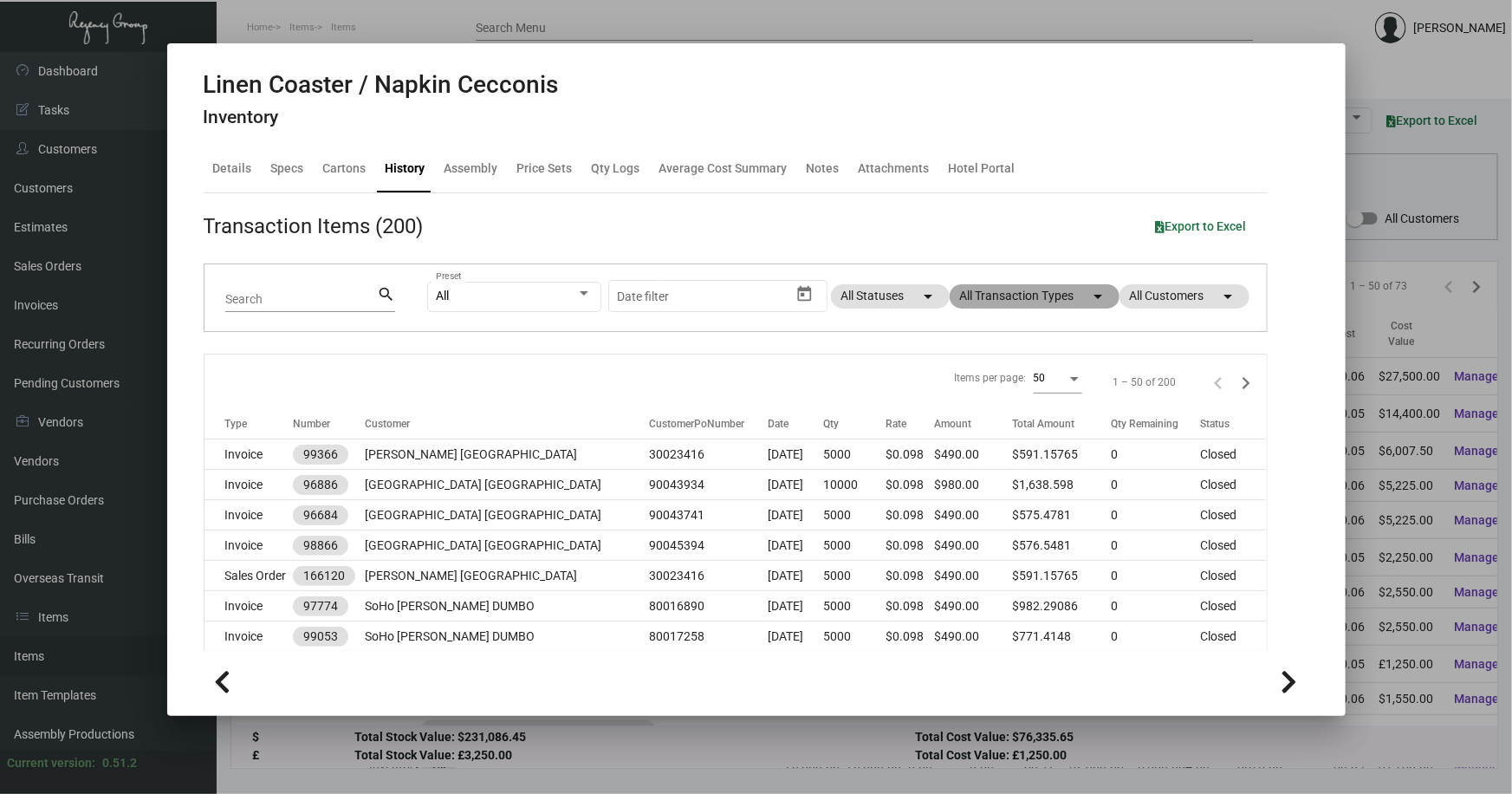
click at [1099, 294] on mat-chip "All Transaction Types arrow_drop_down" at bounding box center [1034, 296] width 170 height 24
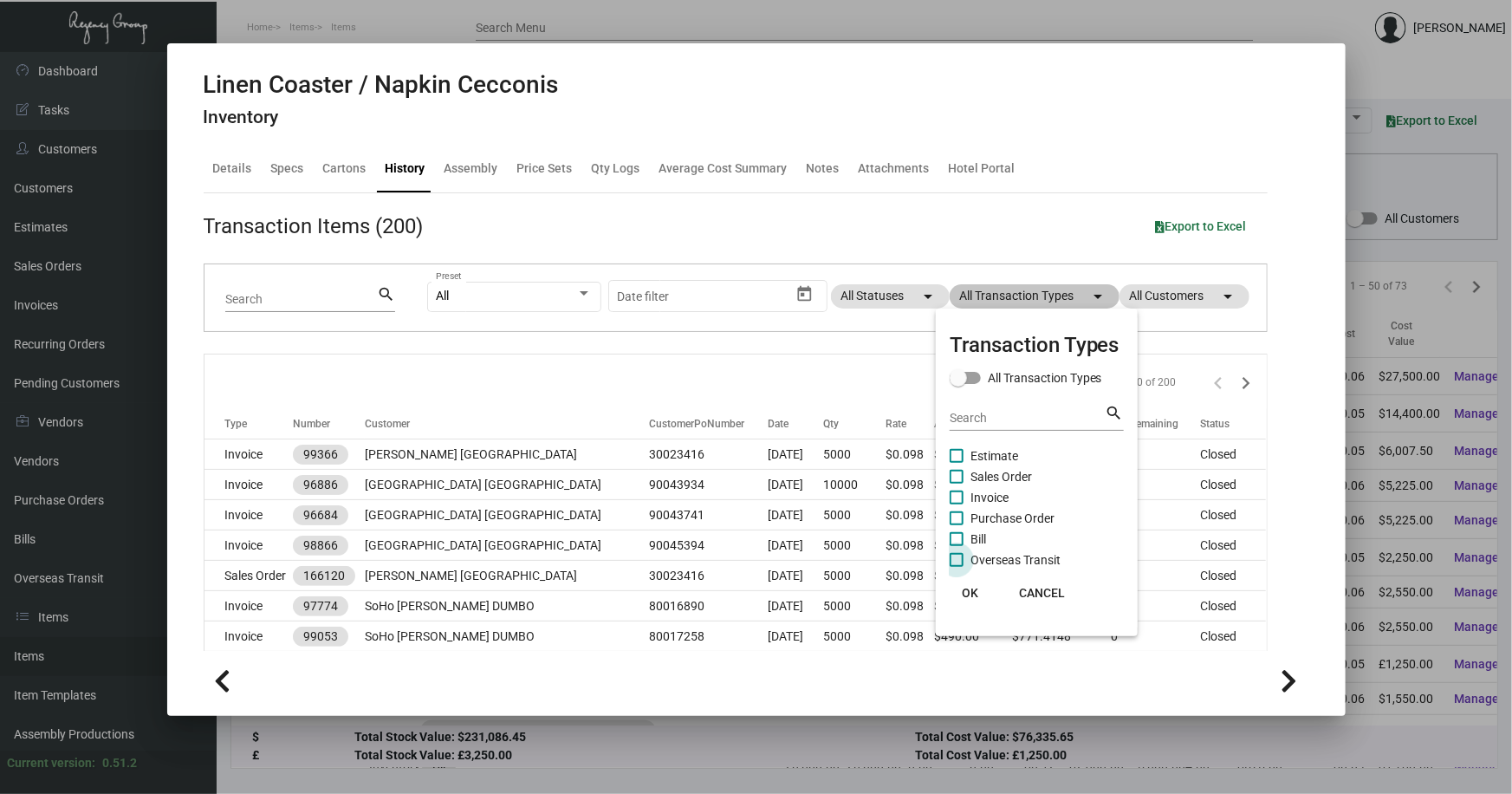
click at [1006, 558] on span "Overseas Transit" at bounding box center [1014, 560] width 90 height 20
click at [956, 566] on input "Overseas Transit" at bounding box center [956, 566] width 1 height 1
checkbox input "true"
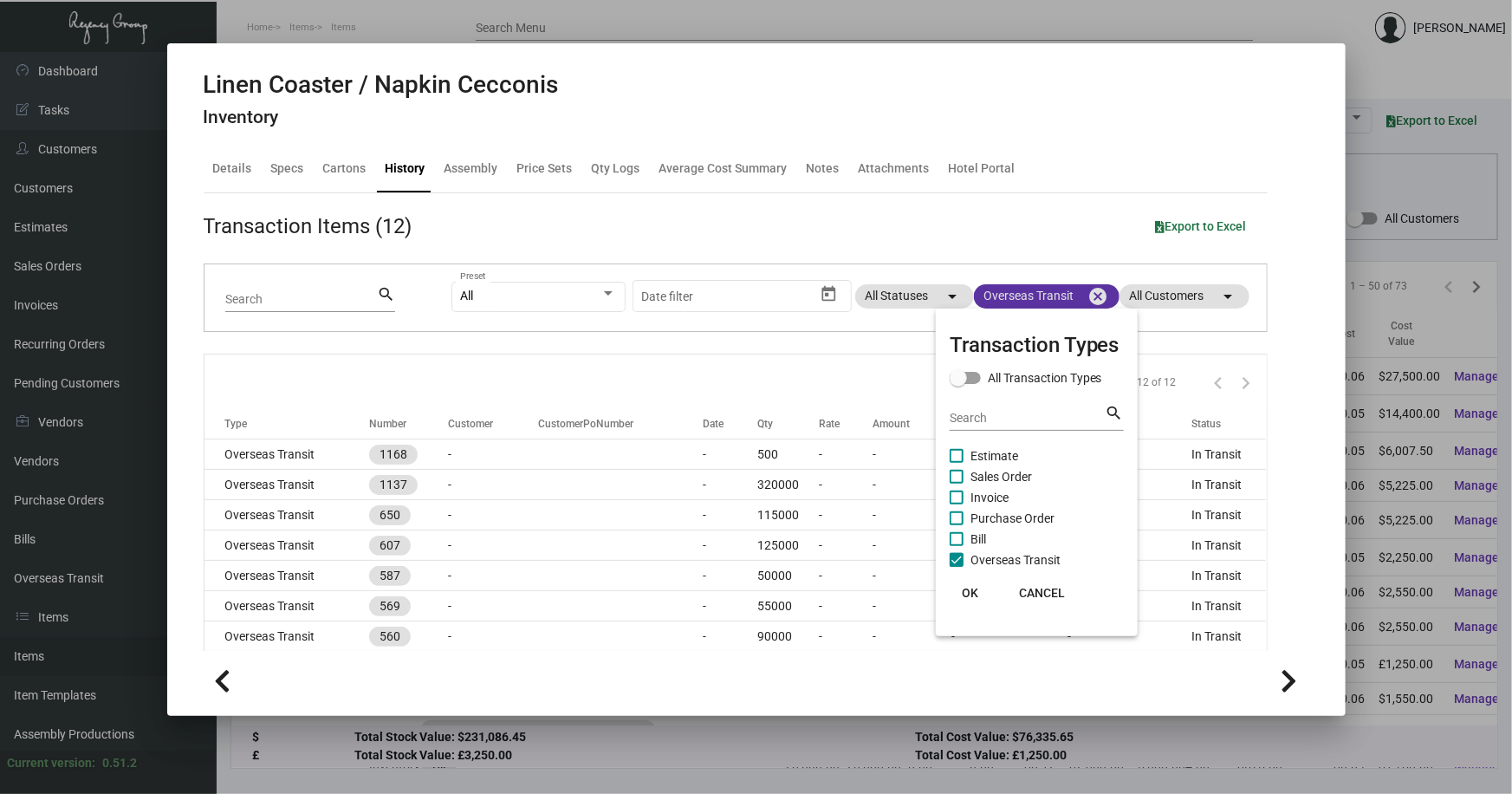
click at [774, 85] on div at bounding box center [756, 397] width 1512 height 794
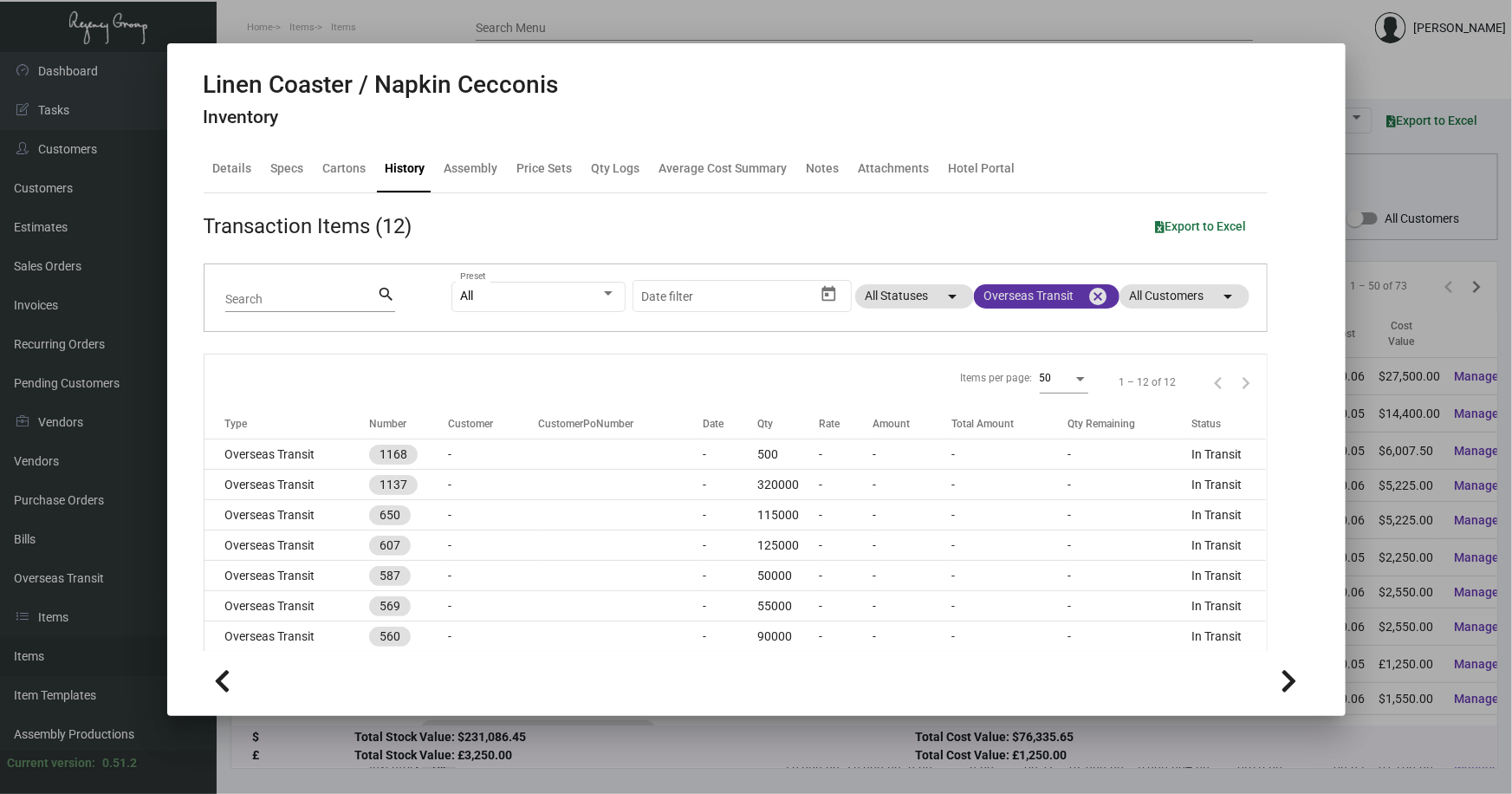
click at [1387, 67] on div at bounding box center [756, 397] width 1512 height 794
